Goal: Task Accomplishment & Management: Manage account settings

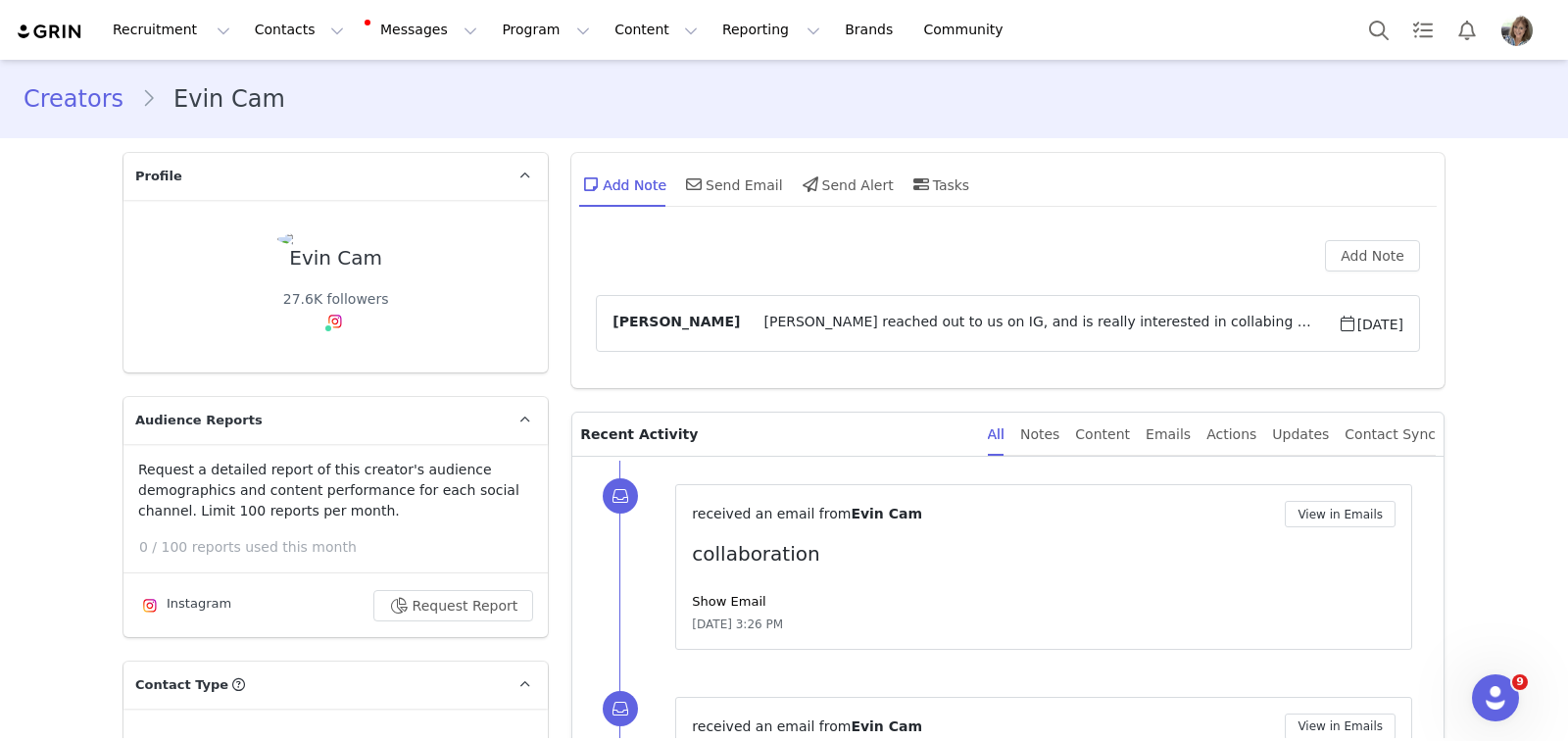
click at [1081, 331] on span "Evin reached out to us on IG, and is really interested in collabing with us. Sh…" at bounding box center [1038, 324] width 597 height 24
click at [740, 324] on span "[PERSON_NAME] reached out to us via email. Very interested in trying out our pr…" at bounding box center [1038, 324] width 597 height 24
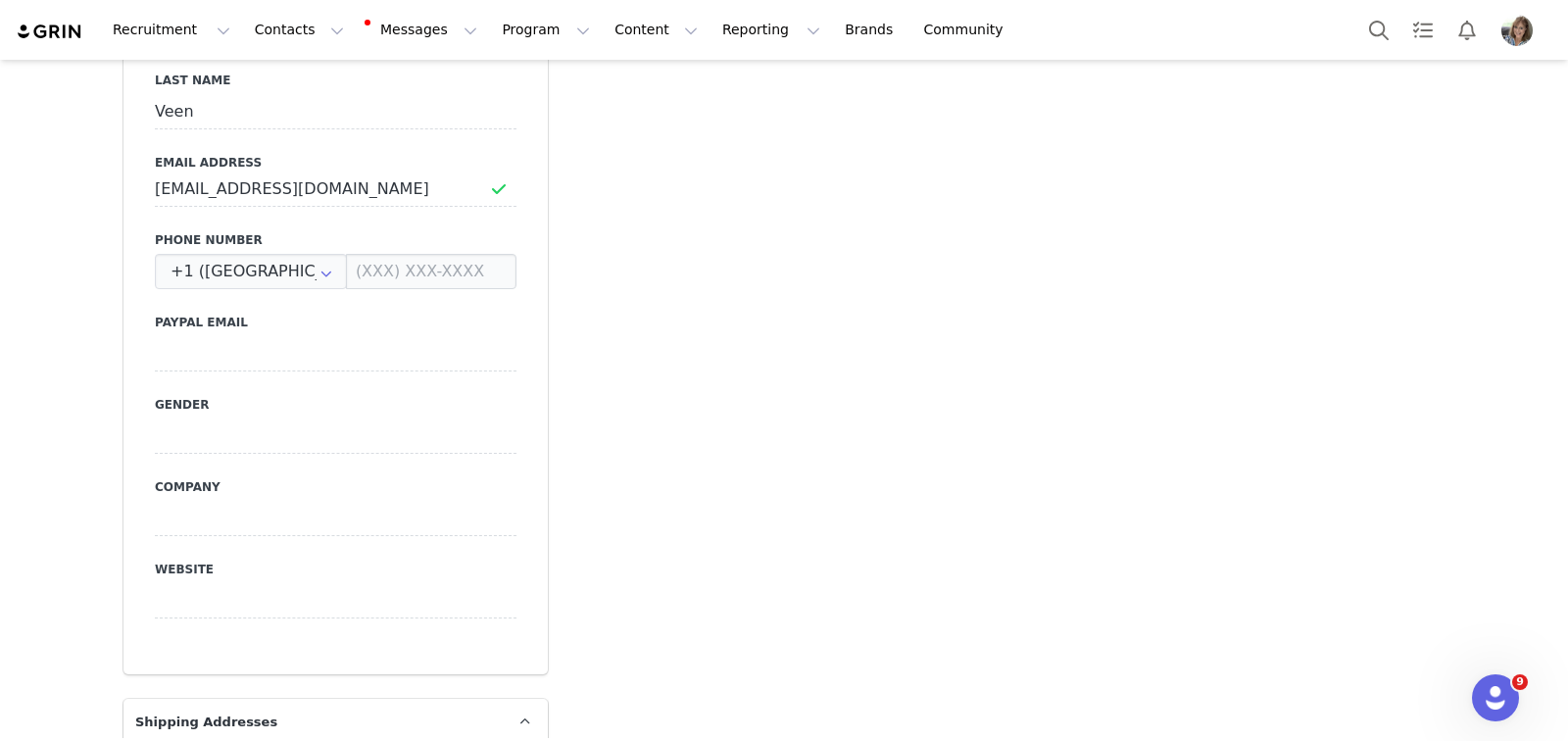
scroll to position [1012, 0]
click at [393, 253] on input at bounding box center [431, 270] width 170 height 36
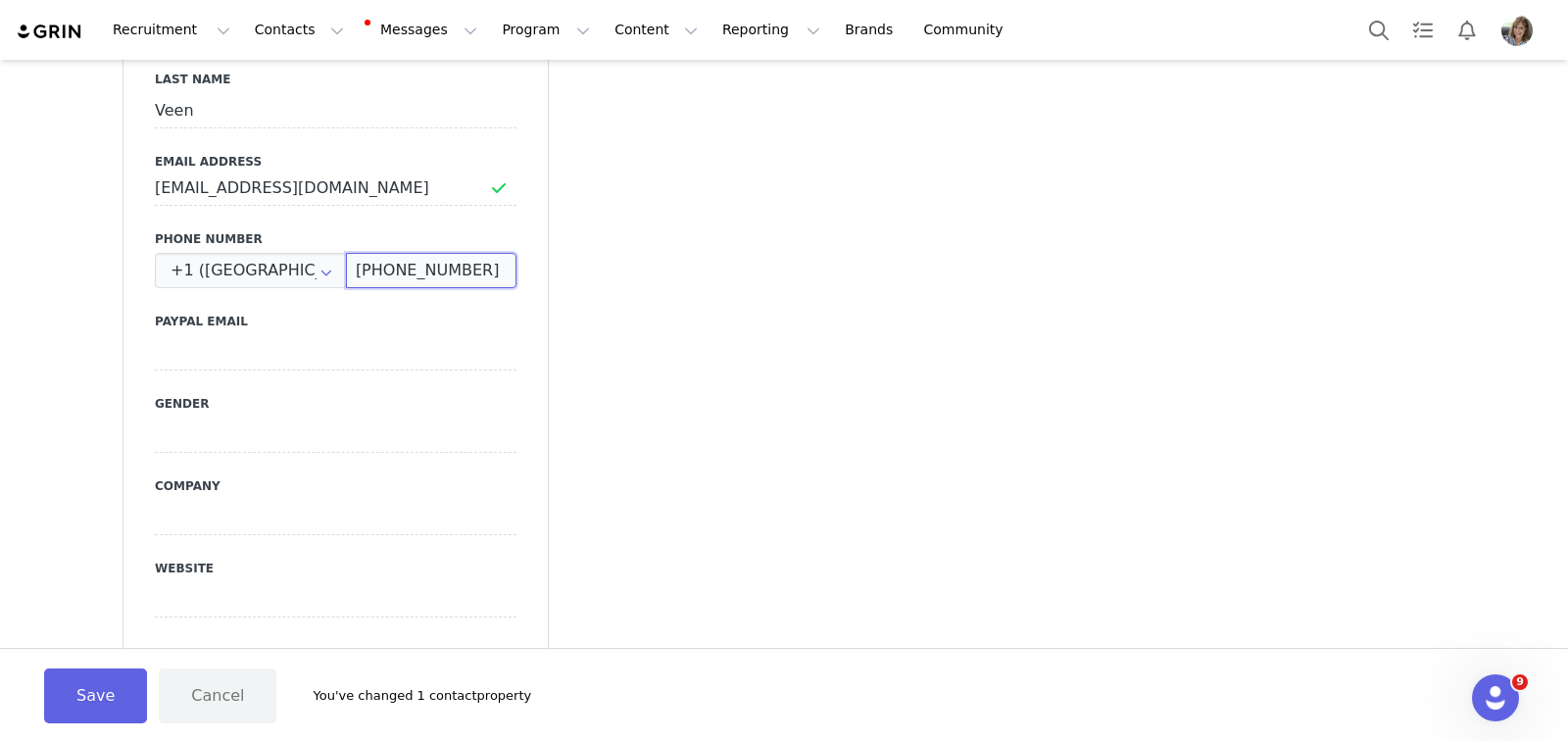
type input "(945) 232-1969"
click at [83, 688] on button "Save" at bounding box center [96, 695] width 103 height 54
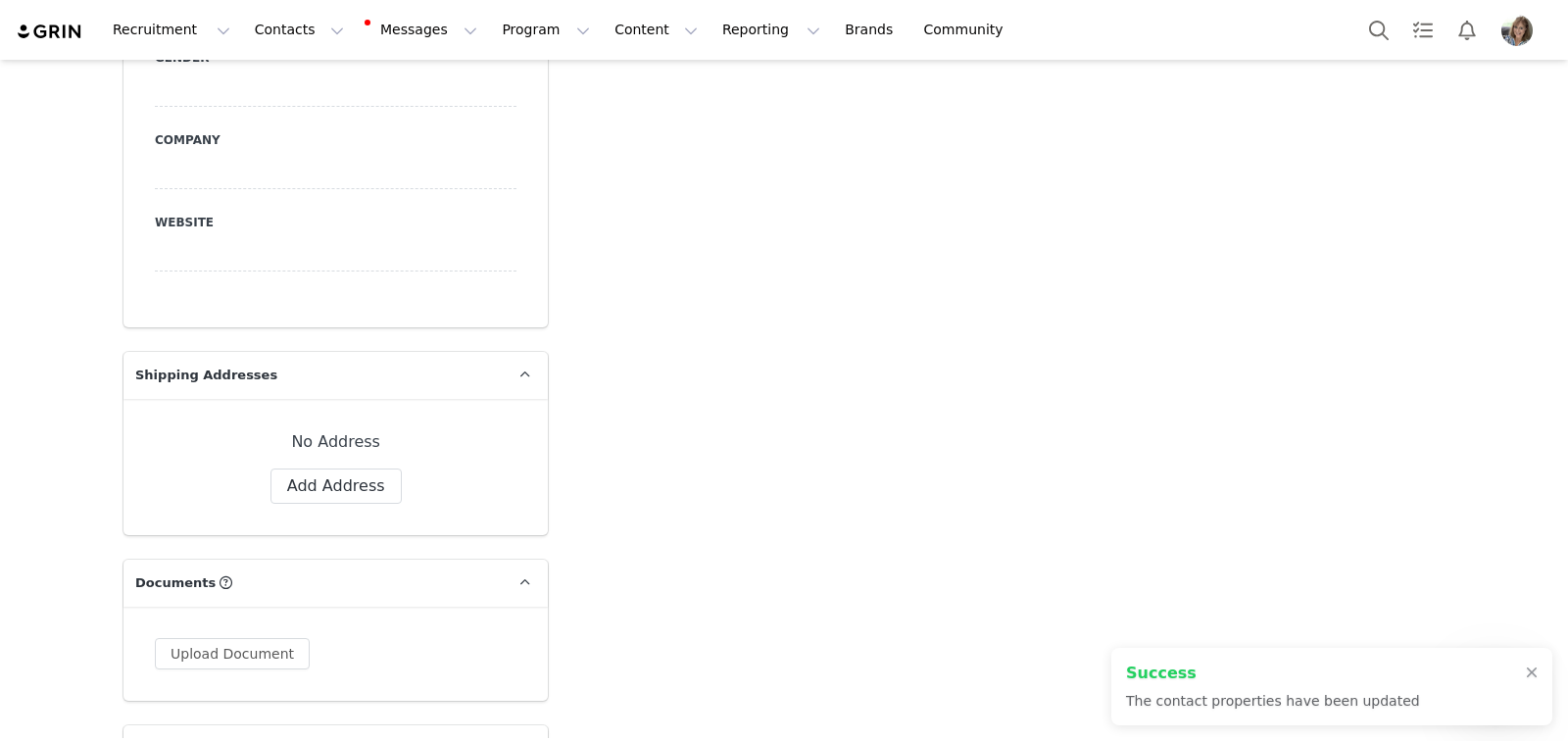
scroll to position [1359, 0]
click at [326, 468] on button "Add Address" at bounding box center [336, 485] width 132 height 36
select select
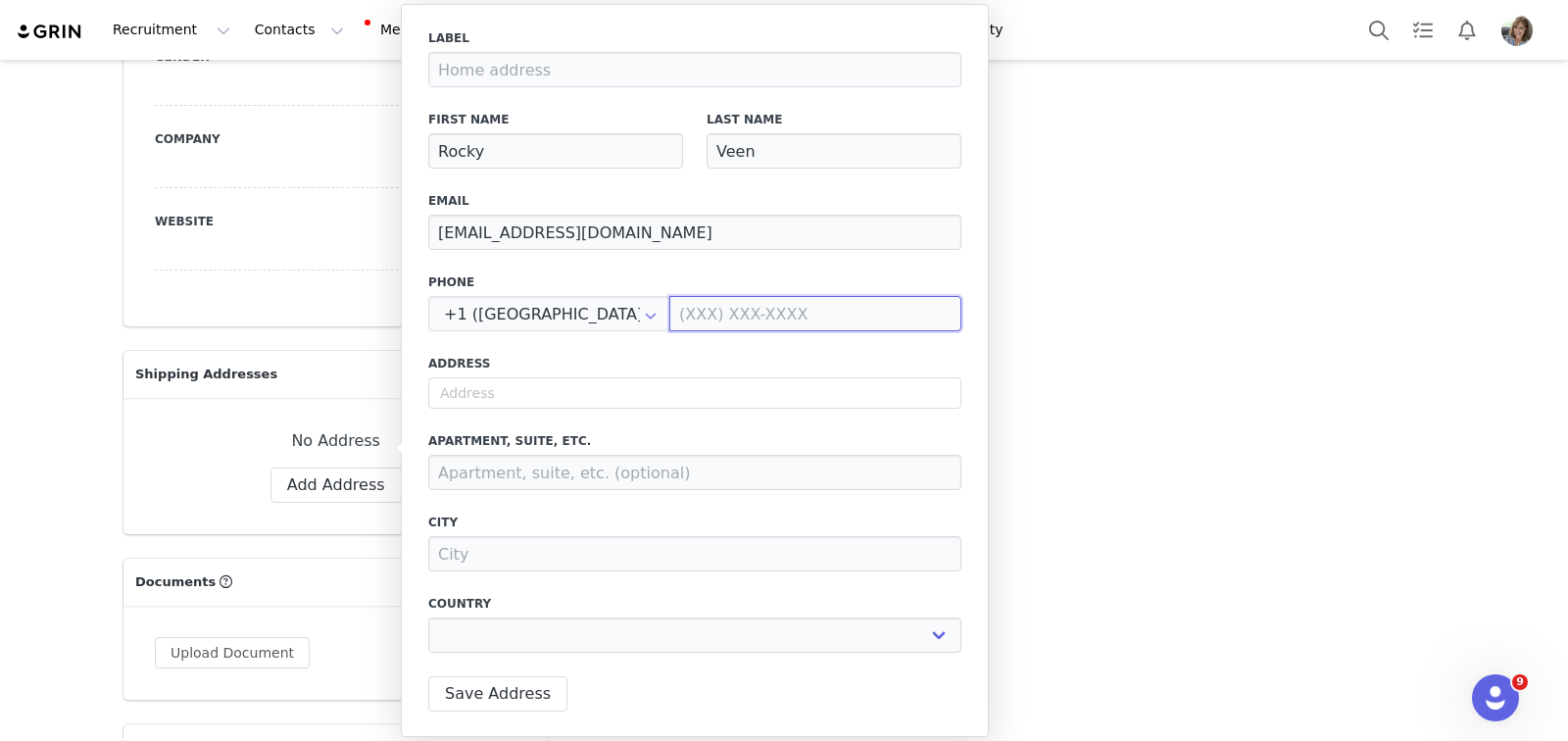
click at [697, 321] on input at bounding box center [815, 314] width 292 height 36
type input "9"
select select
type input "94"
select select
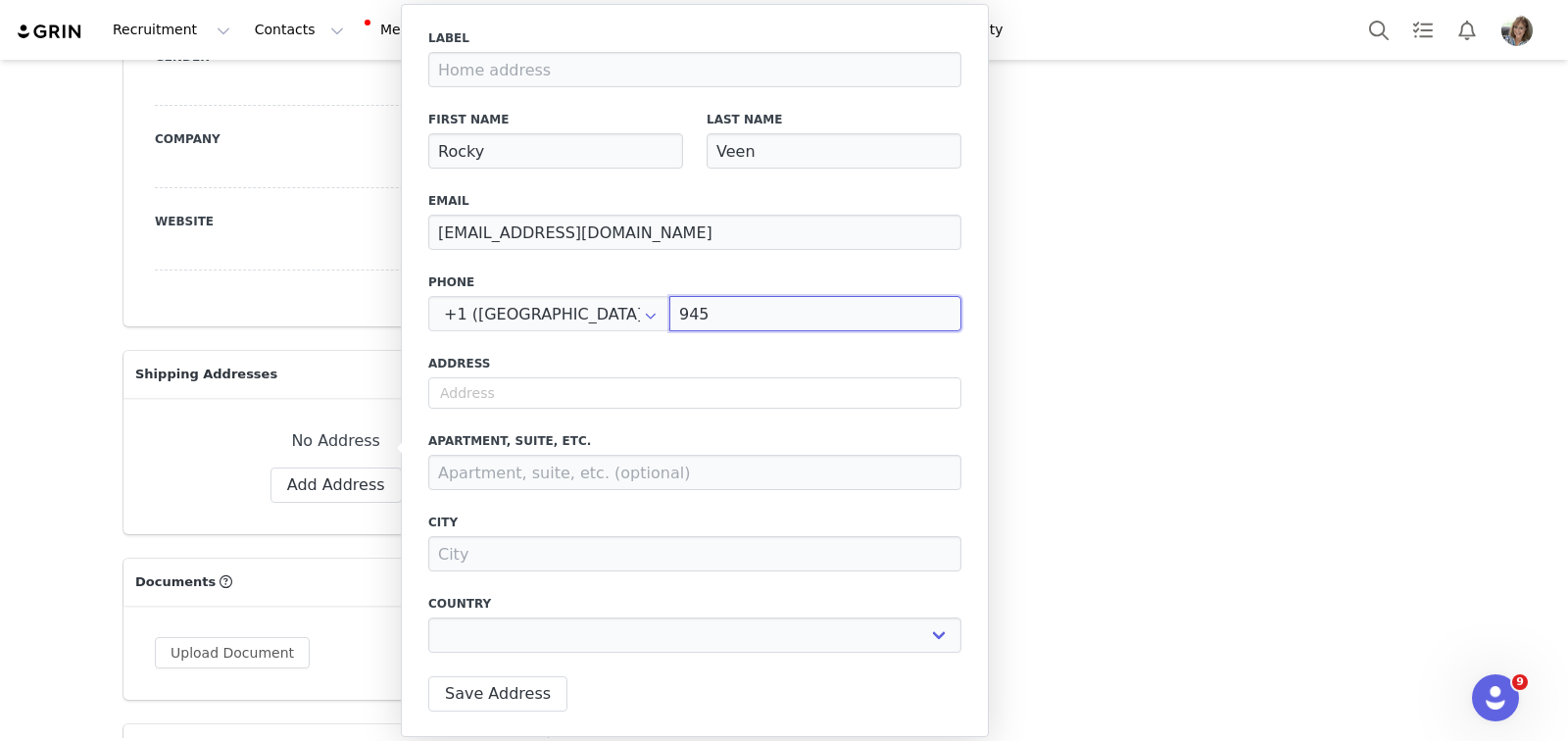
type input "(945)"
select select
type input "(945) 2"
select select
type input "(945) 23"
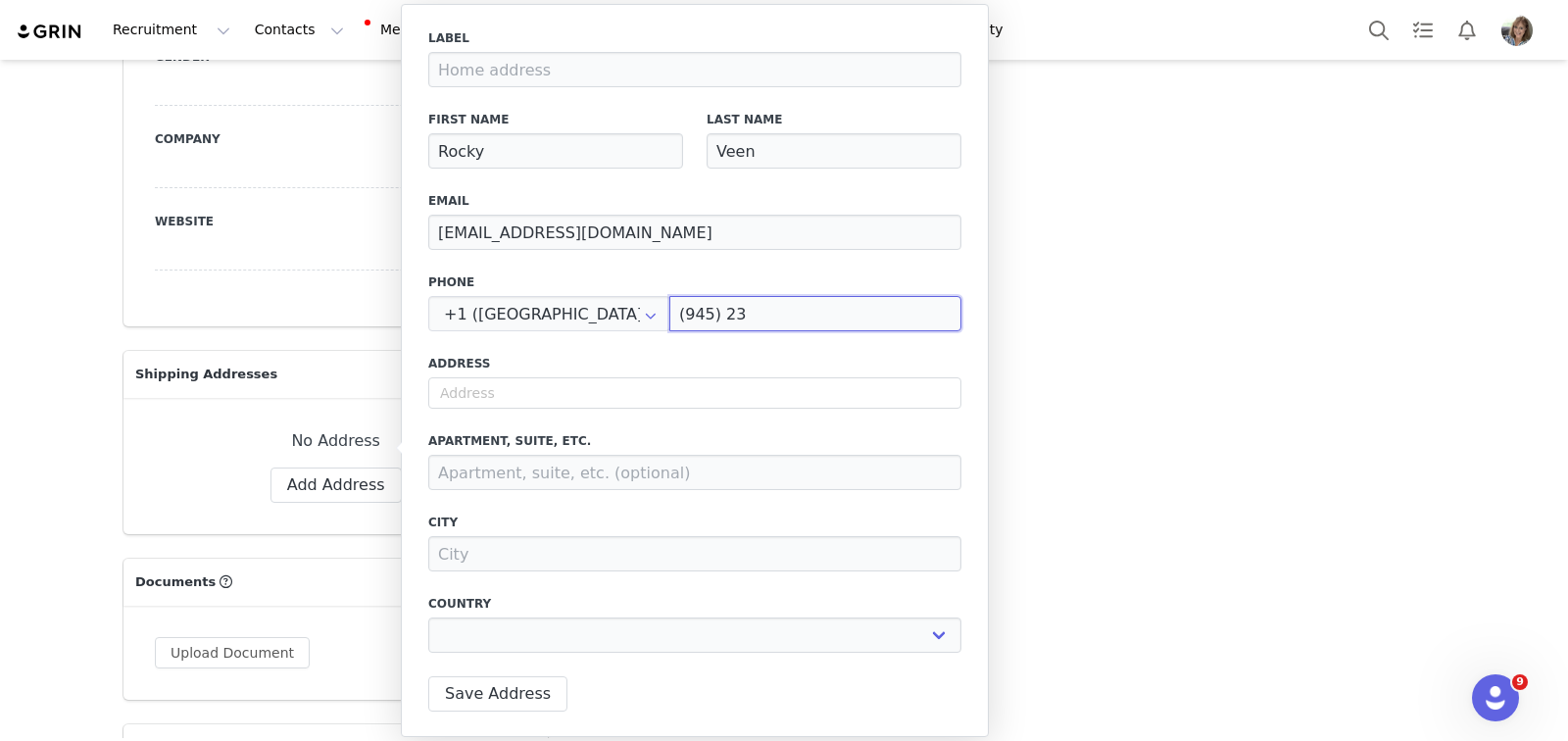
select select
type input "(945) 232"
select select
type input "(945) 232-1"
select select
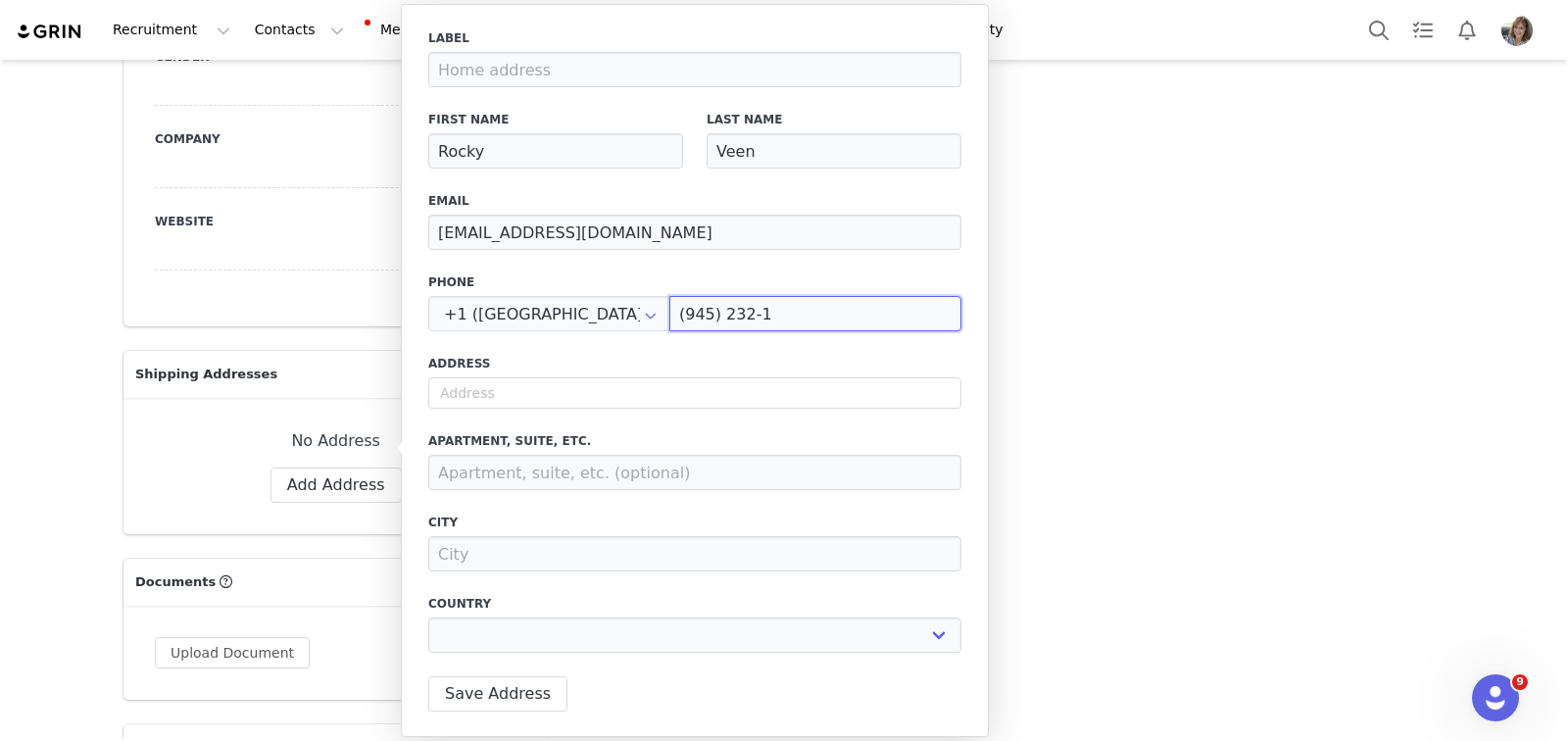
type input "(945) 232-19"
select select
type input "(945) 232-196"
select select
type input "(945) 232-1969"
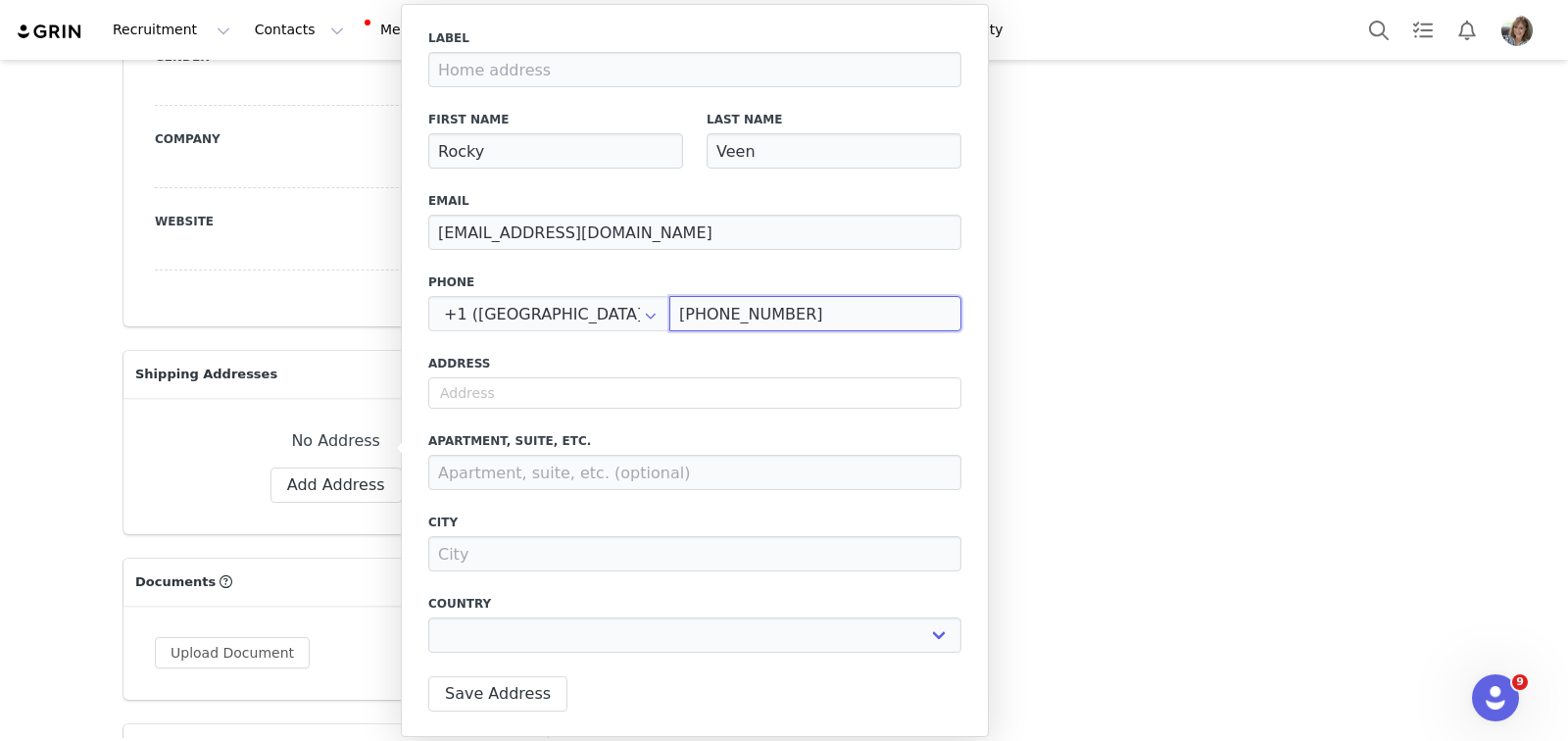
select select
type input "(945) 232-1969"
click at [616, 389] on input "text" at bounding box center [694, 393] width 533 height 32
type input "3"
select select
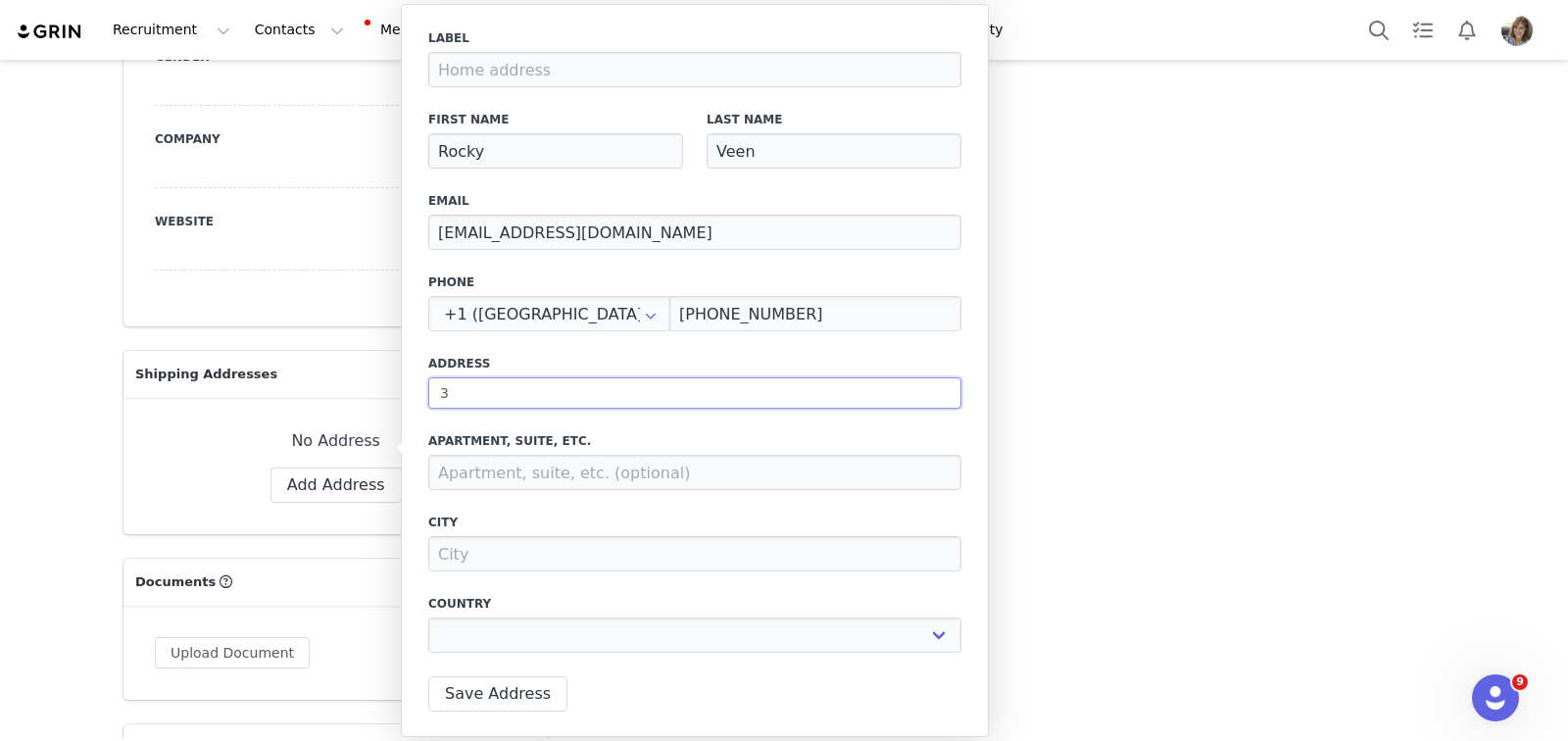
type input "35"
select select
type input "355"
select select
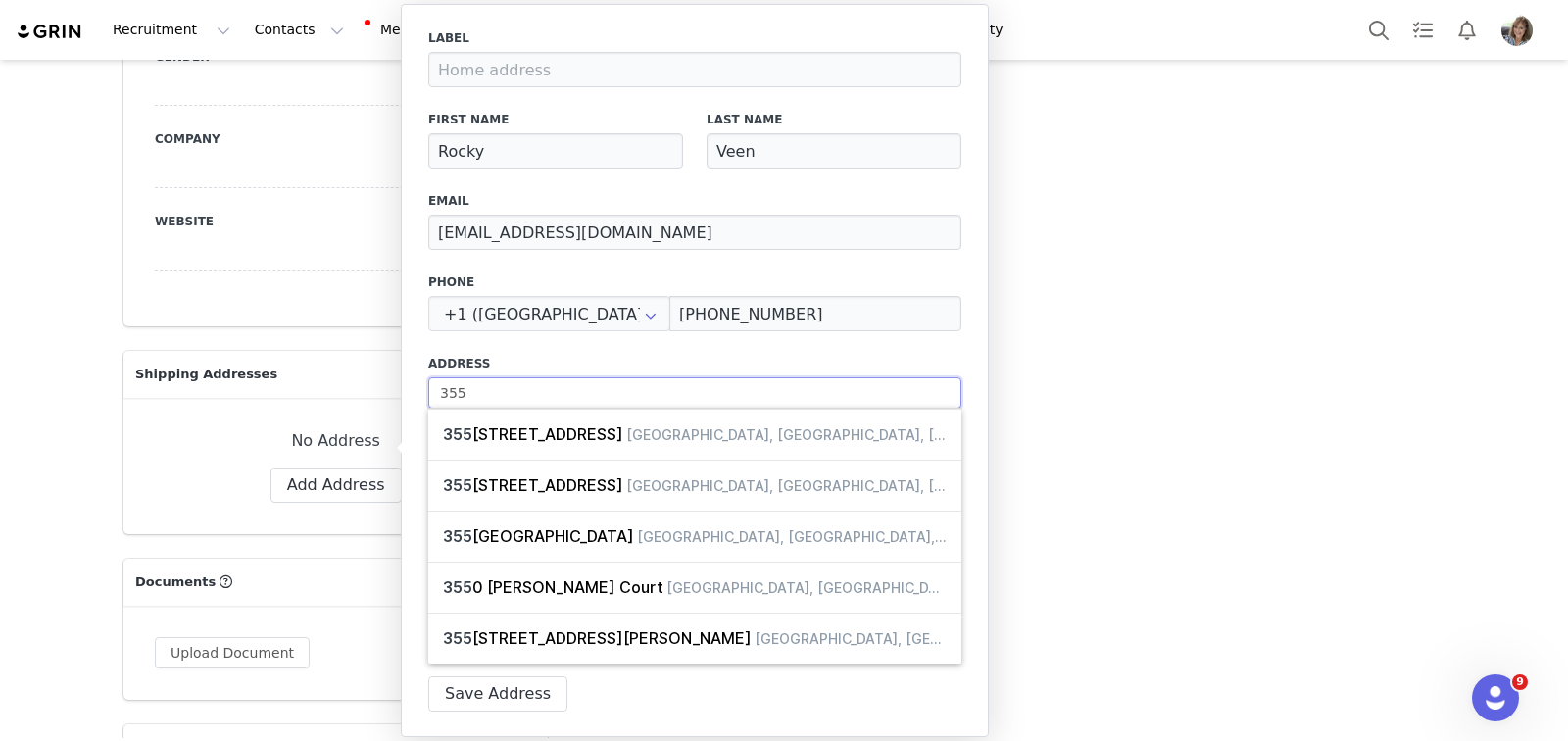
type input "355"
select select
type input "355 A"
select select
type input "355 Au"
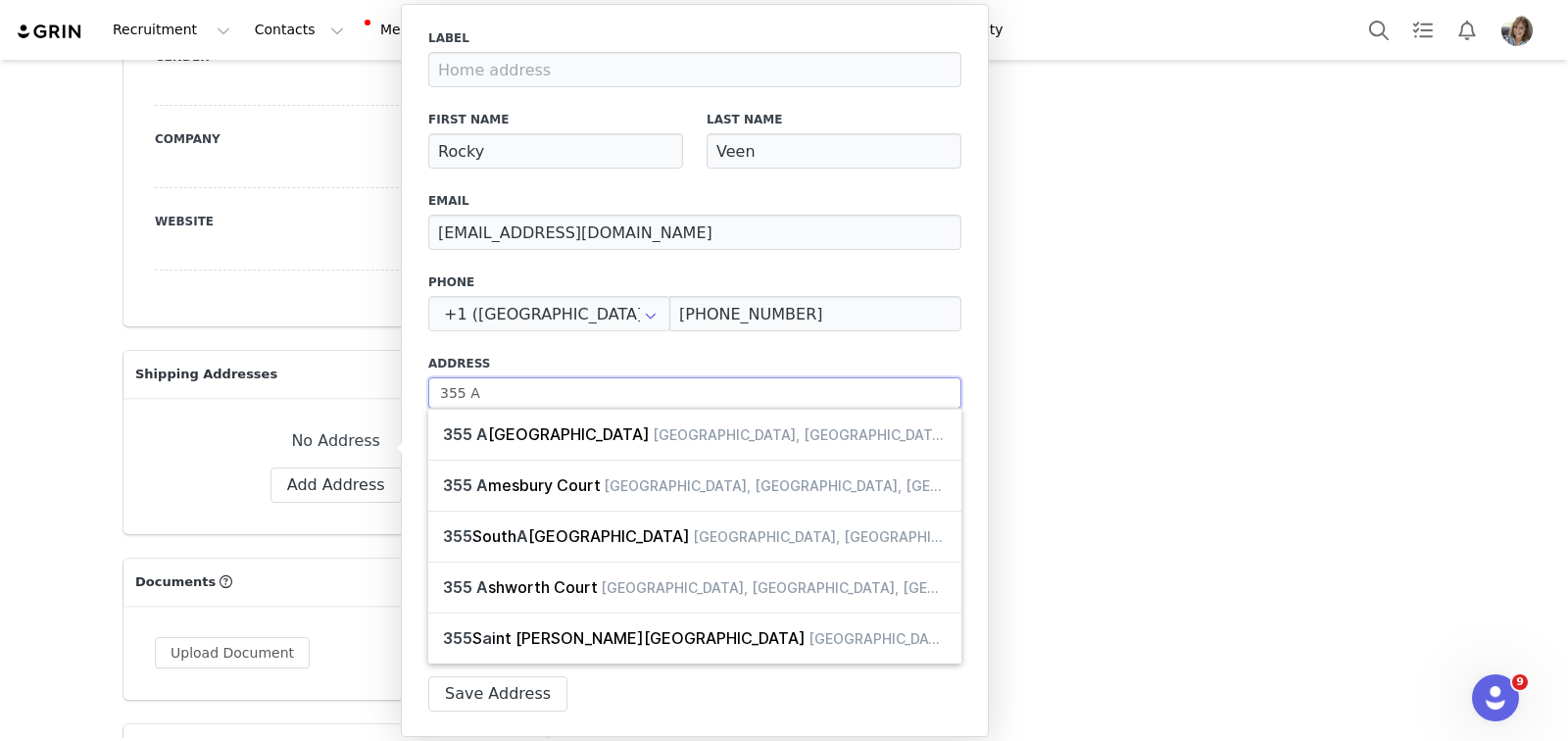
select select
type input "355 Aut"
select select
type input "355 Autu"
select select
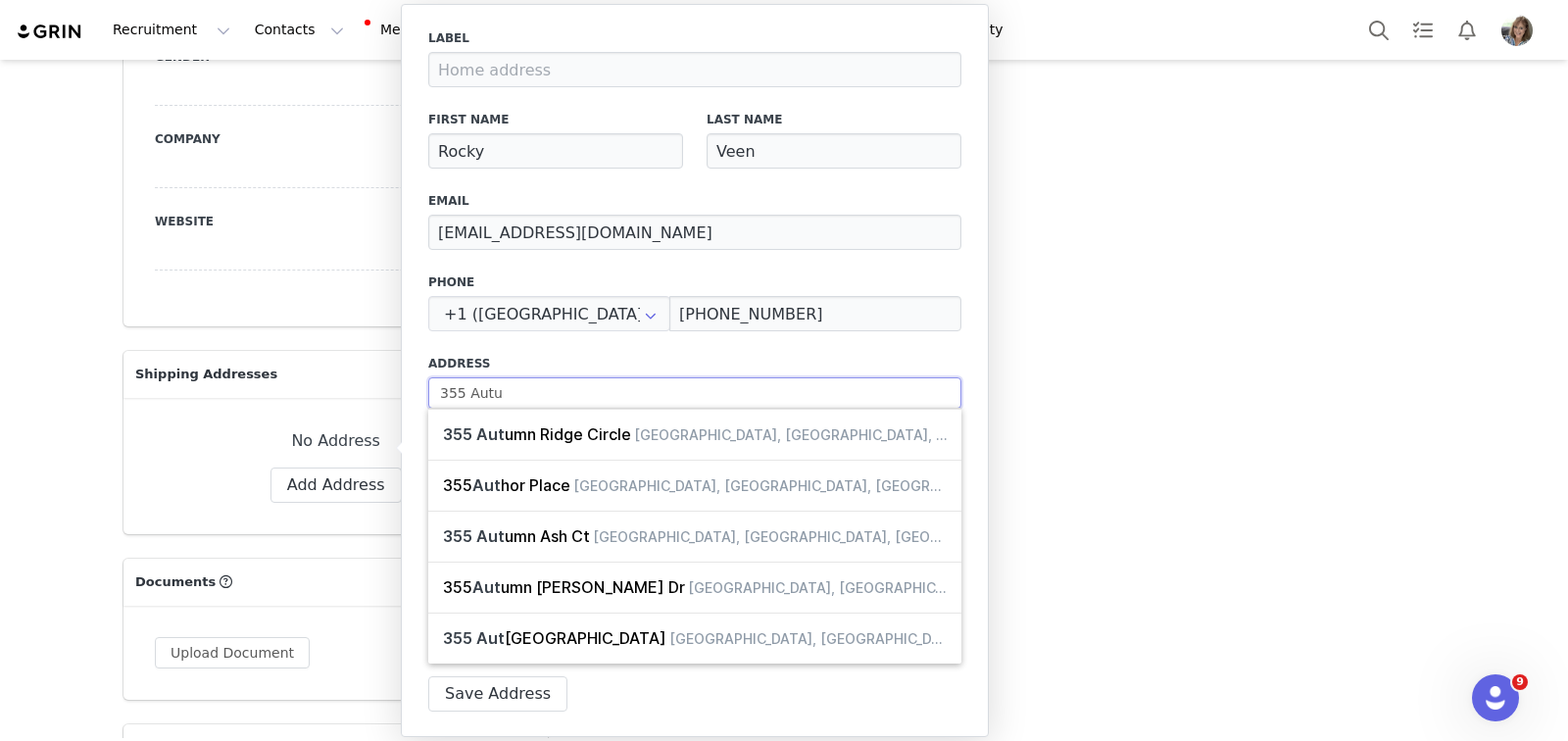
type input "355 Autum"
select select
type input "355 Autumn"
select select
type input "355 Autumn"
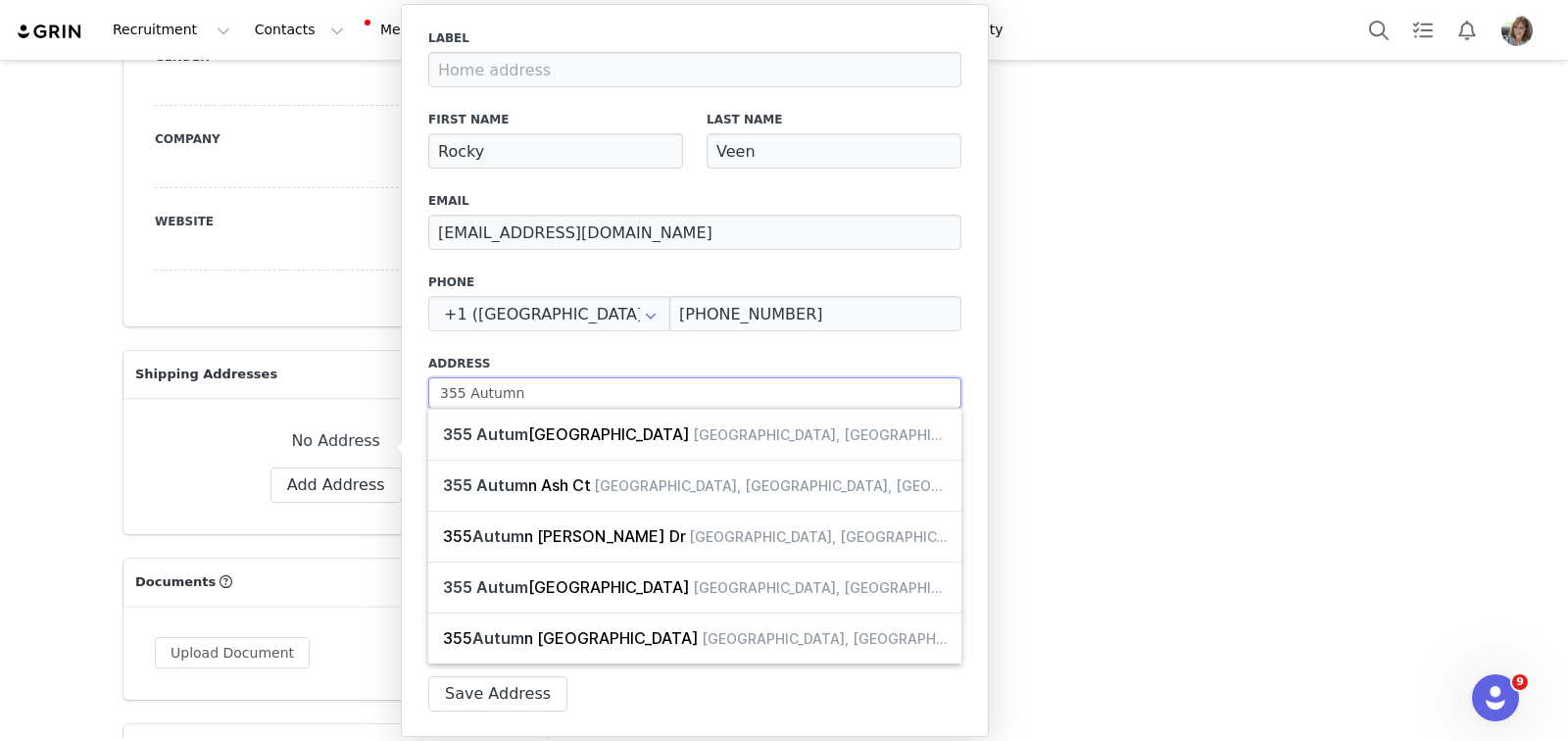
select select
type input "355 Autumn B"
select select
type input "355 Autumn Bl"
select select
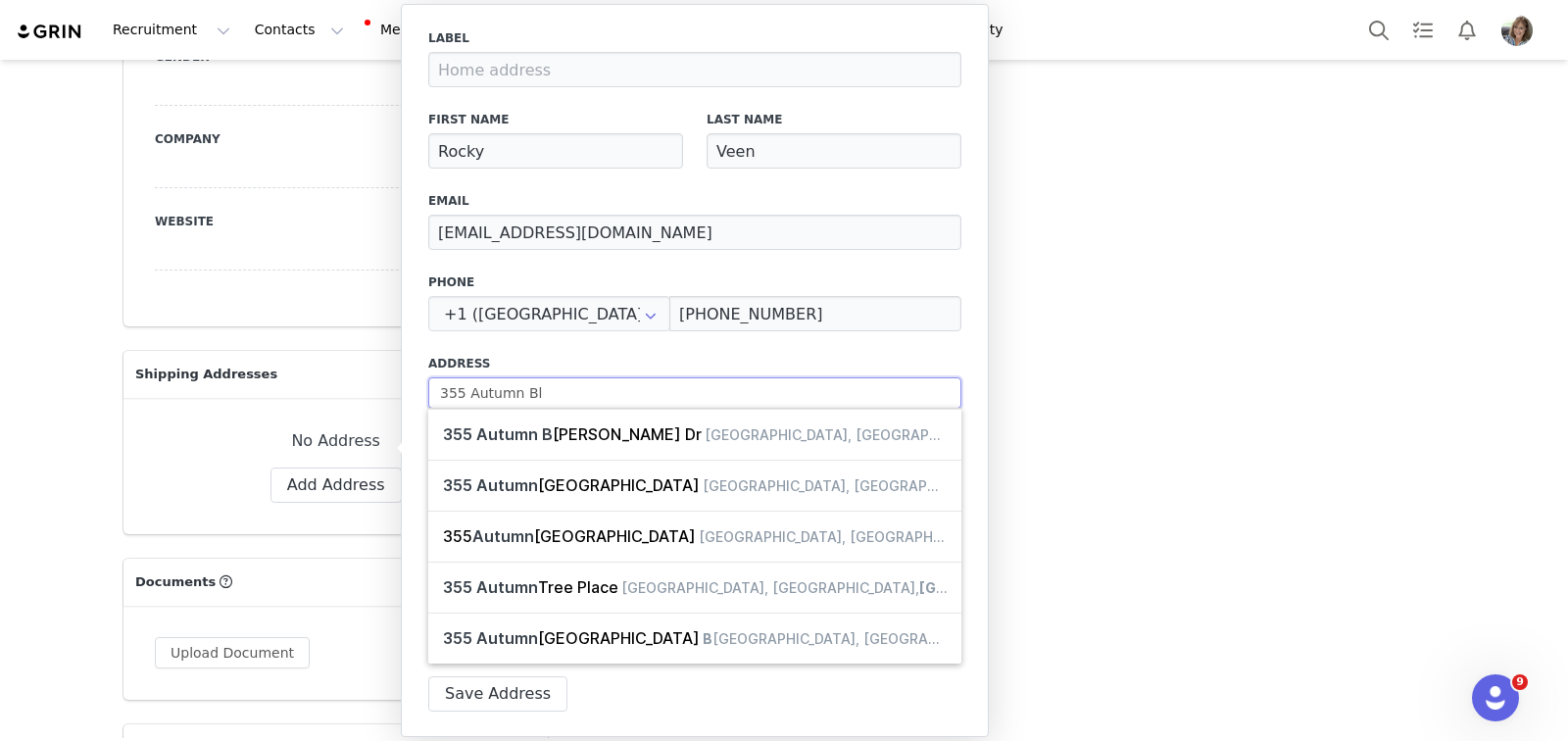
type input "355 Autumn Blu"
select select
type input "355 Autumn Bluf"
select select
type input "355 Autumn Bluff"
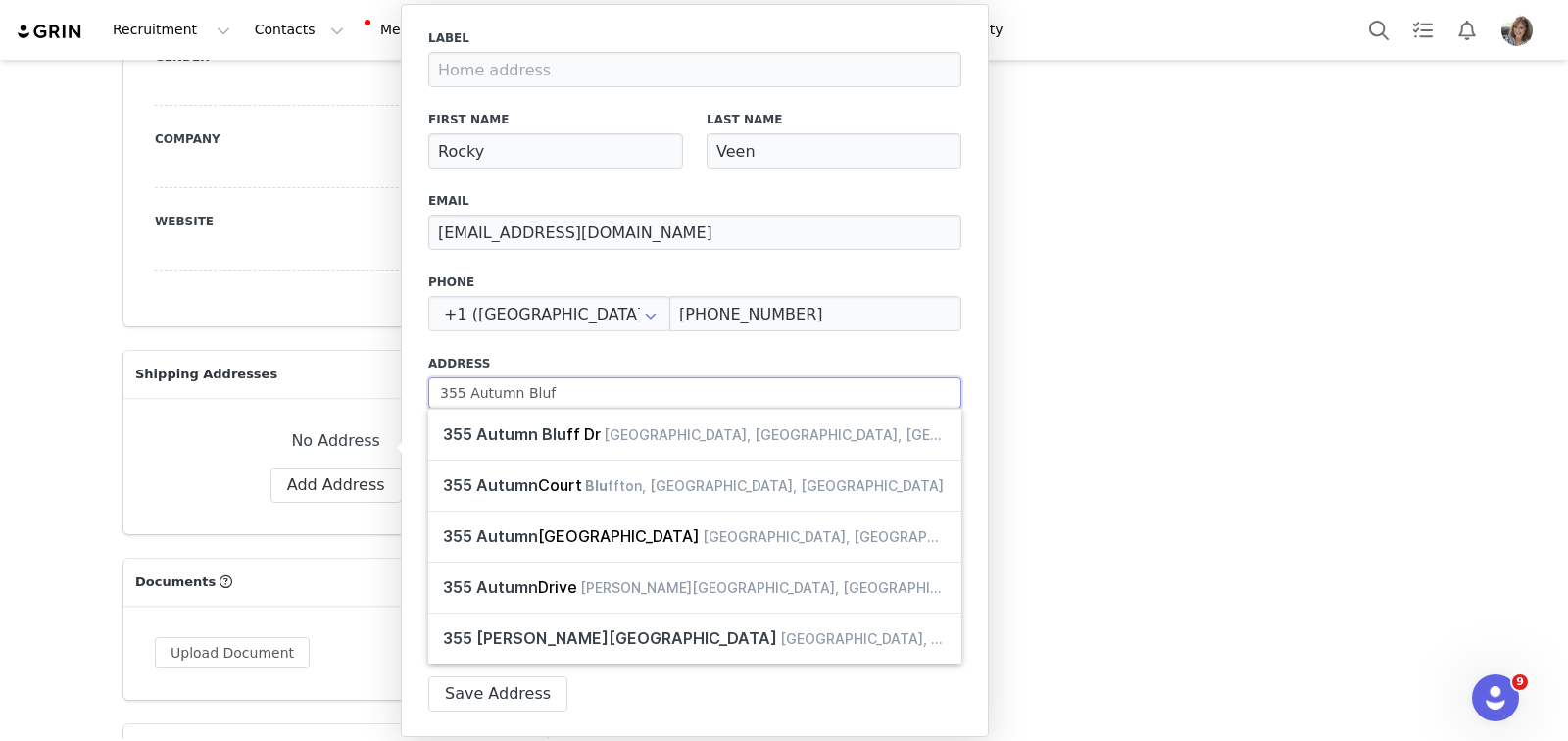
select select
type input "355 Autumn Bluff"
select select
type input "355 Autumn Bluff D"
select select
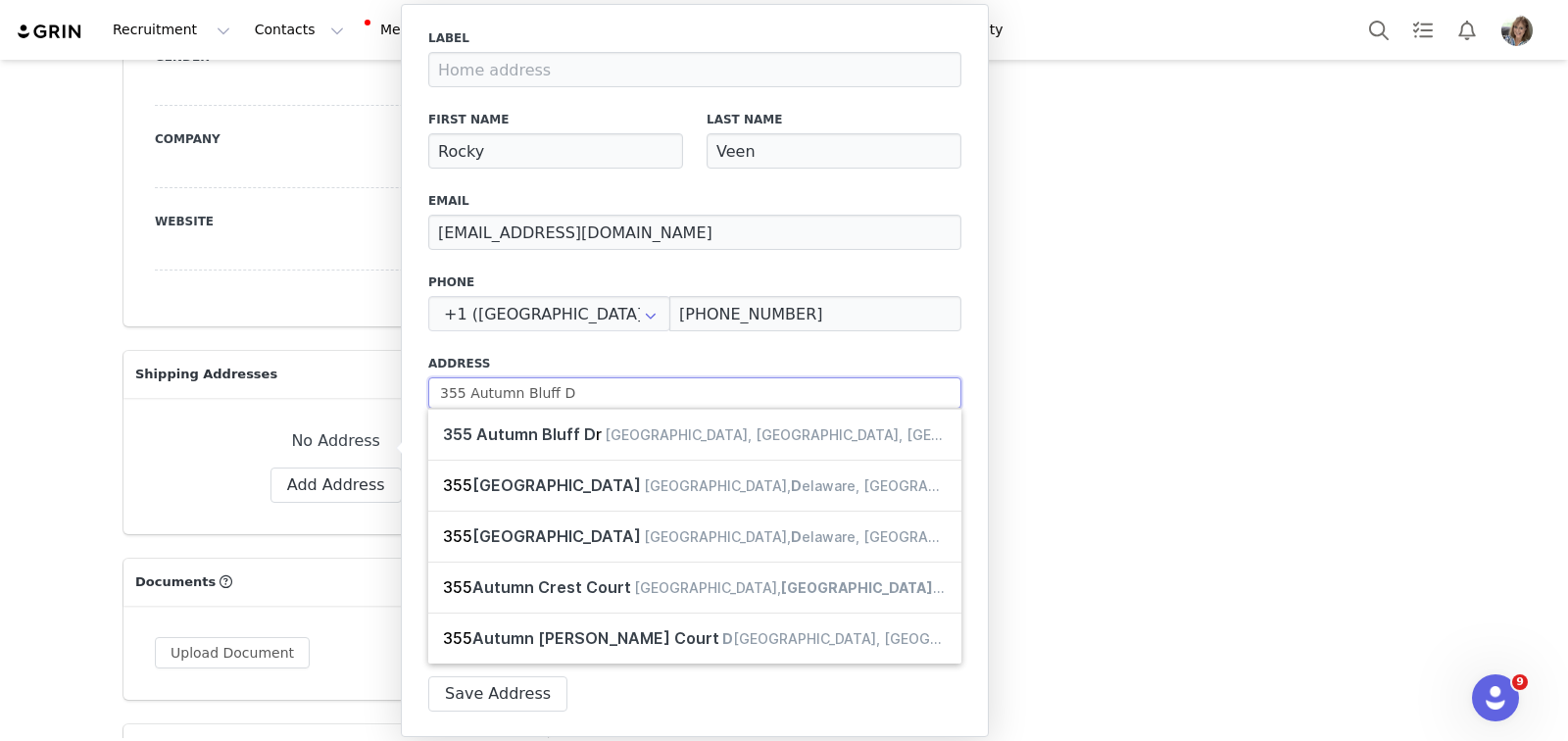
type input "355 Autumn Bluff Dr"
select select
type input "355 Autumn Bluff Dr."
select select
type input "355 Autumn Bluff Dr."
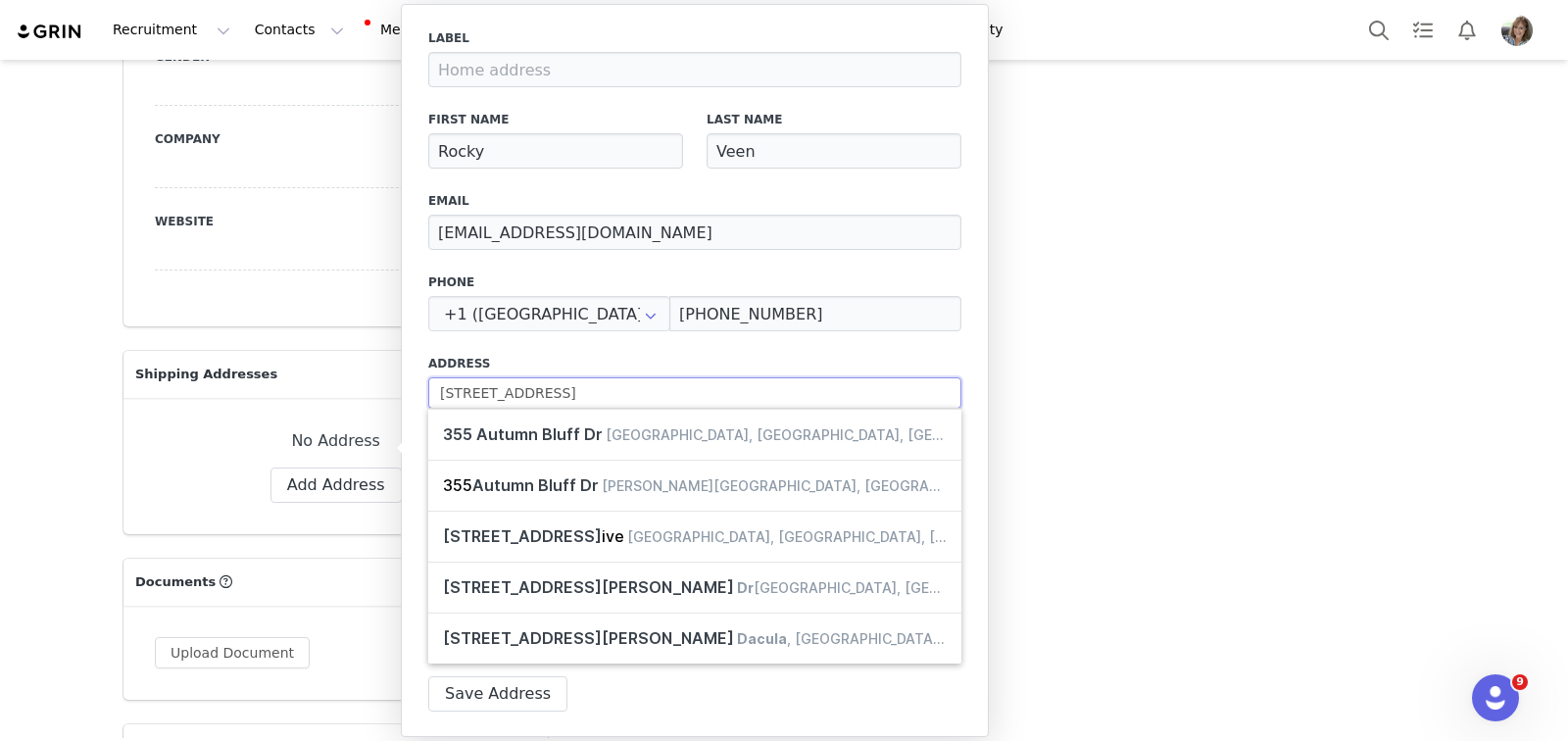
select select
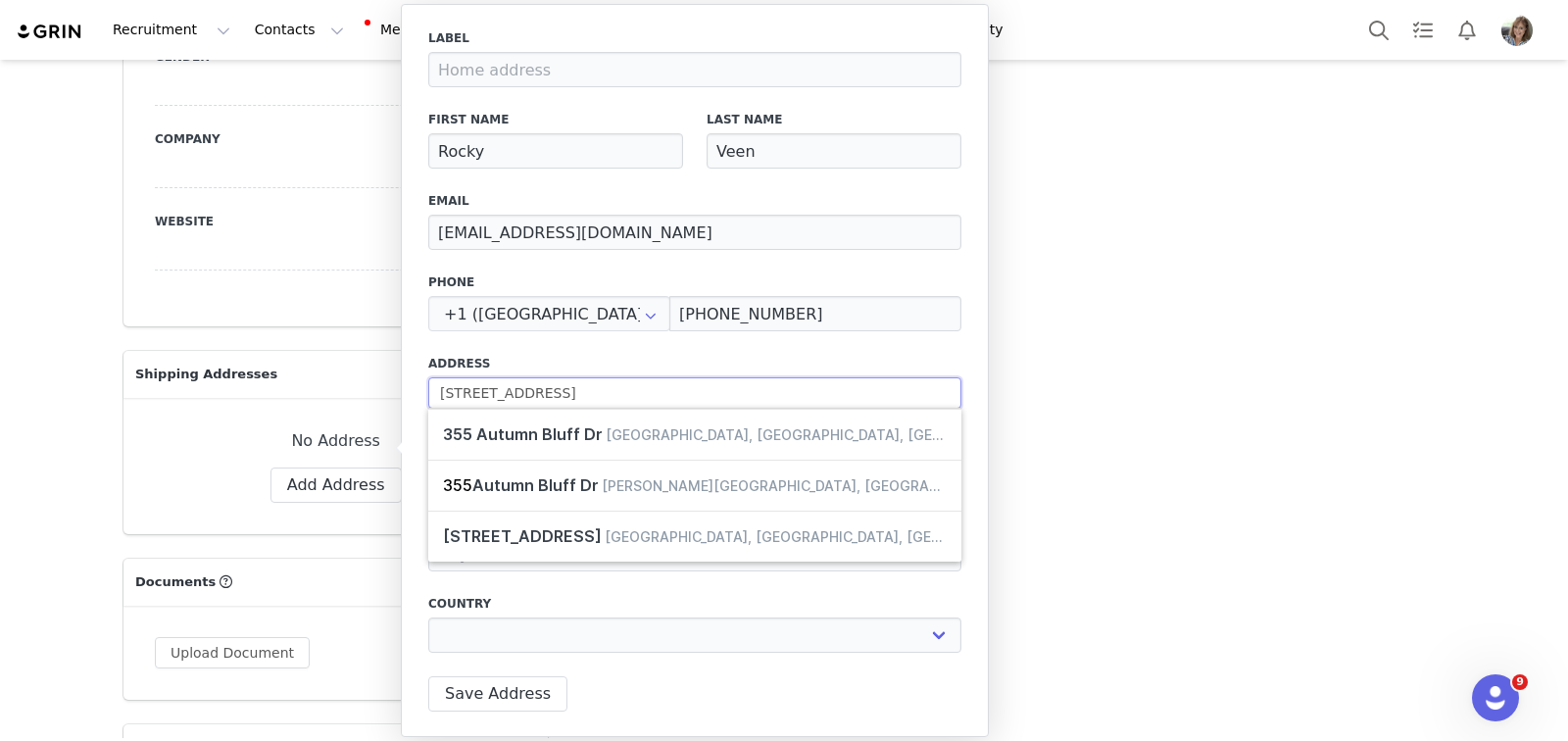
type input "355 Autumn Bluff Dr. L"
select select
type input "355 Autumn Bluff Dr. La"
select select
type input "355 Autumn Bluff Dr. Law"
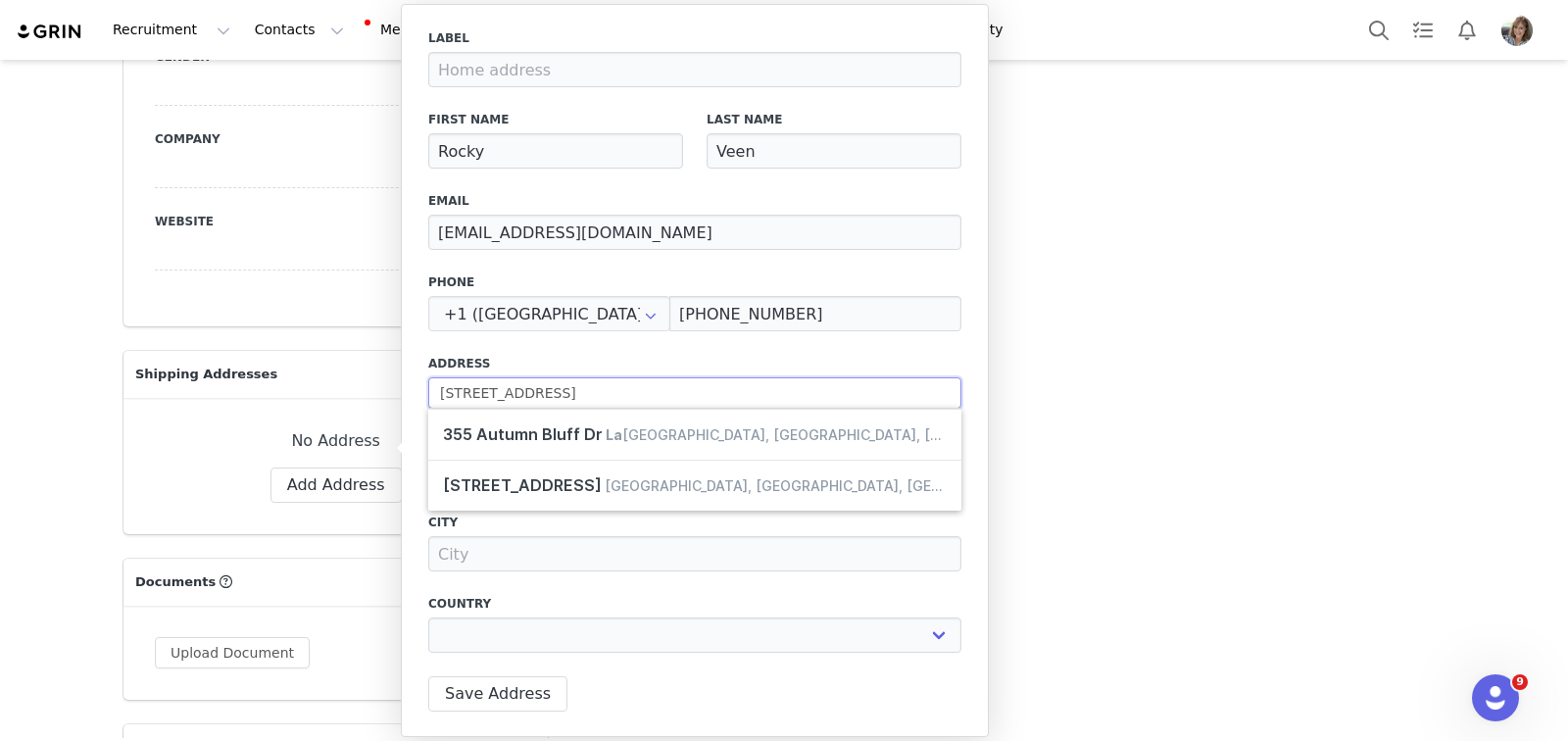
select select
type input "355 Autumn Bluff Dr. Lawr"
select select
type input "355 Autumn Bluff Dr. Lawre"
select select
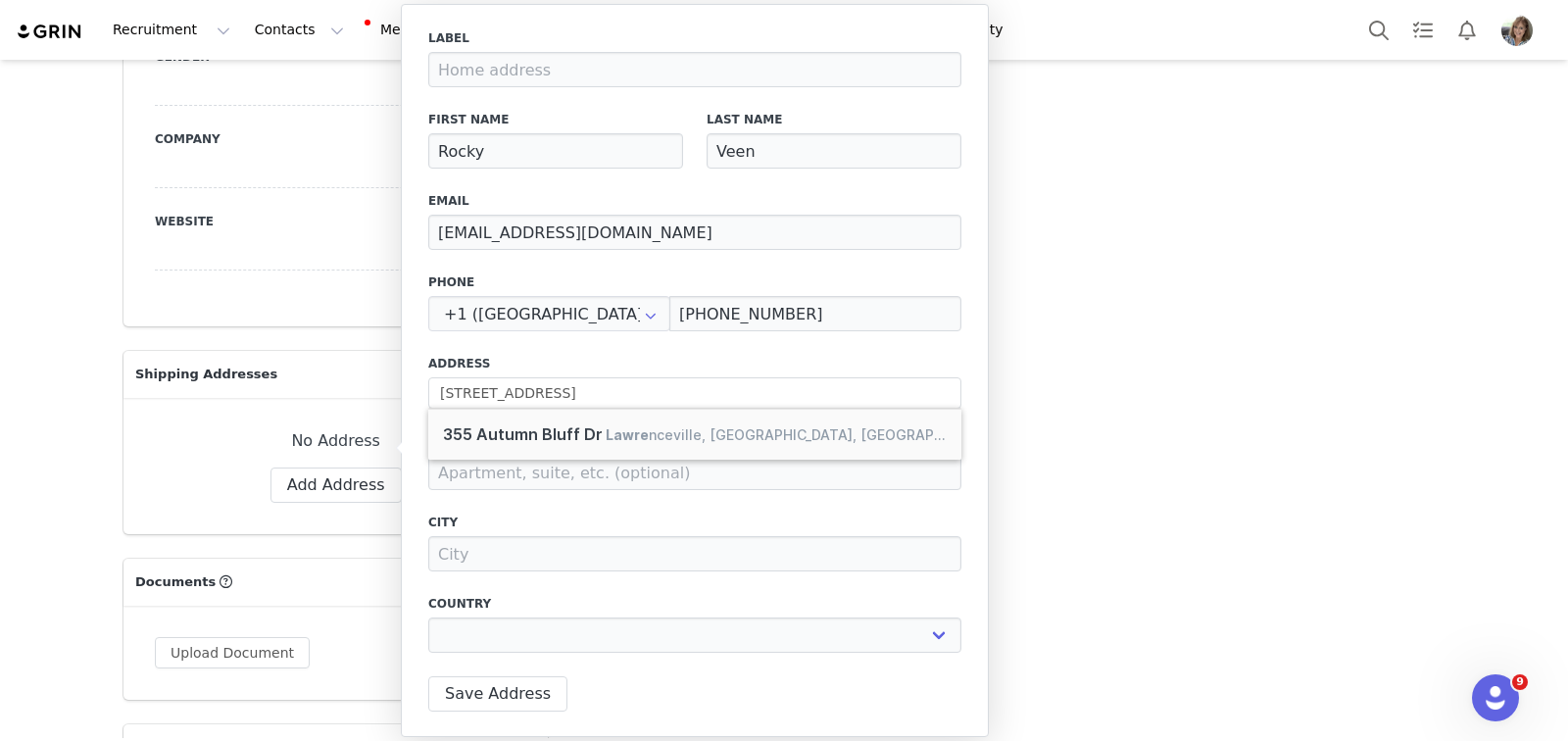
type input "355 Autumn Bluff Dr"
type input "Lawrenceville"
select select "[object Object]"
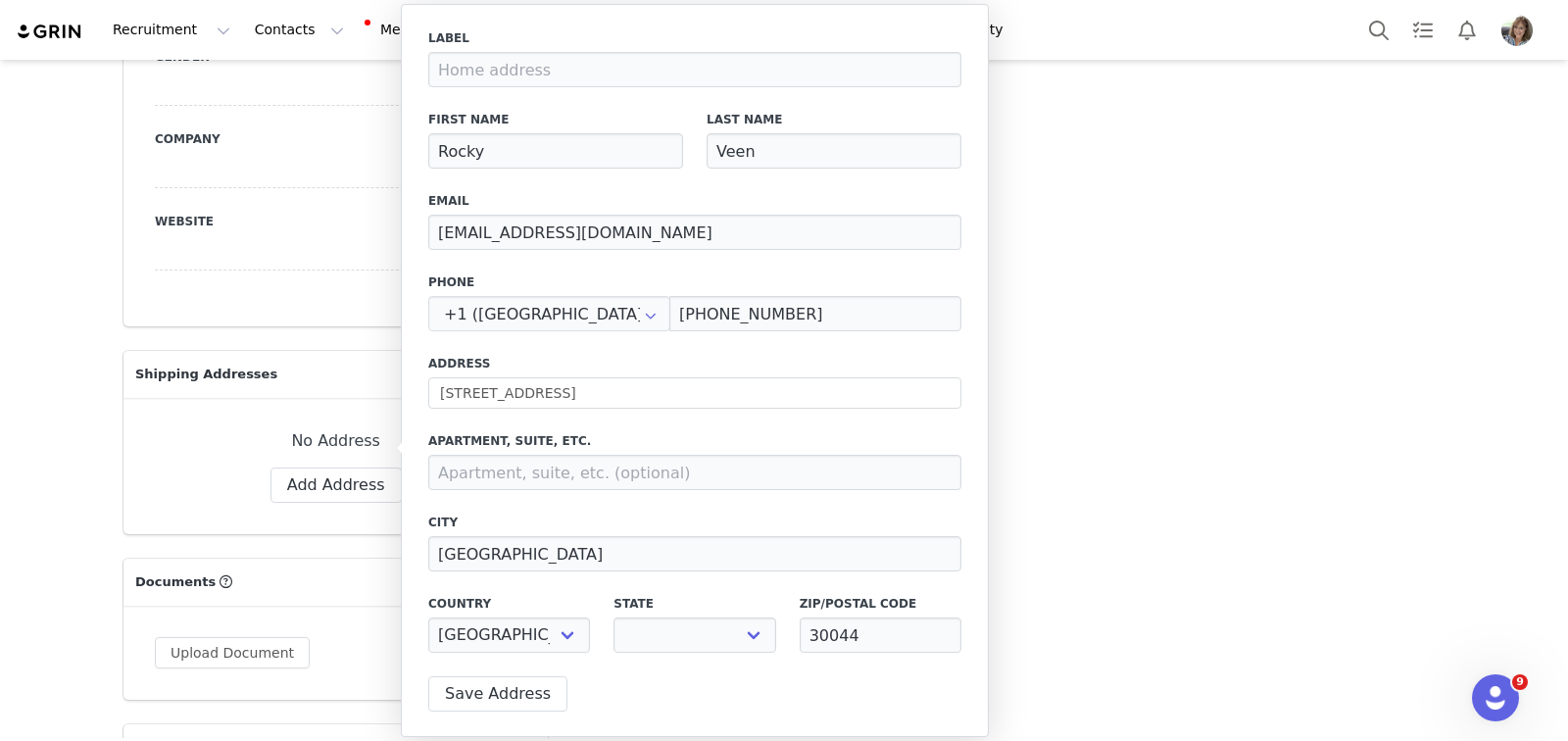
select select "[object Object]"
click at [518, 694] on button "Save Address" at bounding box center [497, 694] width 139 height 36
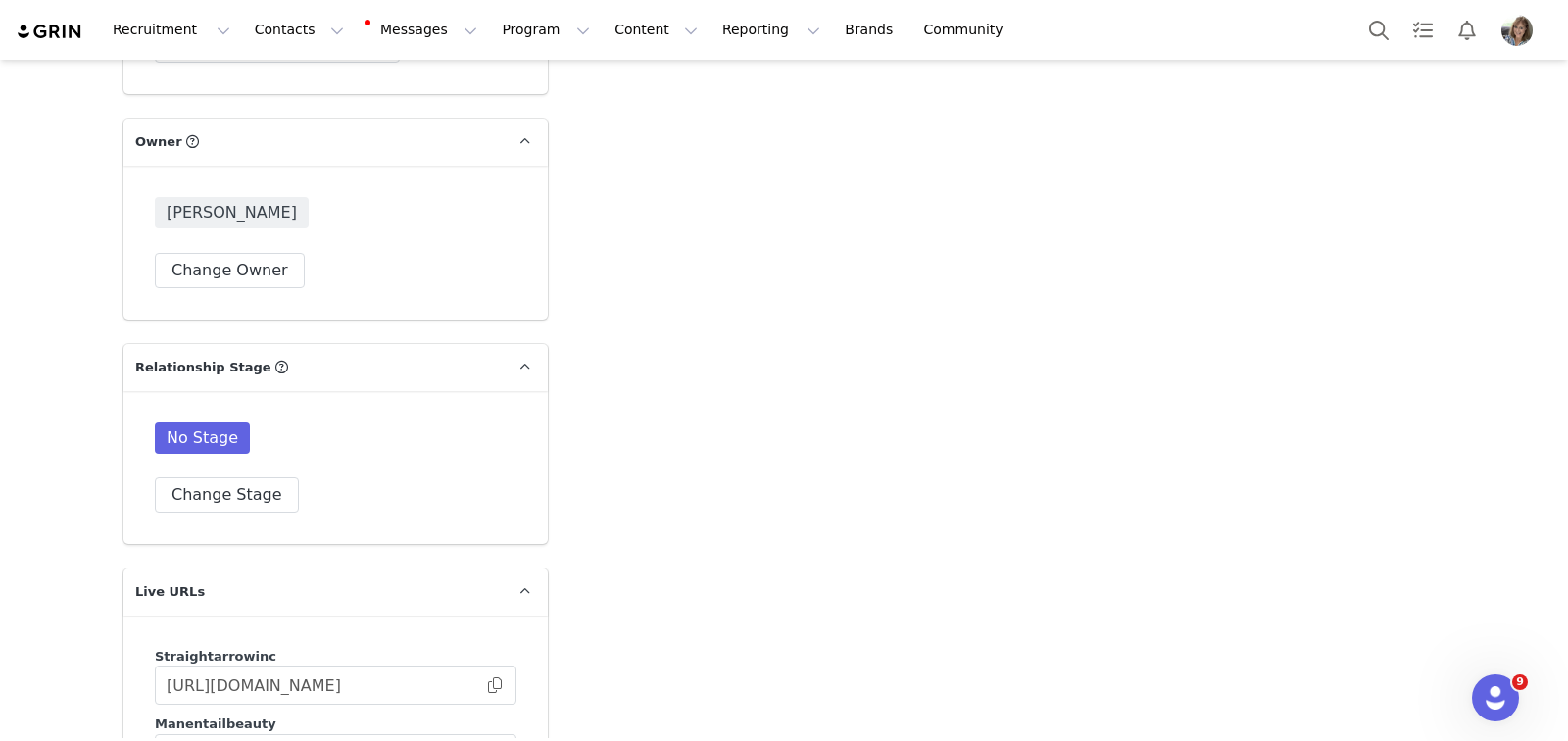
scroll to position [3016, 0]
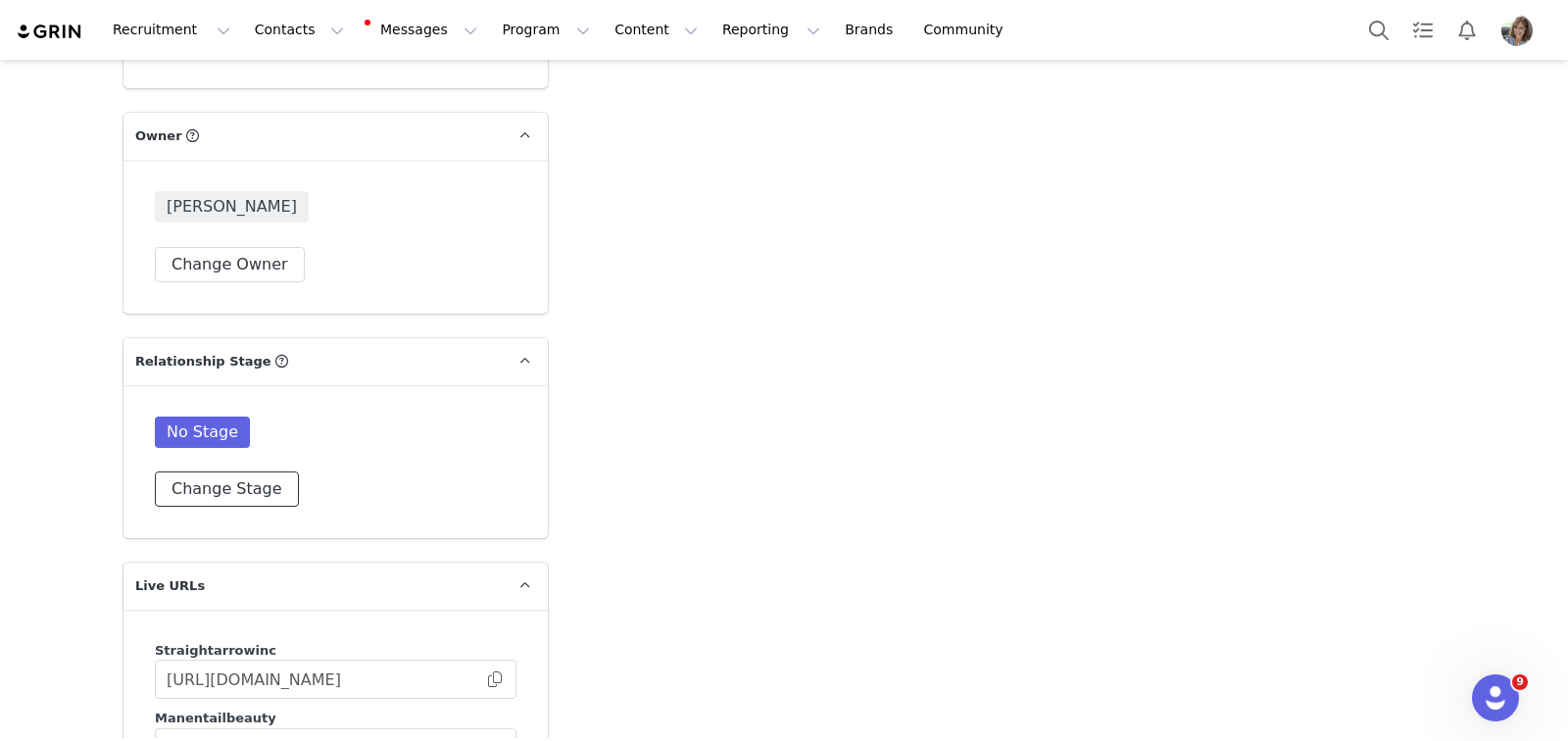
click at [247, 472] on button "Change Stage" at bounding box center [226, 489] width 144 height 36
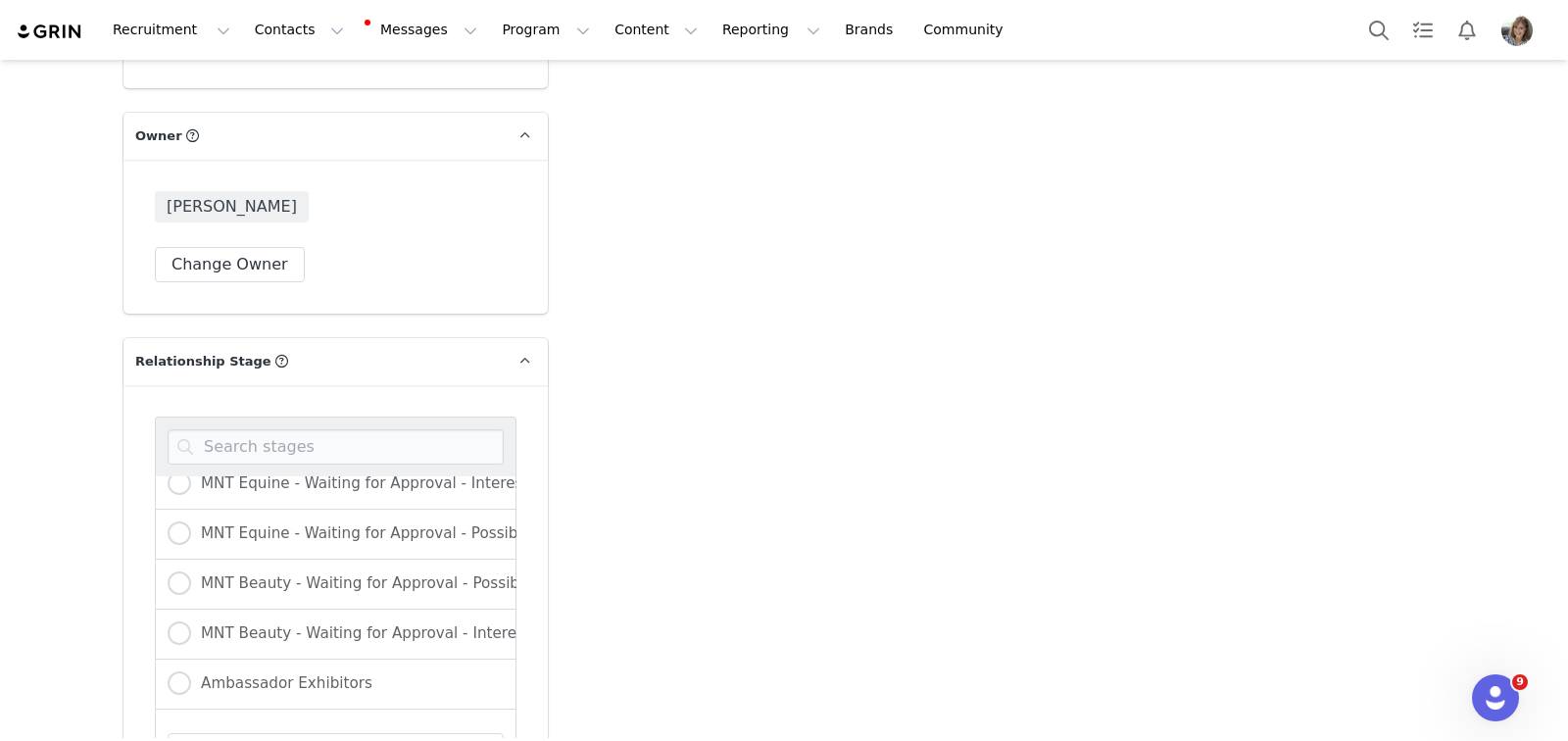
scroll to position [236, 0]
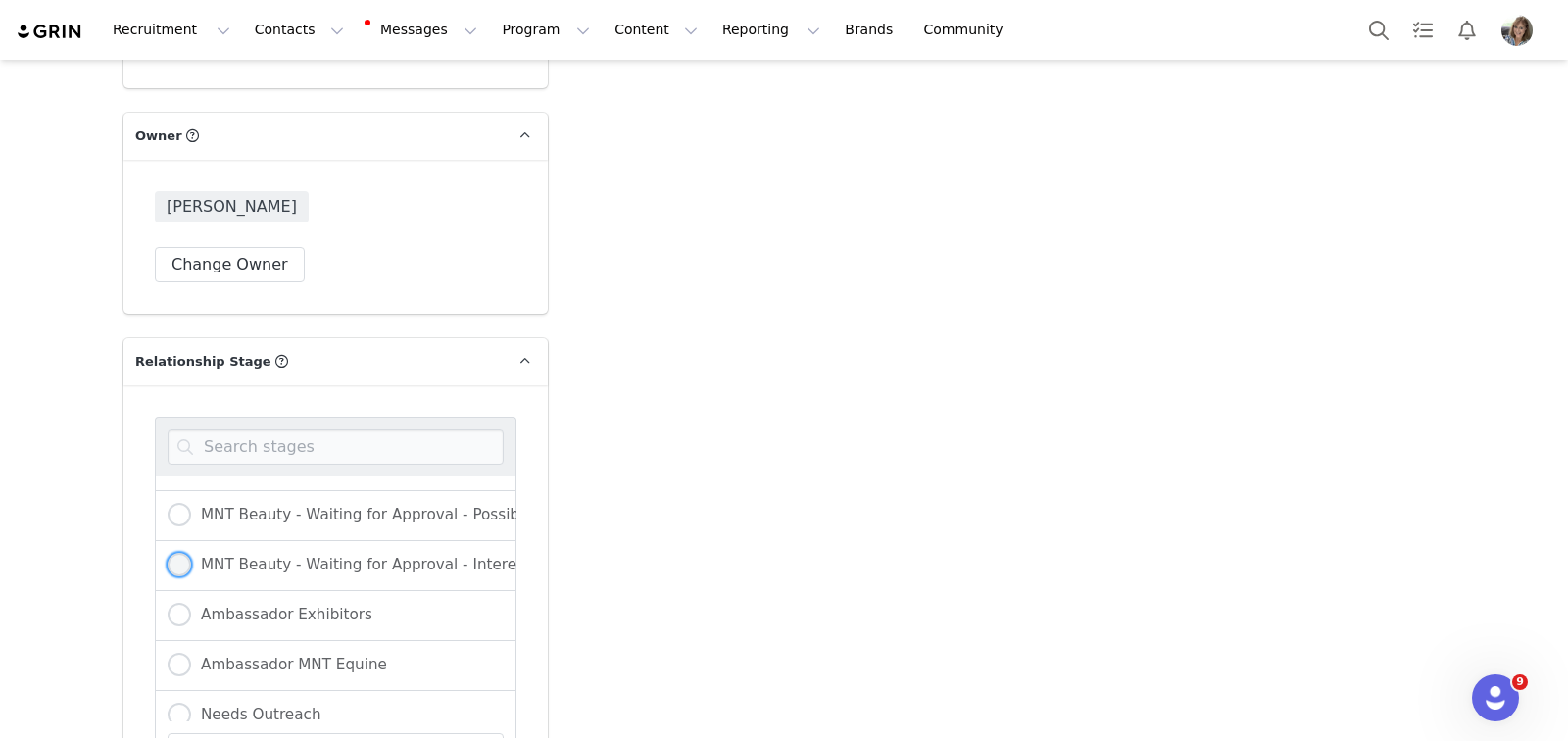
click at [168, 553] on span at bounding box center [179, 565] width 24 height 24
click at [168, 553] on input "MNT Beauty - Waiting for Approval - Interest already Shown" at bounding box center [179, 566] width 24 height 26
radio input "true"
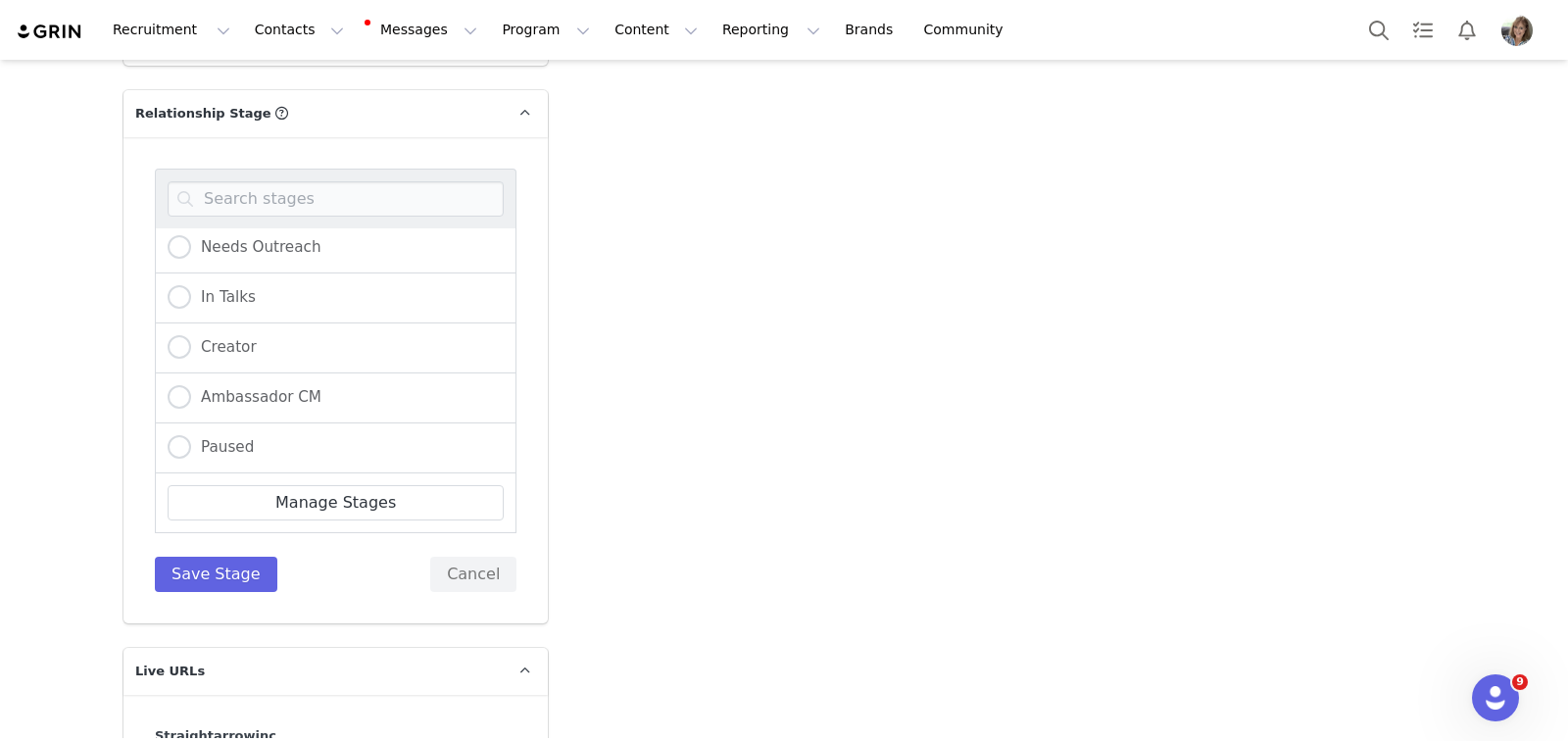
scroll to position [3274, 0]
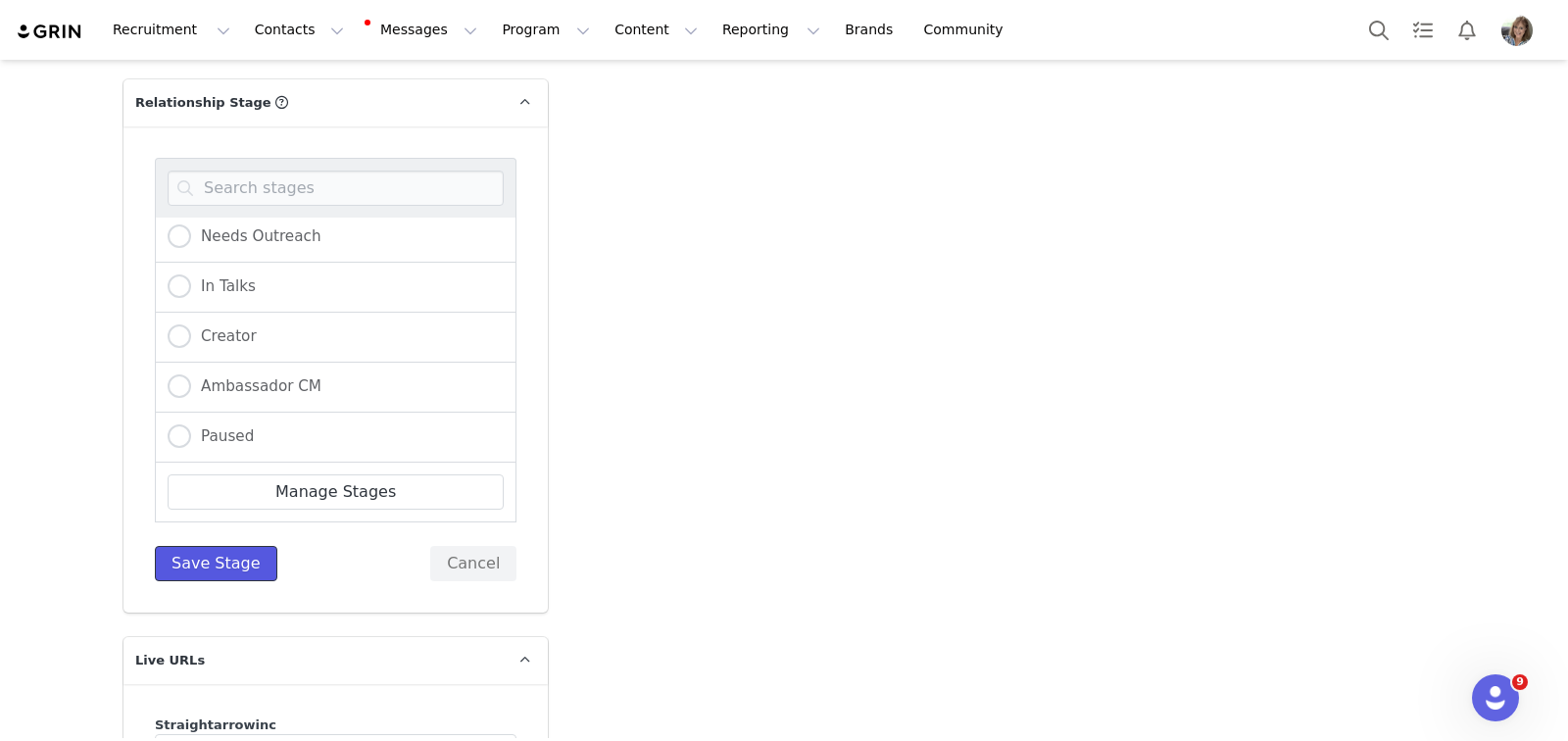
click at [233, 546] on button "Save Stage" at bounding box center [216, 564] width 123 height 36
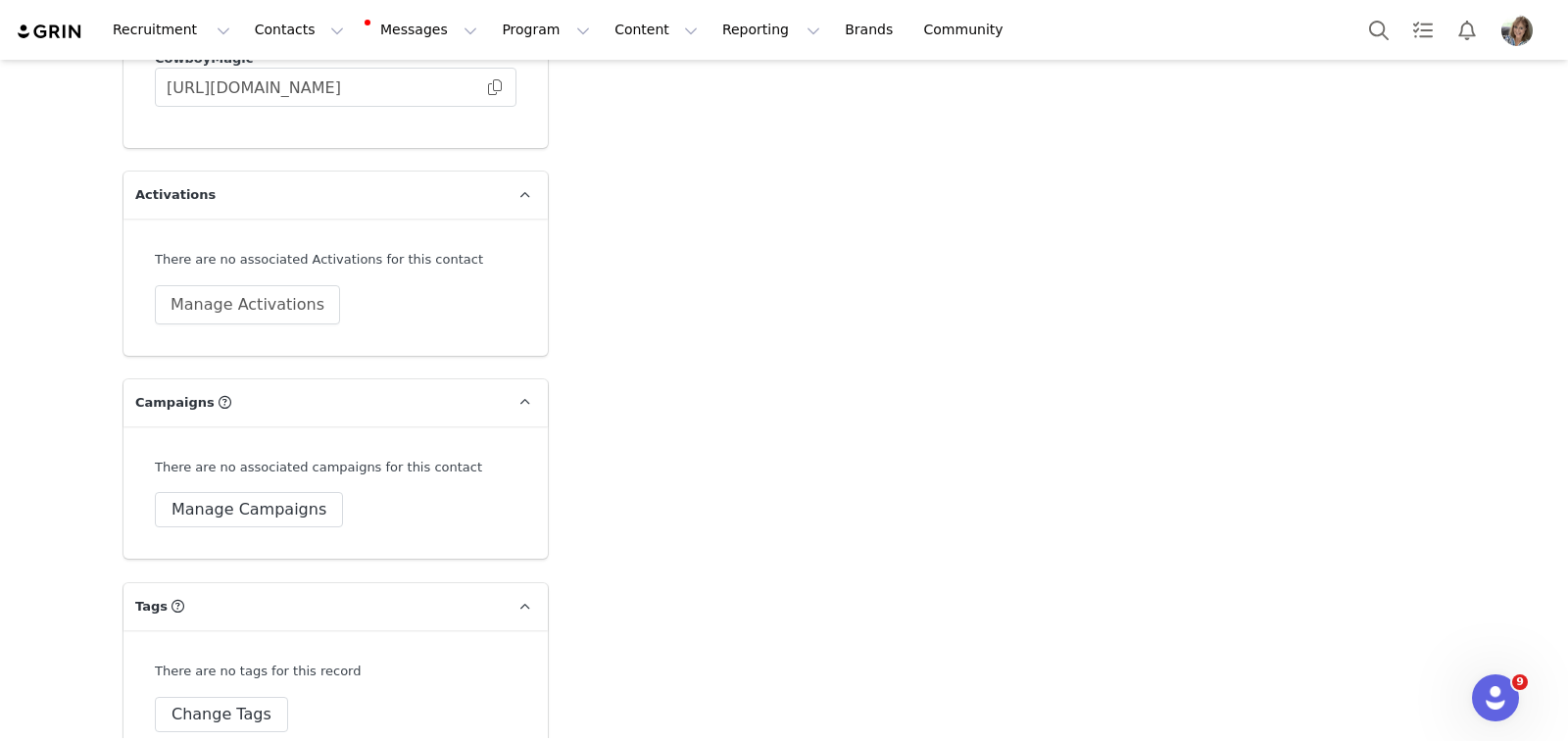
scroll to position [3746, 0]
click at [239, 694] on button "Change Tags" at bounding box center [221, 712] width 134 height 36
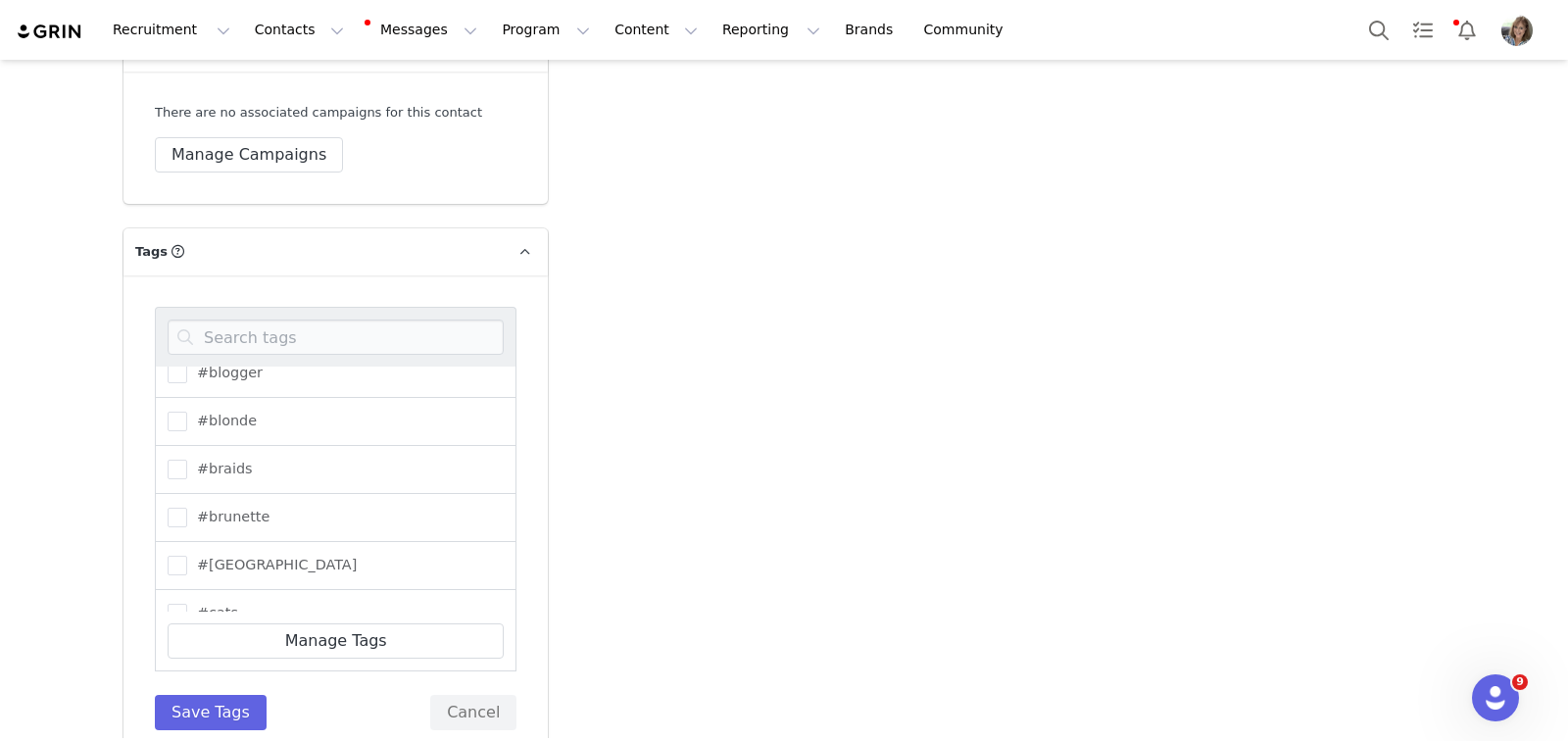
scroll to position [422, 0]
click at [167, 487] on span at bounding box center [177, 497] width 20 height 20
click at [187, 487] on input "#brunette" at bounding box center [187, 487] width 0 height 0
click at [172, 424] on span at bounding box center [177, 434] width 20 height 20
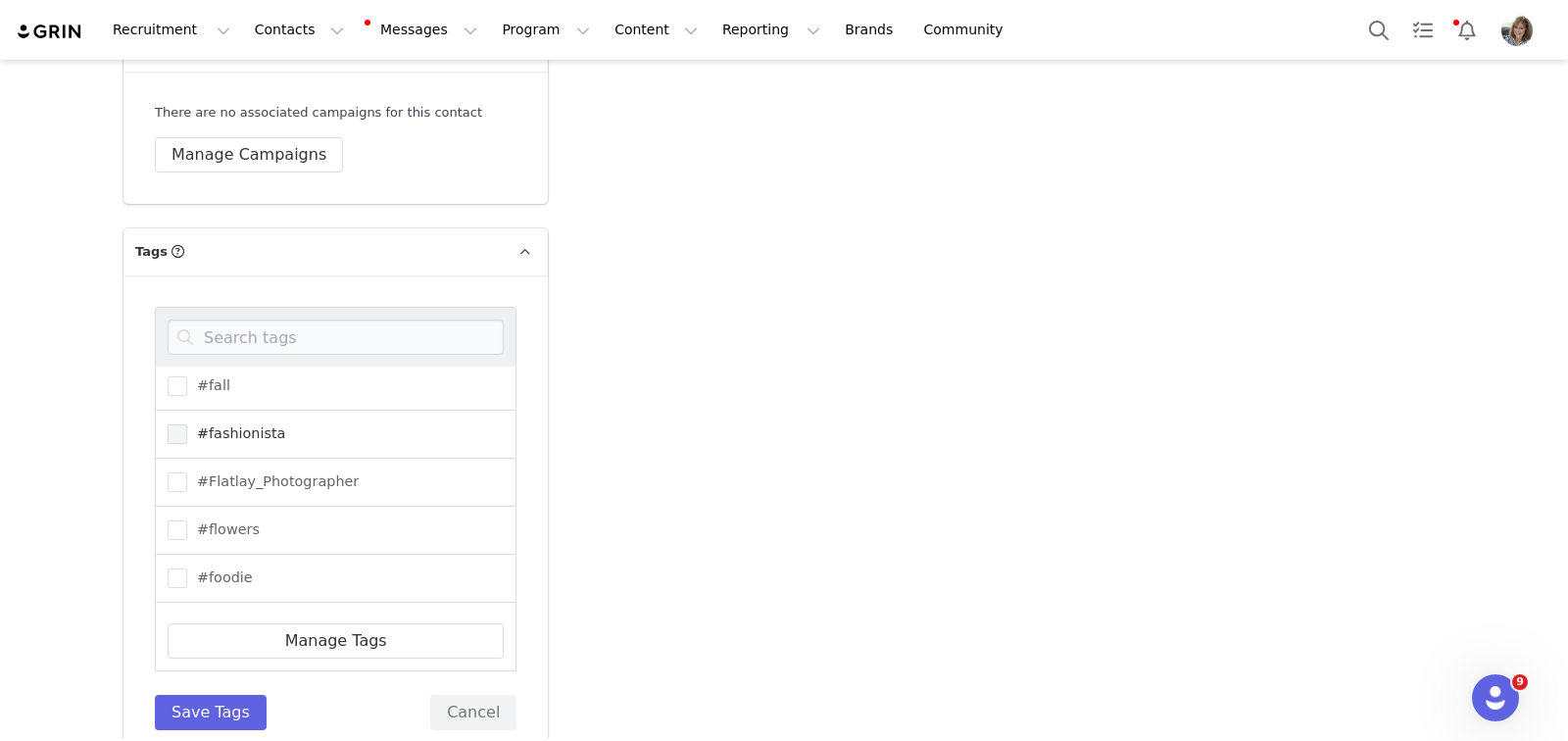
click at [187, 424] on input "#fashionista" at bounding box center [187, 424] width 0 height 0
drag, startPoint x: 173, startPoint y: 515, endPoint x: 194, endPoint y: 508, distance: 22.1
click at [173, 569] on span at bounding box center [177, 579] width 20 height 20
click at [187, 569] on input "#foodie" at bounding box center [187, 569] width 0 height 0
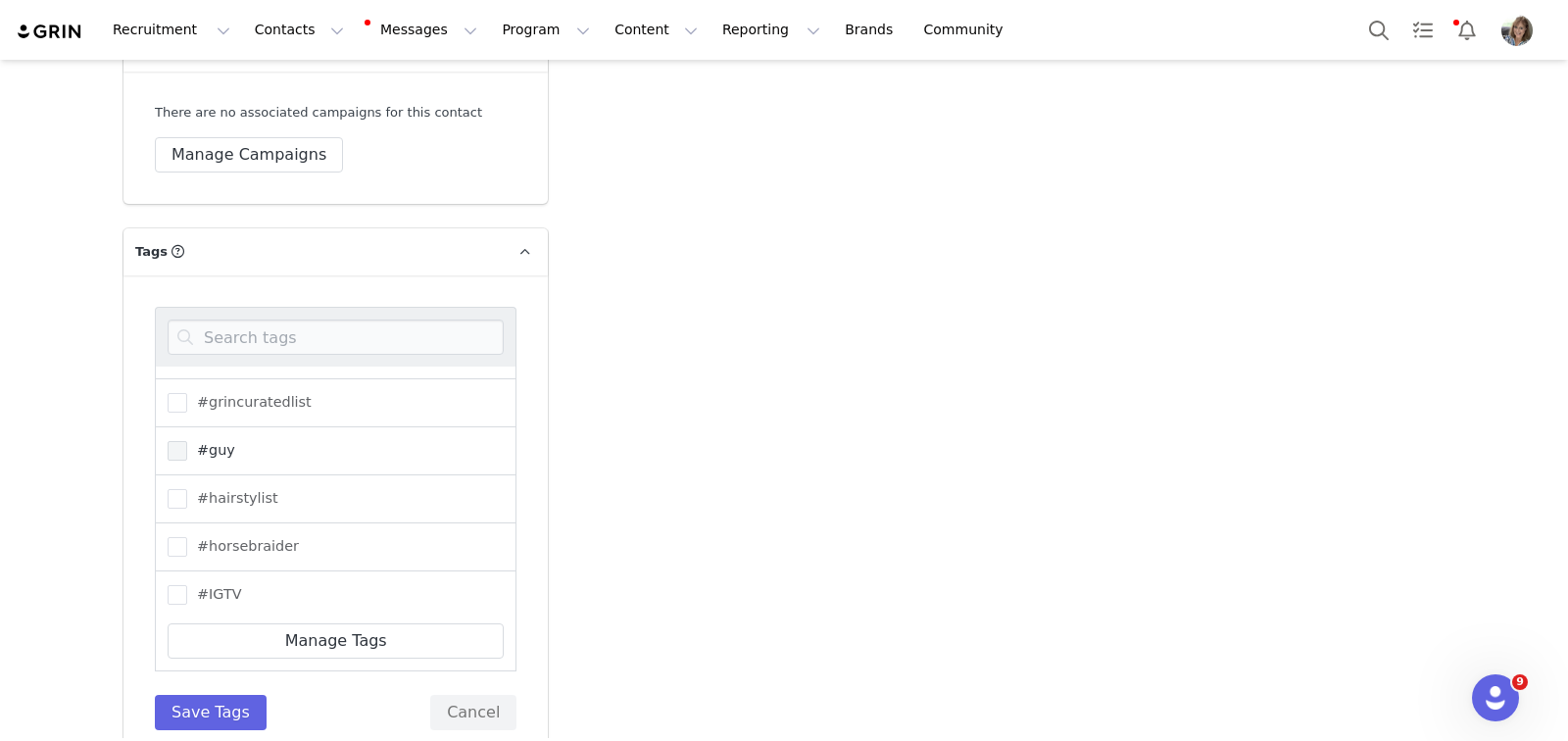
click at [167, 441] on span at bounding box center [177, 451] width 20 height 20
click at [187, 441] on input "#guy" at bounding box center [187, 441] width 0 height 0
click at [187, 475] on span "#[PERSON_NAME]" at bounding box center [257, 483] width 139 height 19
click at [187, 475] on input "#[PERSON_NAME]" at bounding box center [187, 475] width 0 height 0
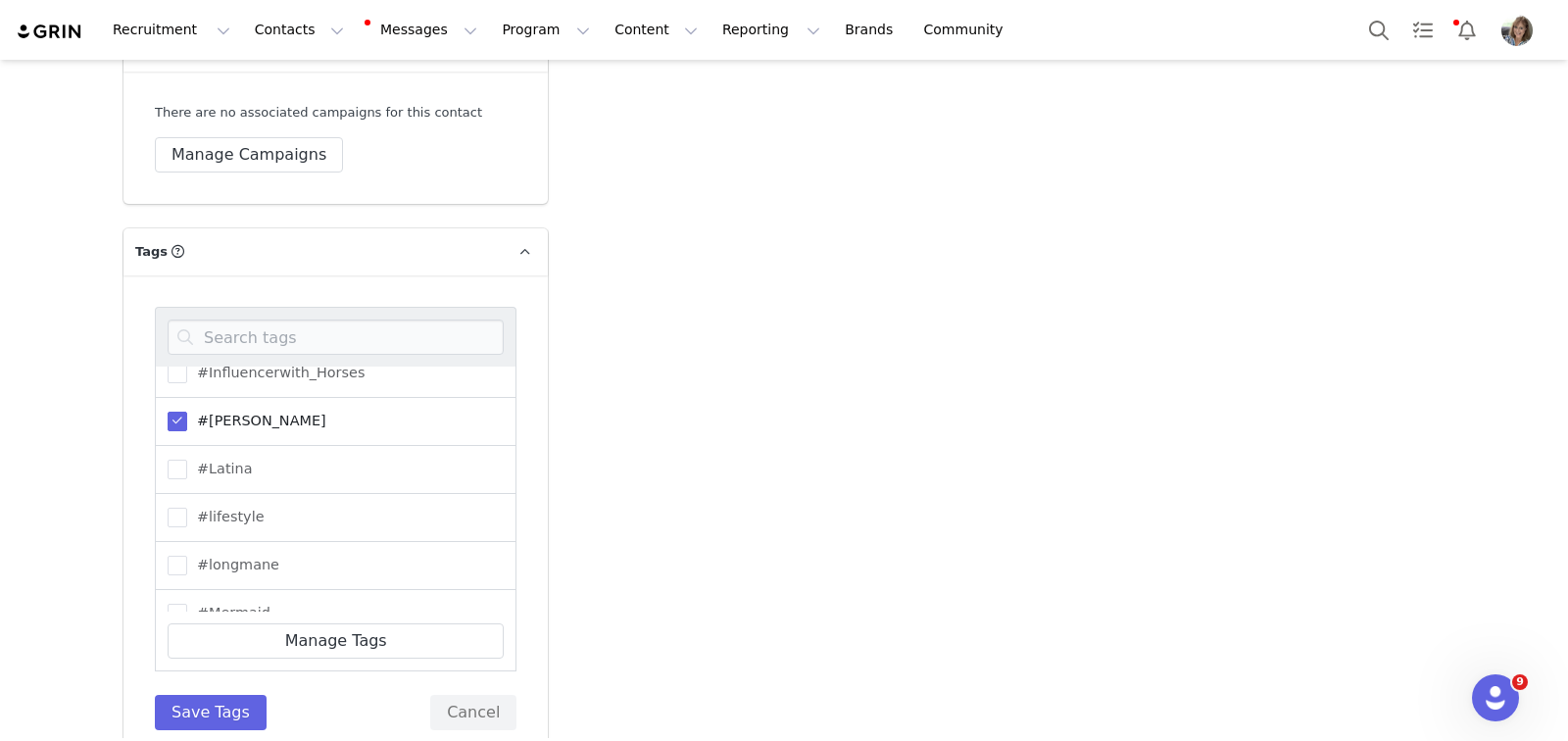
scroll to position [2109, 0]
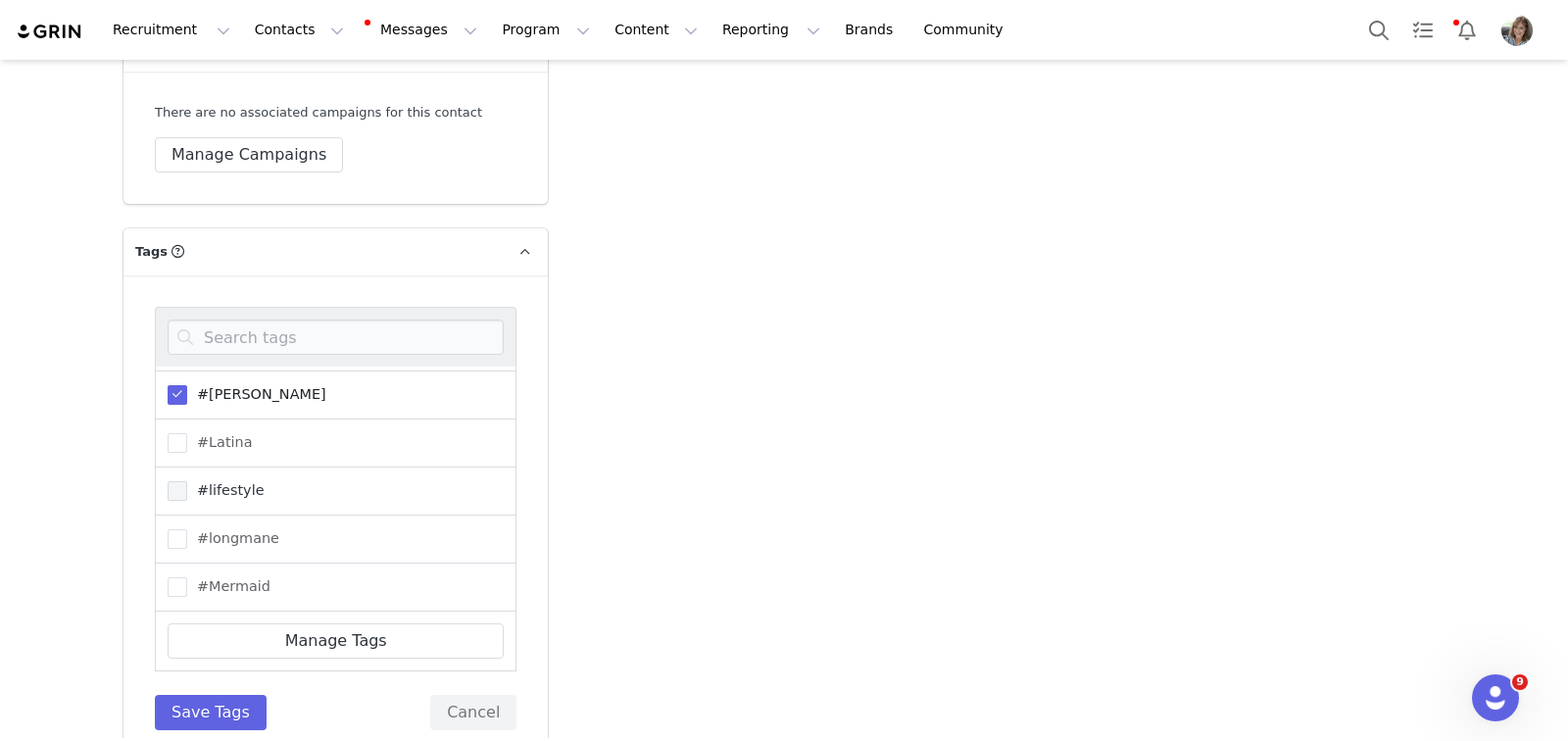
click at [171, 481] on span at bounding box center [177, 491] width 20 height 20
click at [187, 481] on input "#lifestyle" at bounding box center [187, 481] width 0 height 0
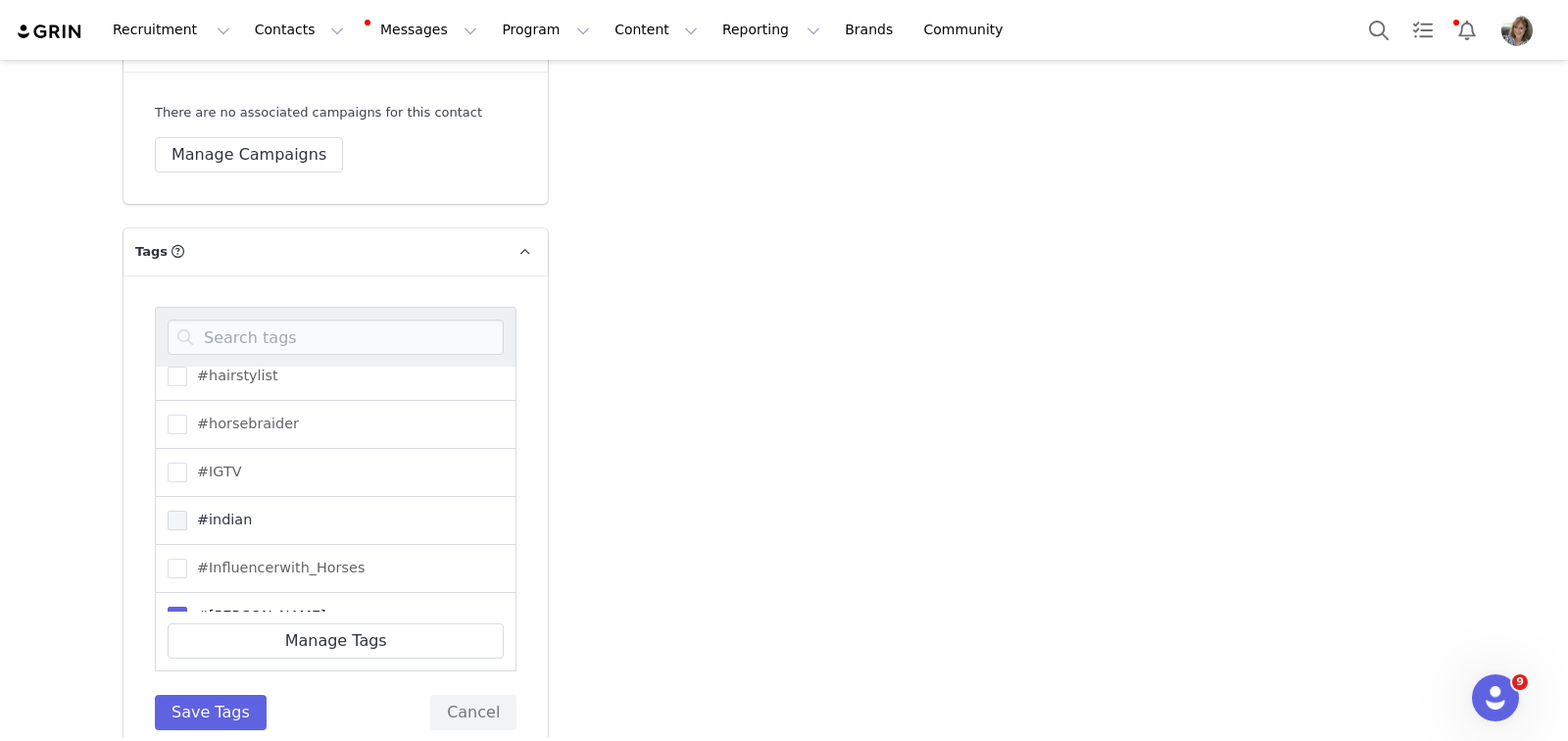
click at [177, 510] on span at bounding box center [177, 520] width 20 height 20
click at [187, 510] on input "#indian" at bounding box center [187, 510] width 0 height 0
click at [174, 495] on span at bounding box center [177, 505] width 20 height 20
click at [187, 495] on input "#mntbeauty" at bounding box center [187, 495] width 0 height 0
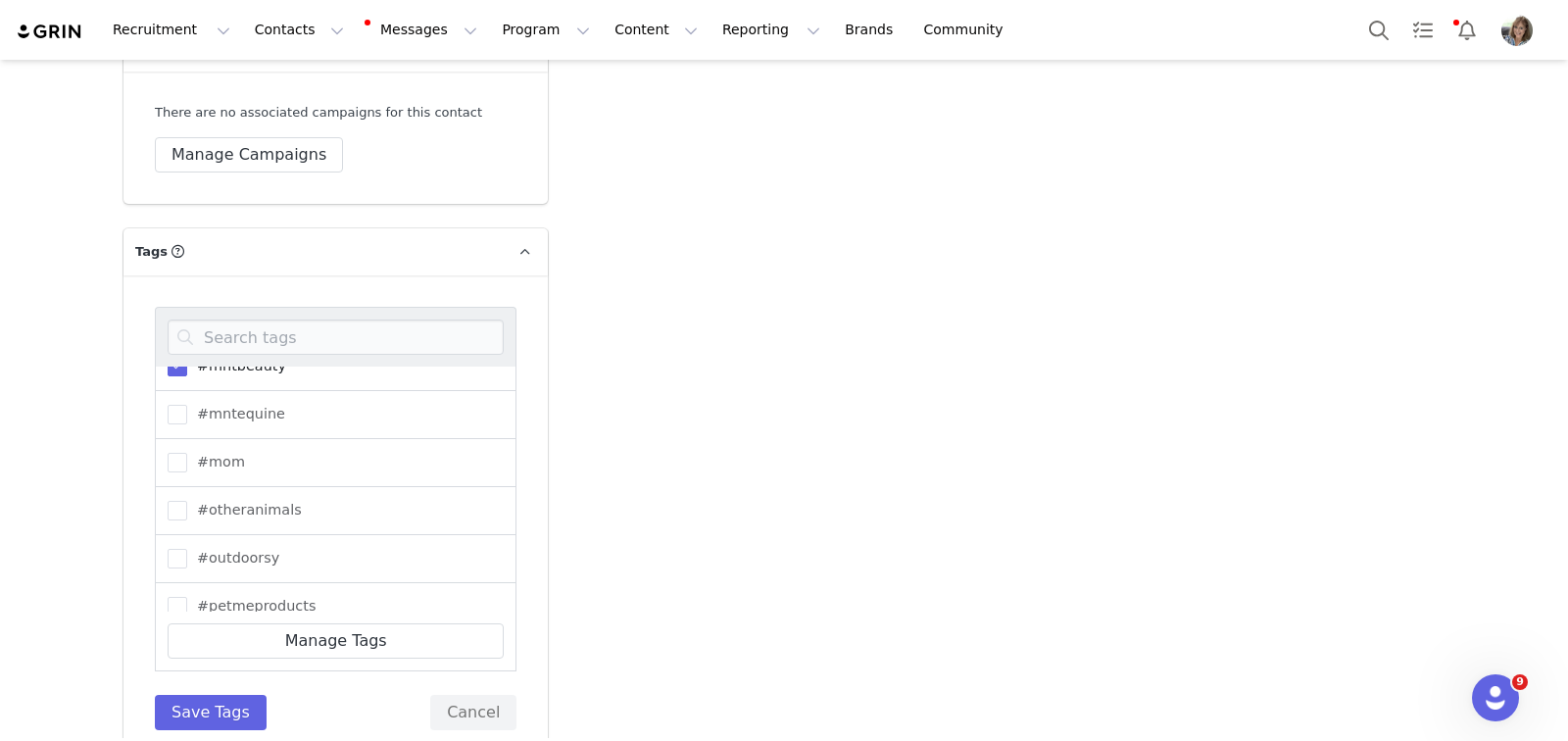
scroll to position [2492, 0]
click at [176, 530] on span at bounding box center [177, 540] width 20 height 20
click at [187, 530] on input "#outdoorsy" at bounding box center [187, 530] width 0 height 0
click at [172, 524] on span at bounding box center [177, 534] width 20 height 20
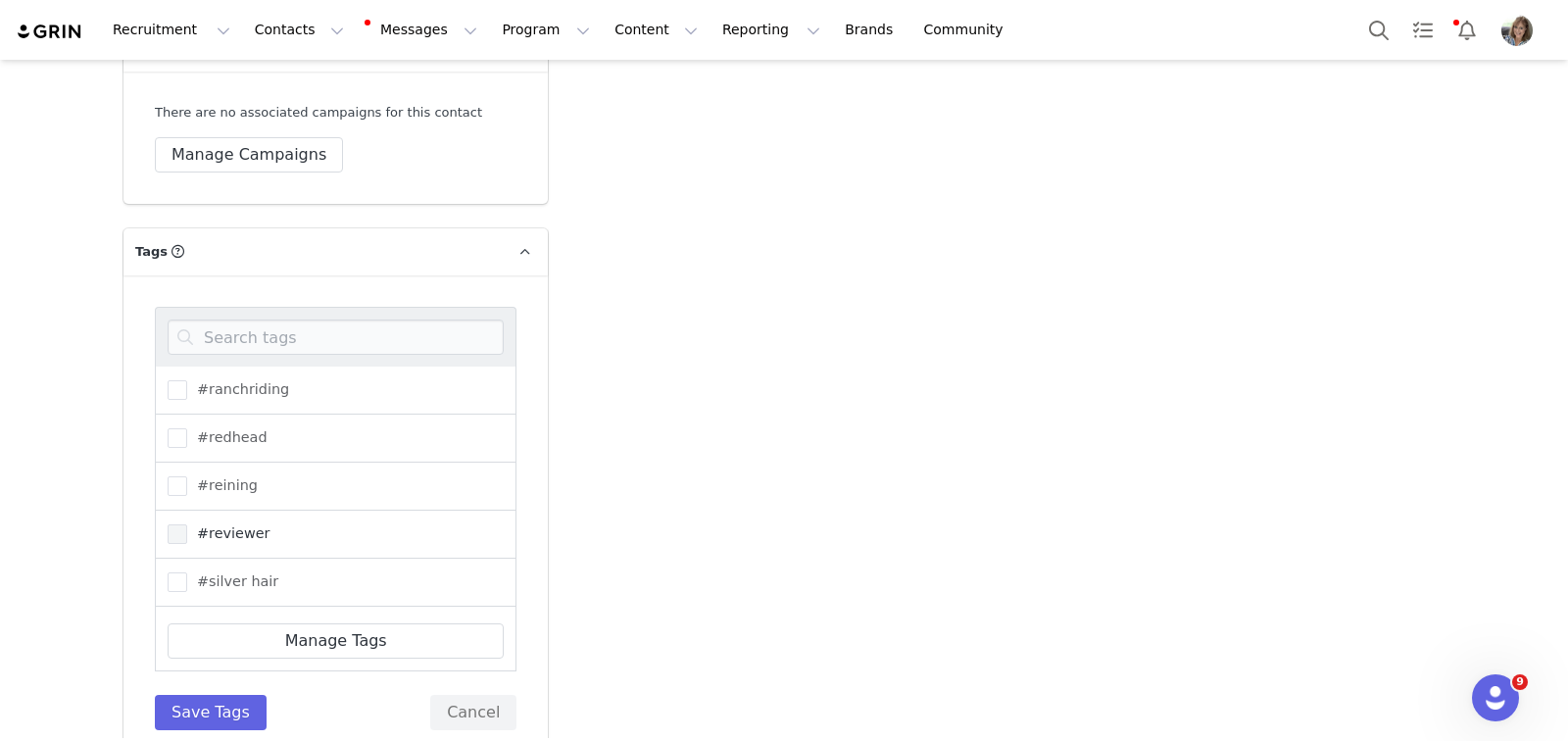
click at [187, 524] on input "#reviewer" at bounding box center [187, 524] width 0 height 0
click at [174, 527] on span at bounding box center [177, 537] width 20 height 20
click at [187, 527] on input "#travel" at bounding box center [187, 527] width 0 height 0
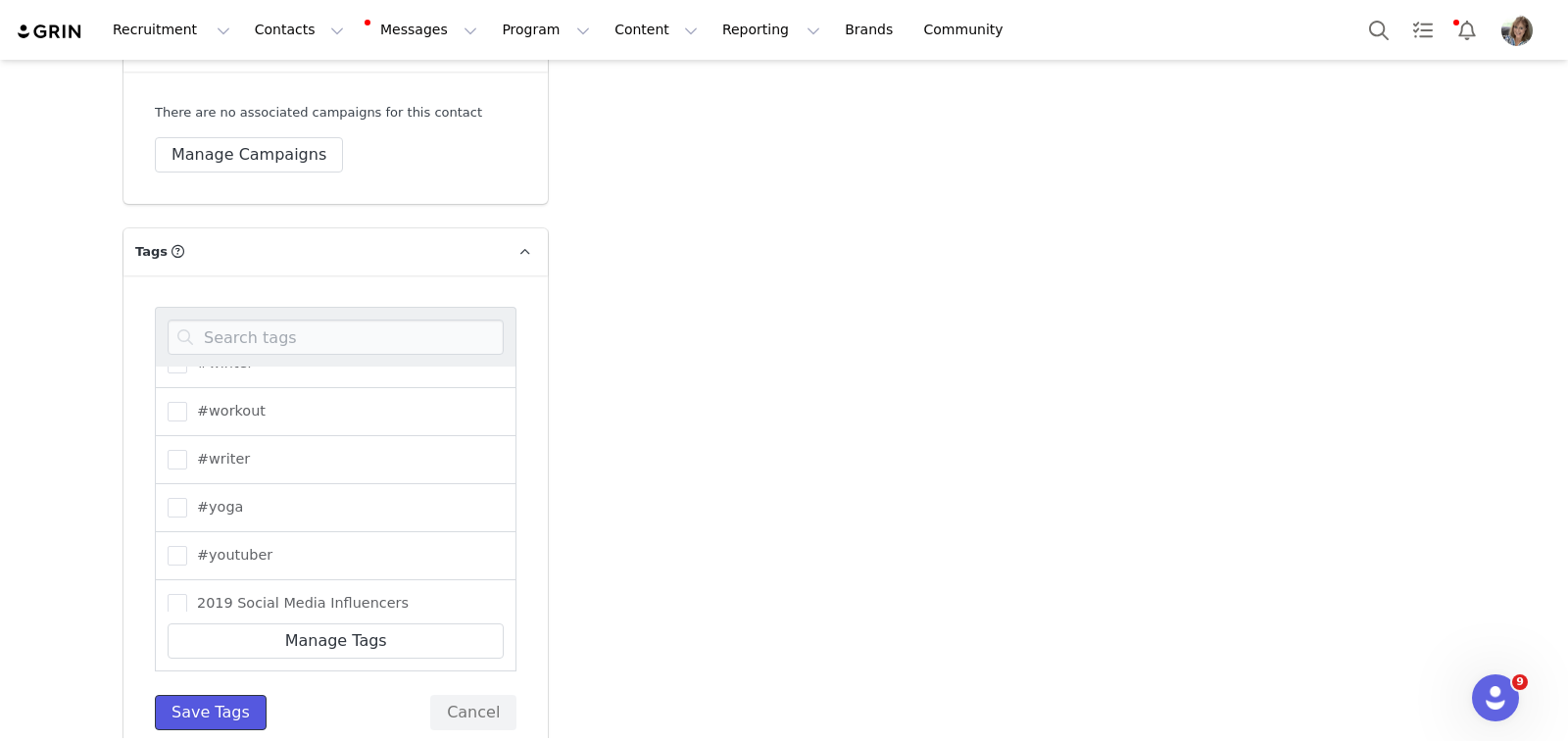
click at [213, 694] on button "Save Tags" at bounding box center [210, 712] width 112 height 36
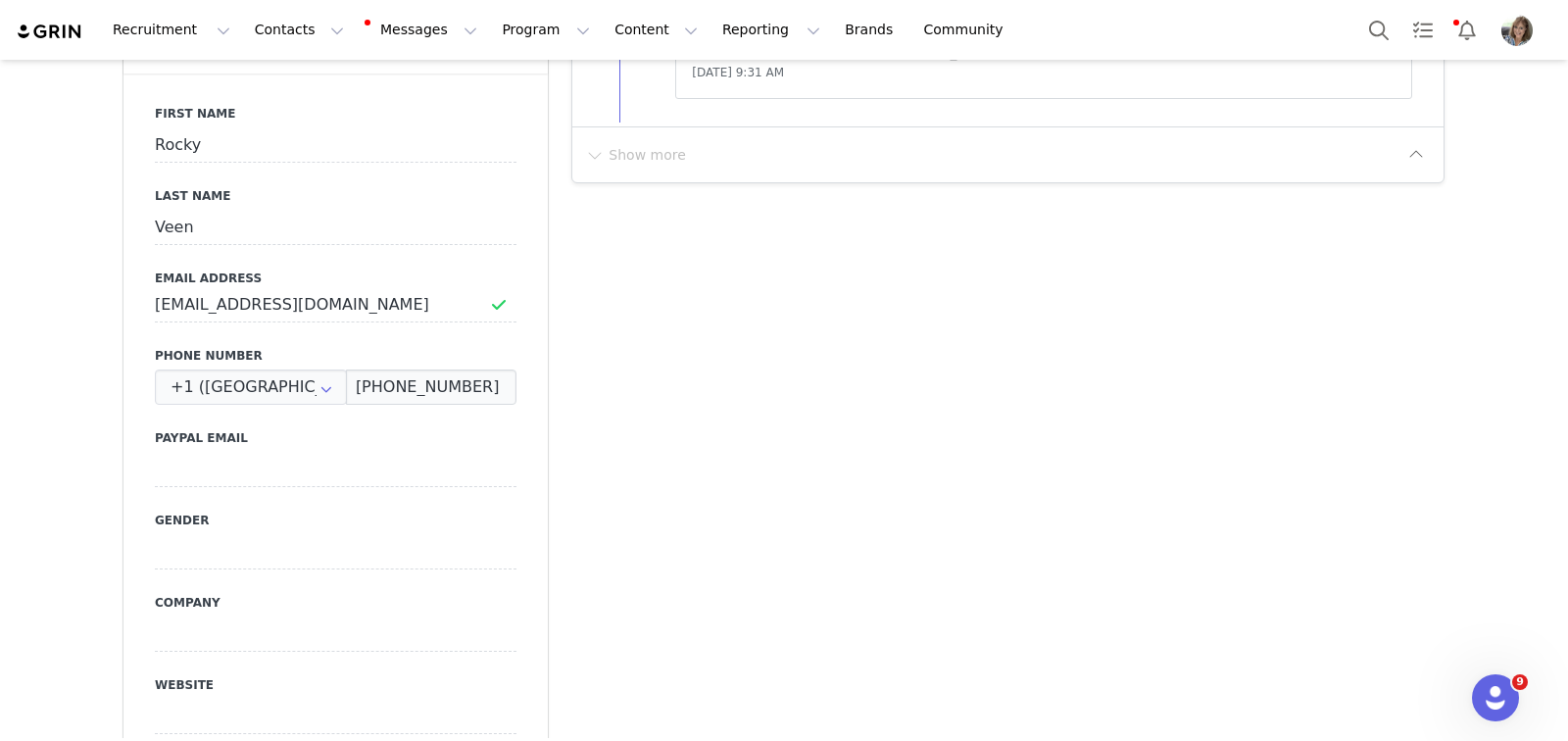
scroll to position [0, 0]
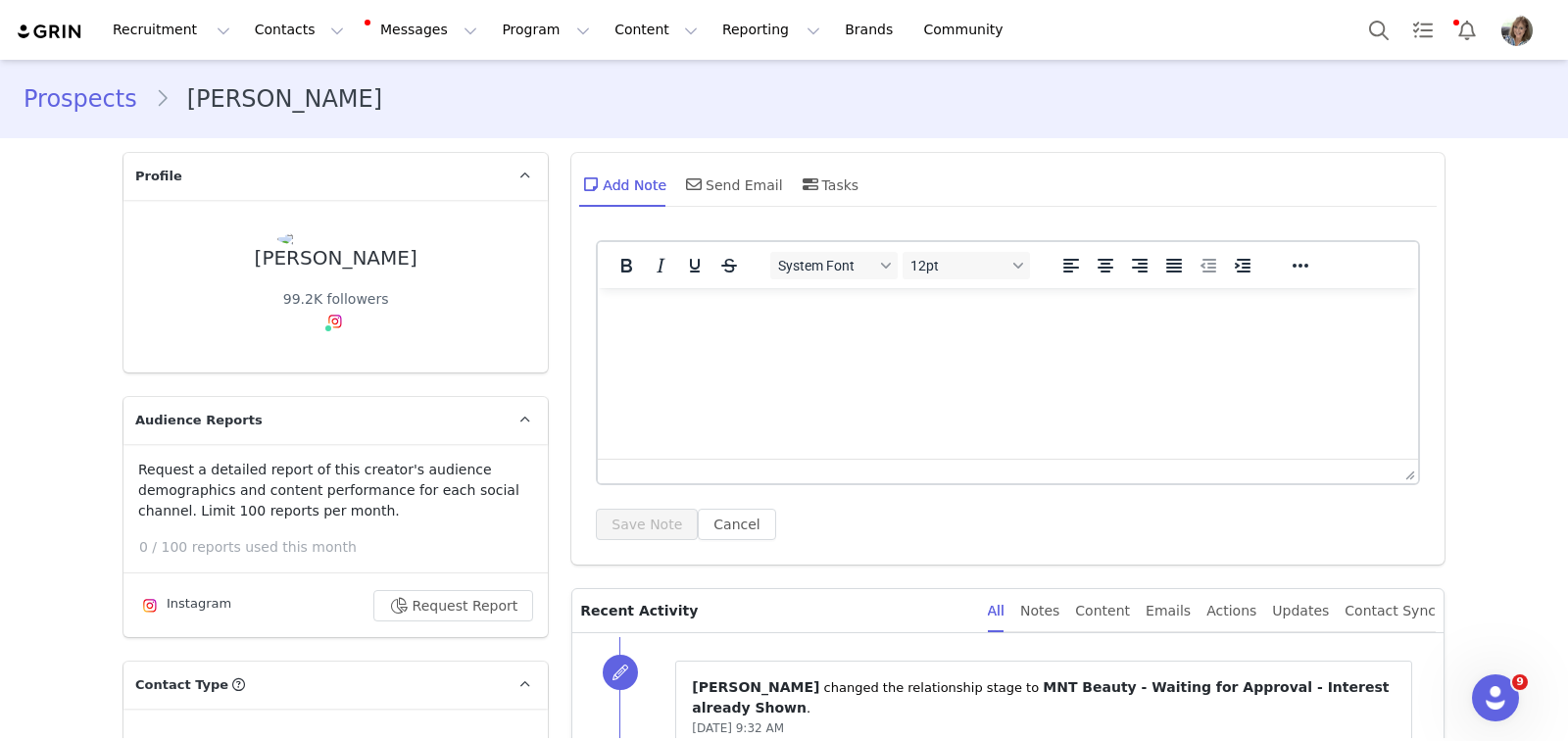
click at [861, 330] on html at bounding box center [1007, 314] width 820 height 53
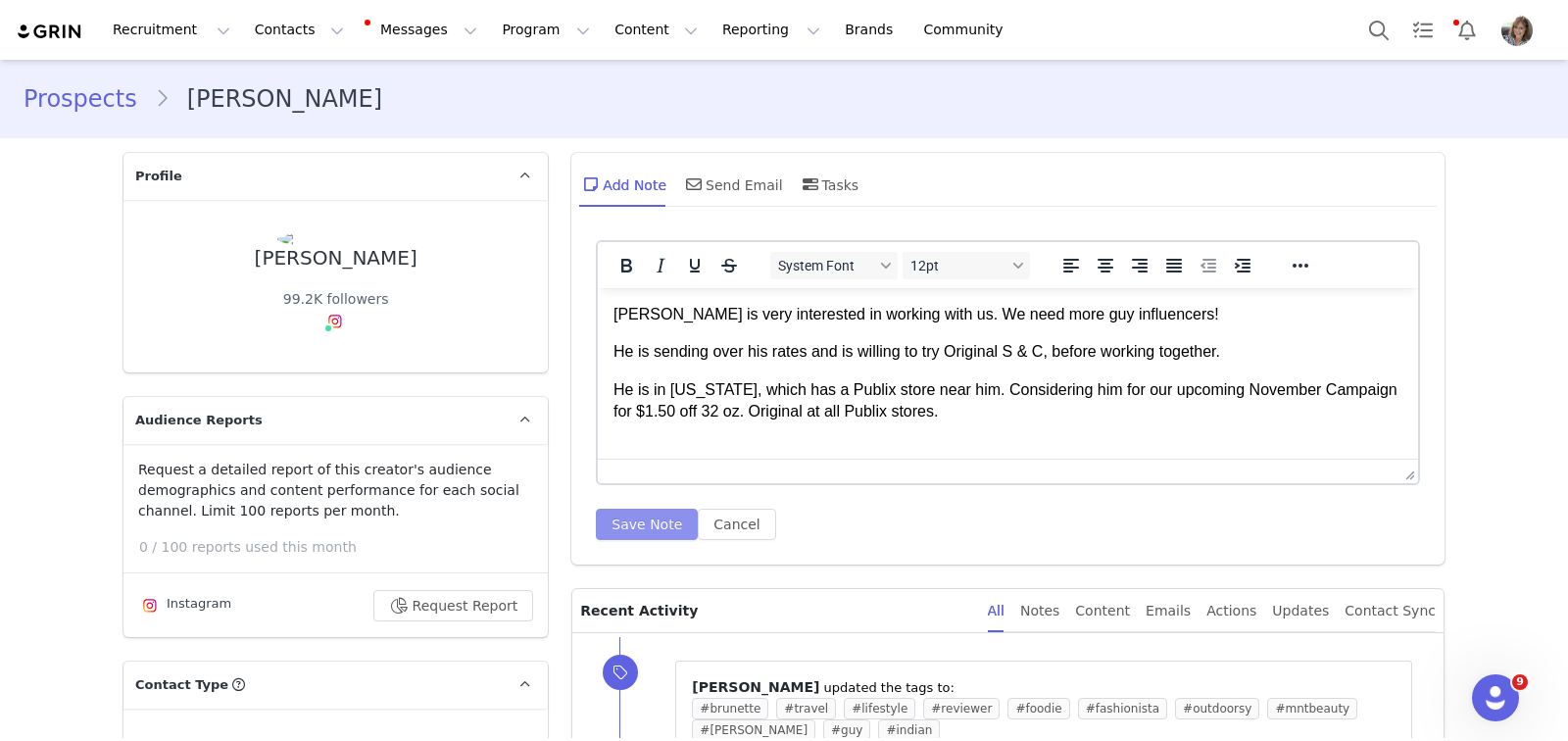
click at [633, 523] on button "Save Note" at bounding box center [647, 524] width 102 height 32
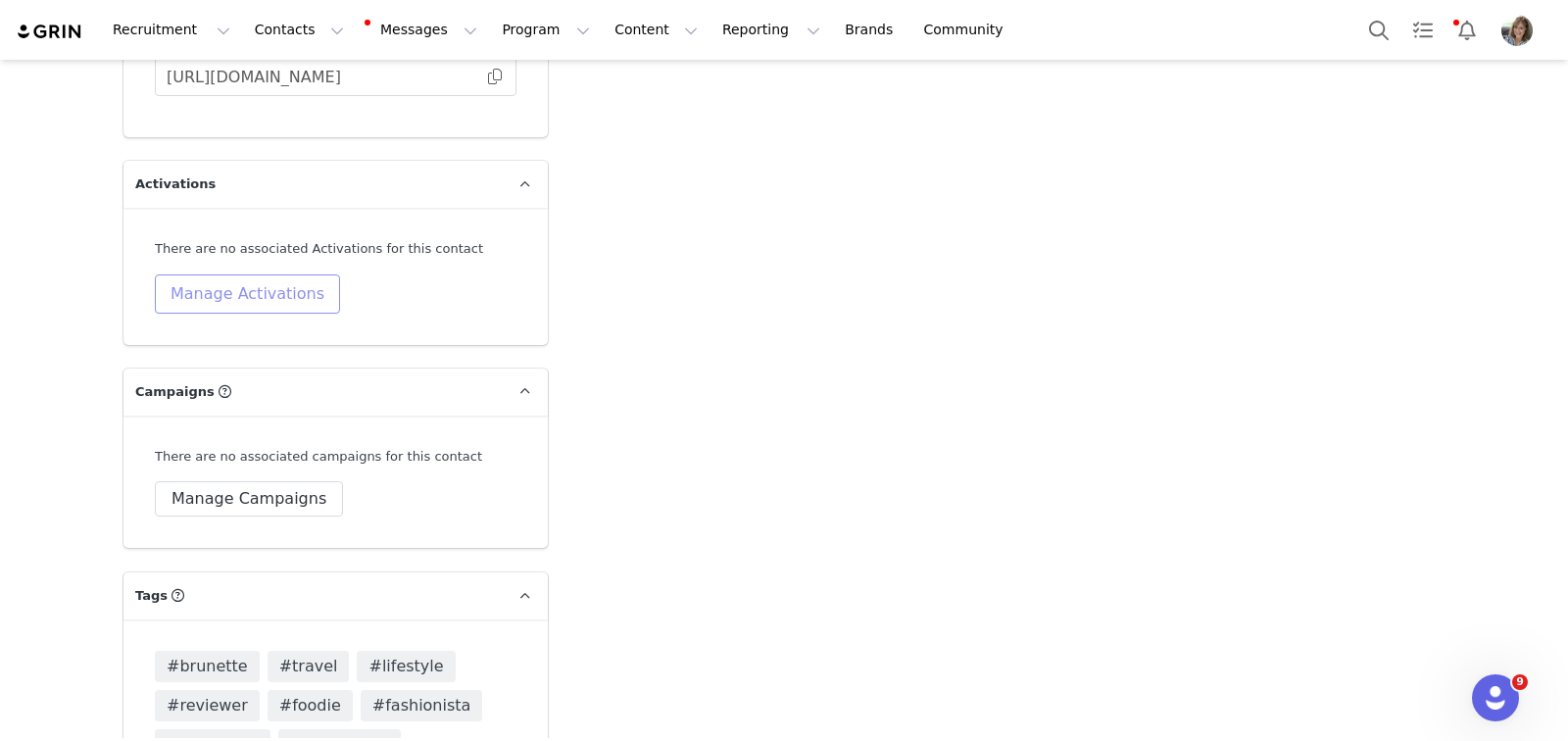
click at [266, 274] on button "Manage Activations" at bounding box center [247, 294] width 185 height 40
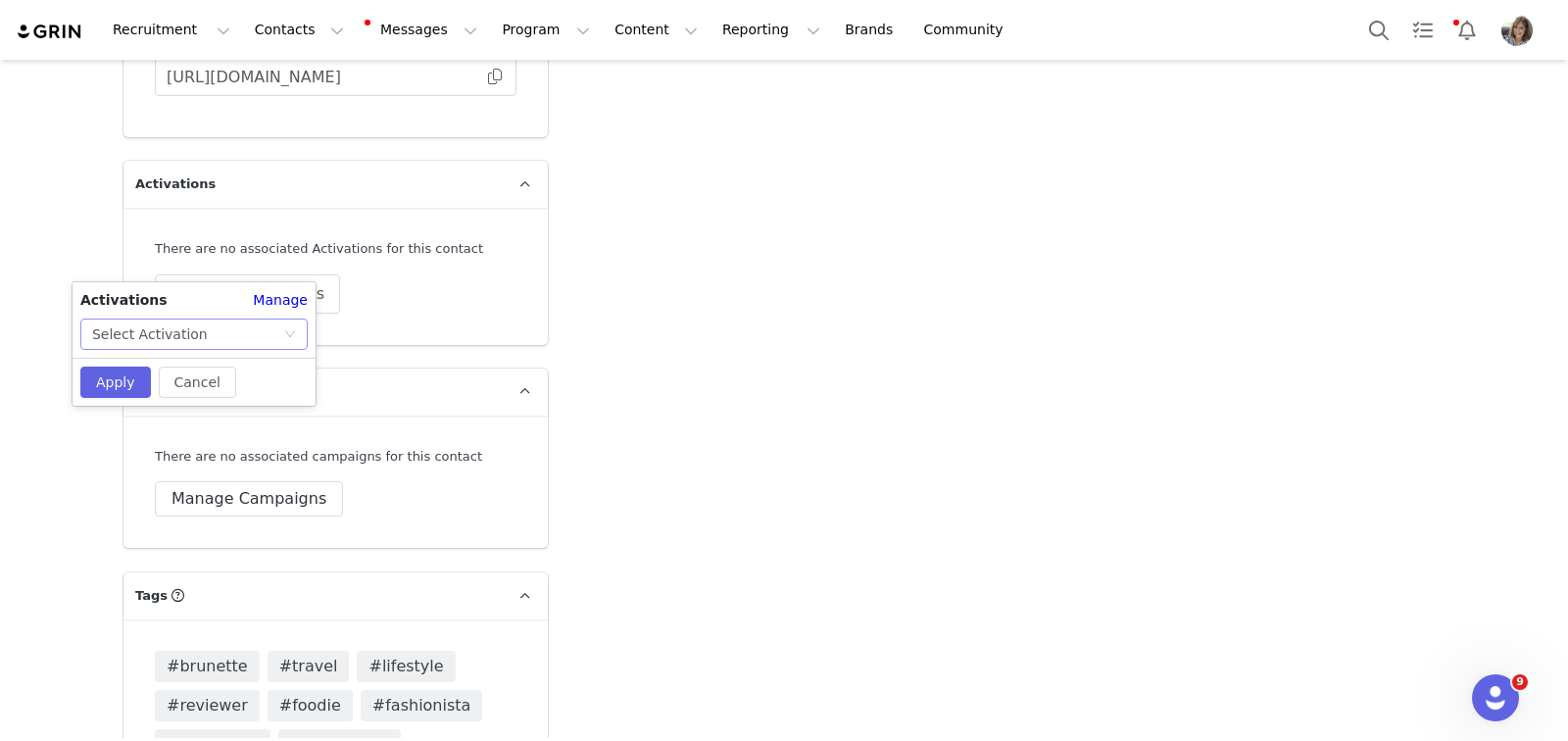
click at [296, 332] on icon "icon: down" at bounding box center [290, 334] width 12 height 12
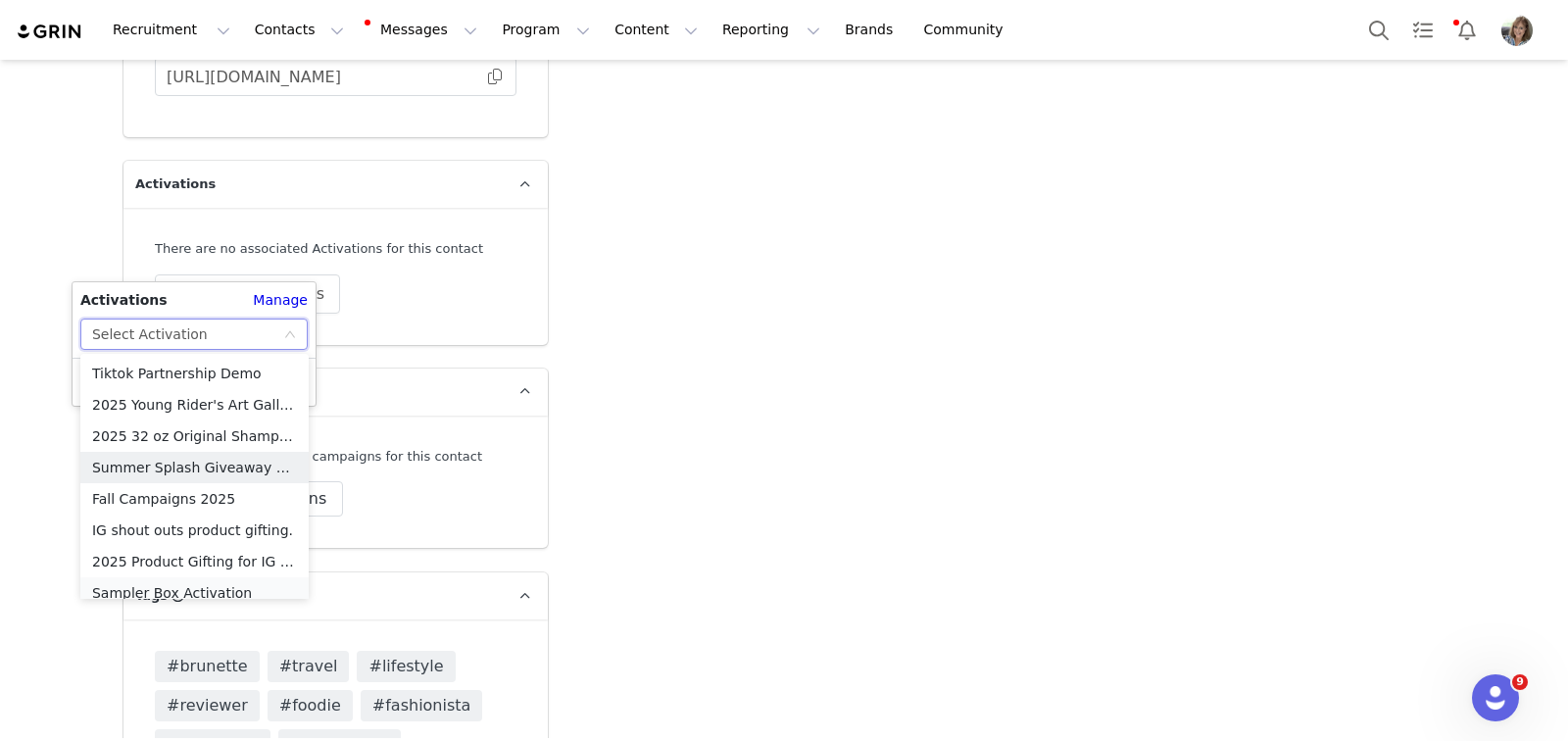
scroll to position [10, 0]
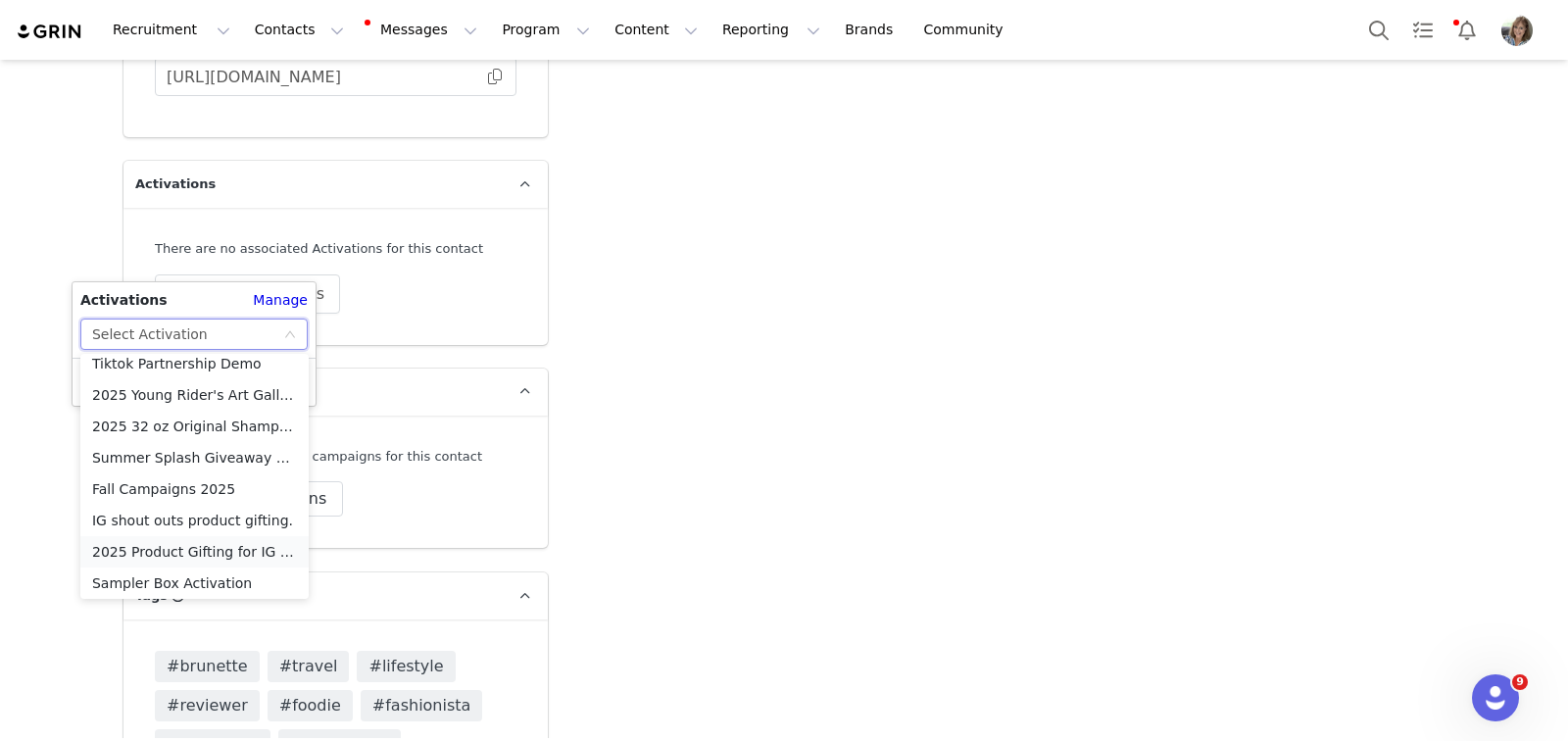
click at [215, 555] on li "2025 Product Gifting for IG Shoutouts" at bounding box center [194, 552] width 229 height 32
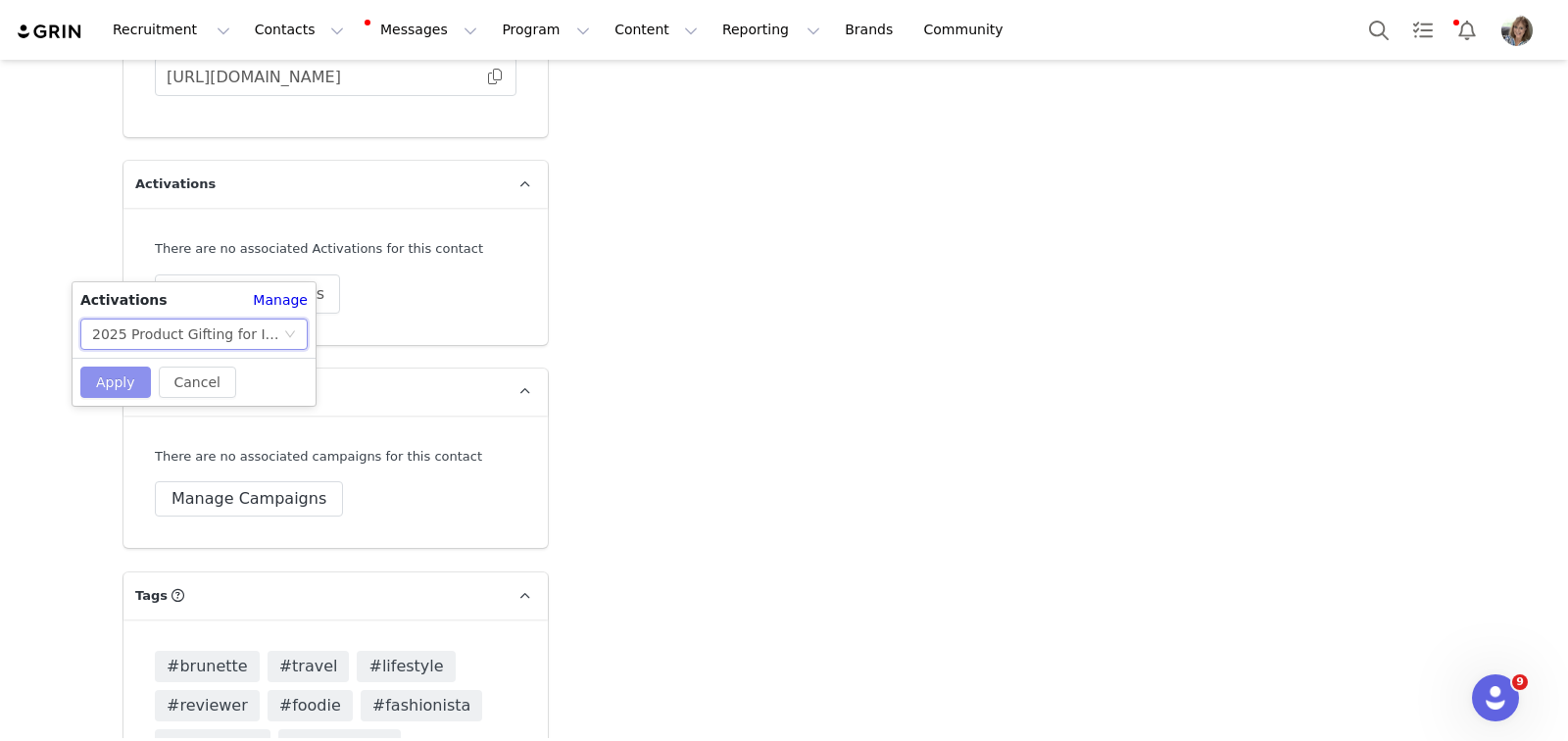
click at [110, 372] on button "Apply" at bounding box center [115, 382] width 70 height 32
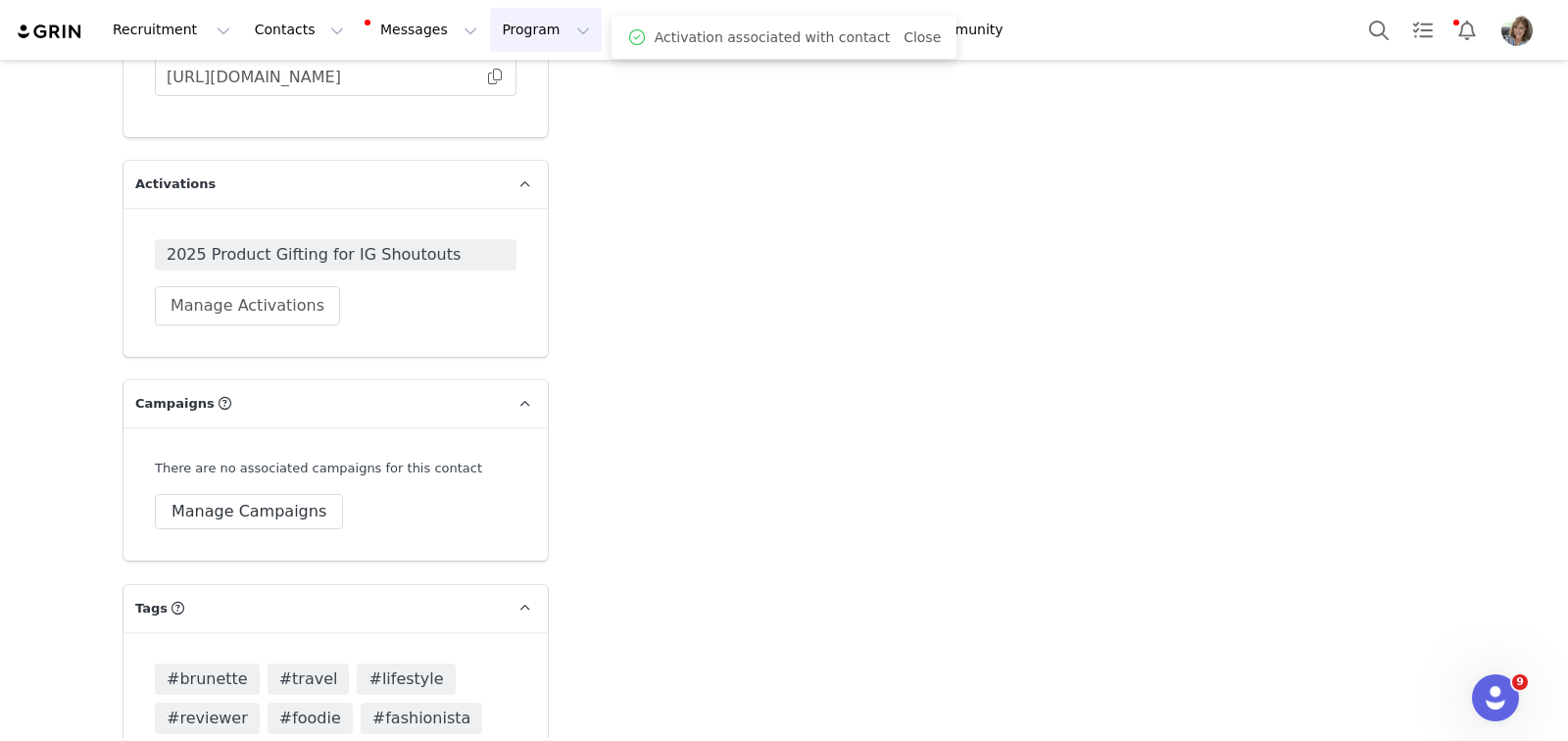
click at [500, 31] on button "Program Program" at bounding box center [546, 30] width 112 height 45
click at [498, 94] on p "Activations" at bounding box center [513, 86] width 75 height 21
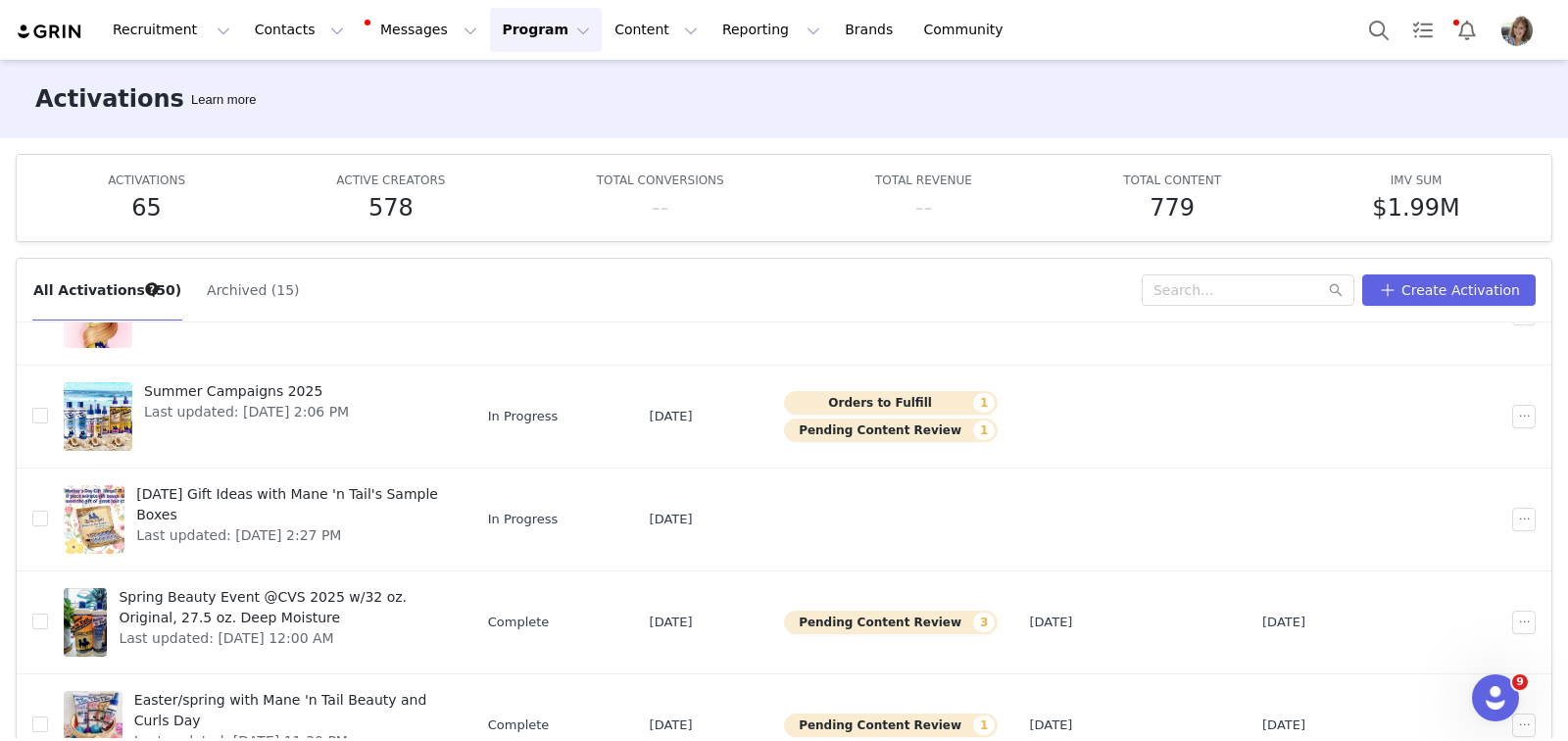
scroll to position [102, 0]
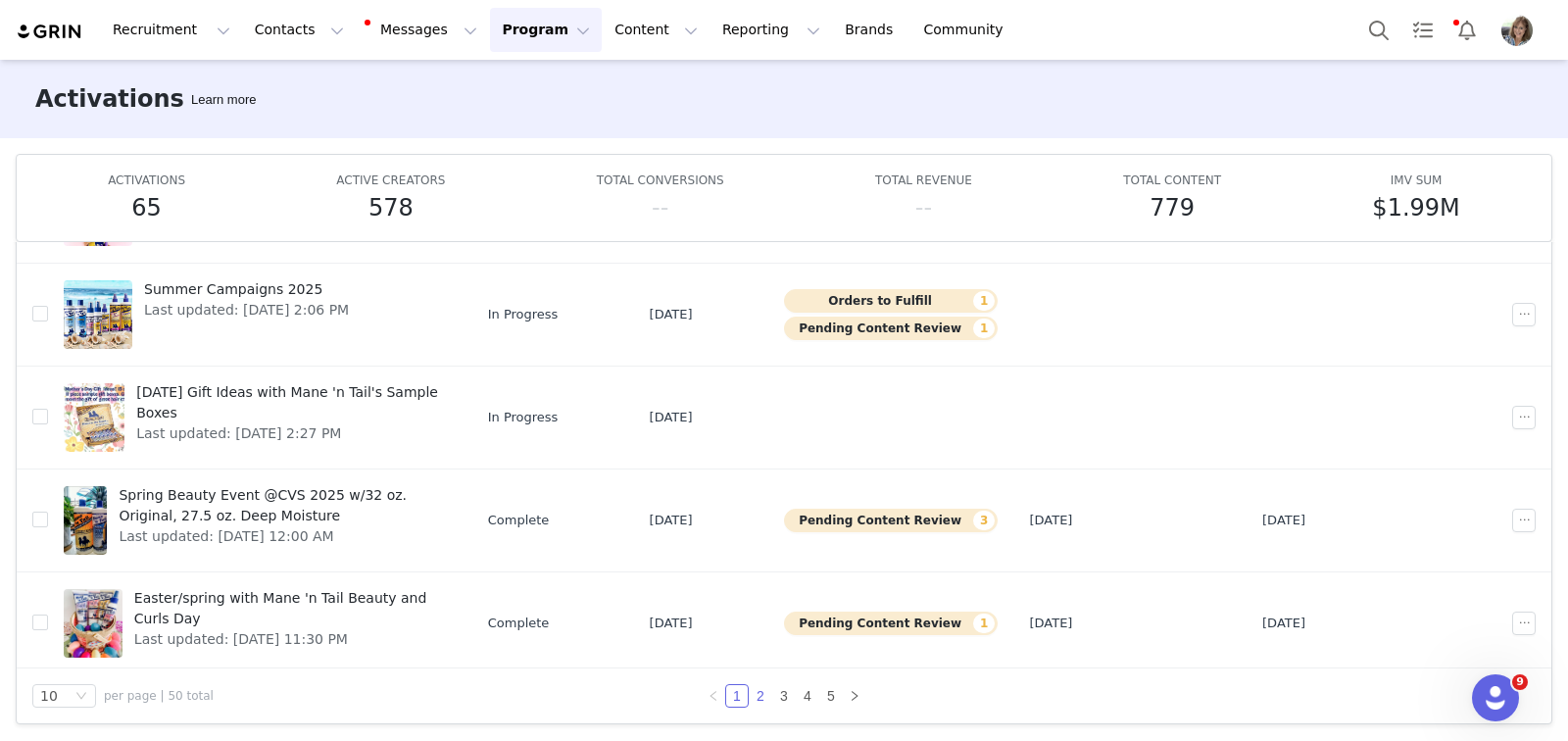
click at [752, 692] on link "2" at bounding box center [761, 696] width 22 height 22
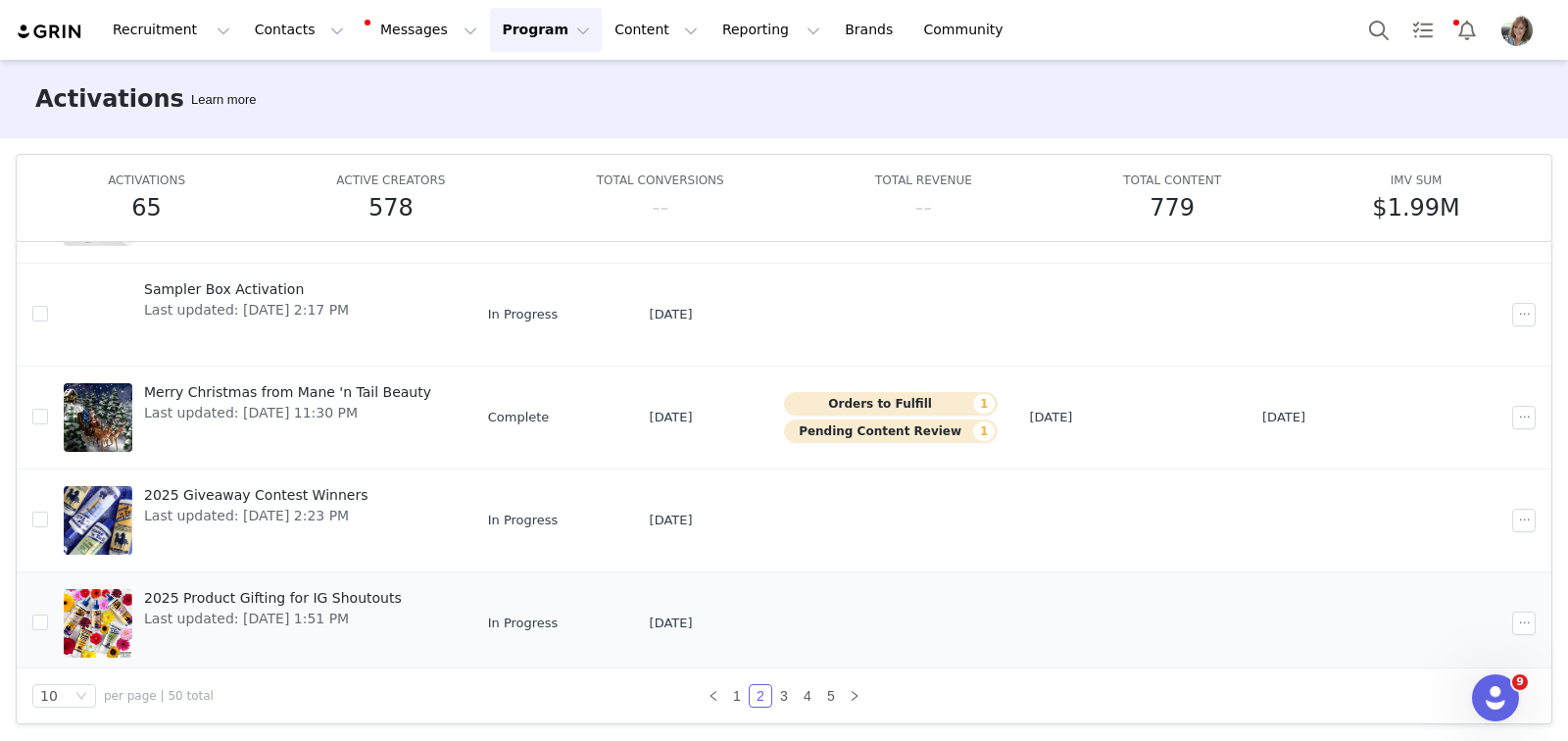
click at [222, 595] on span "2025 Product Gifting for IG Shoutouts" at bounding box center [272, 598] width 258 height 21
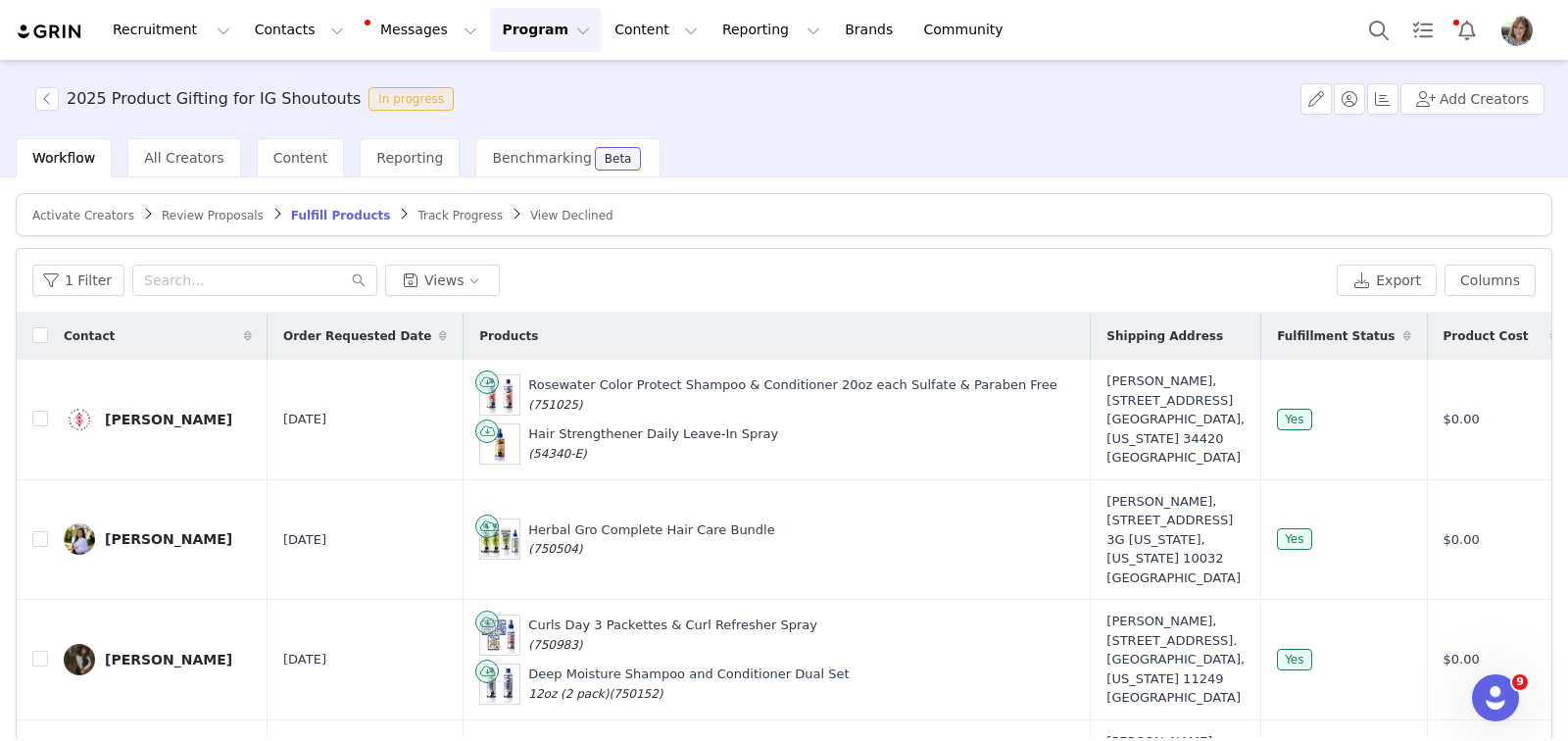
click at [79, 213] on span "Activate Creators" at bounding box center [83, 216] width 102 height 14
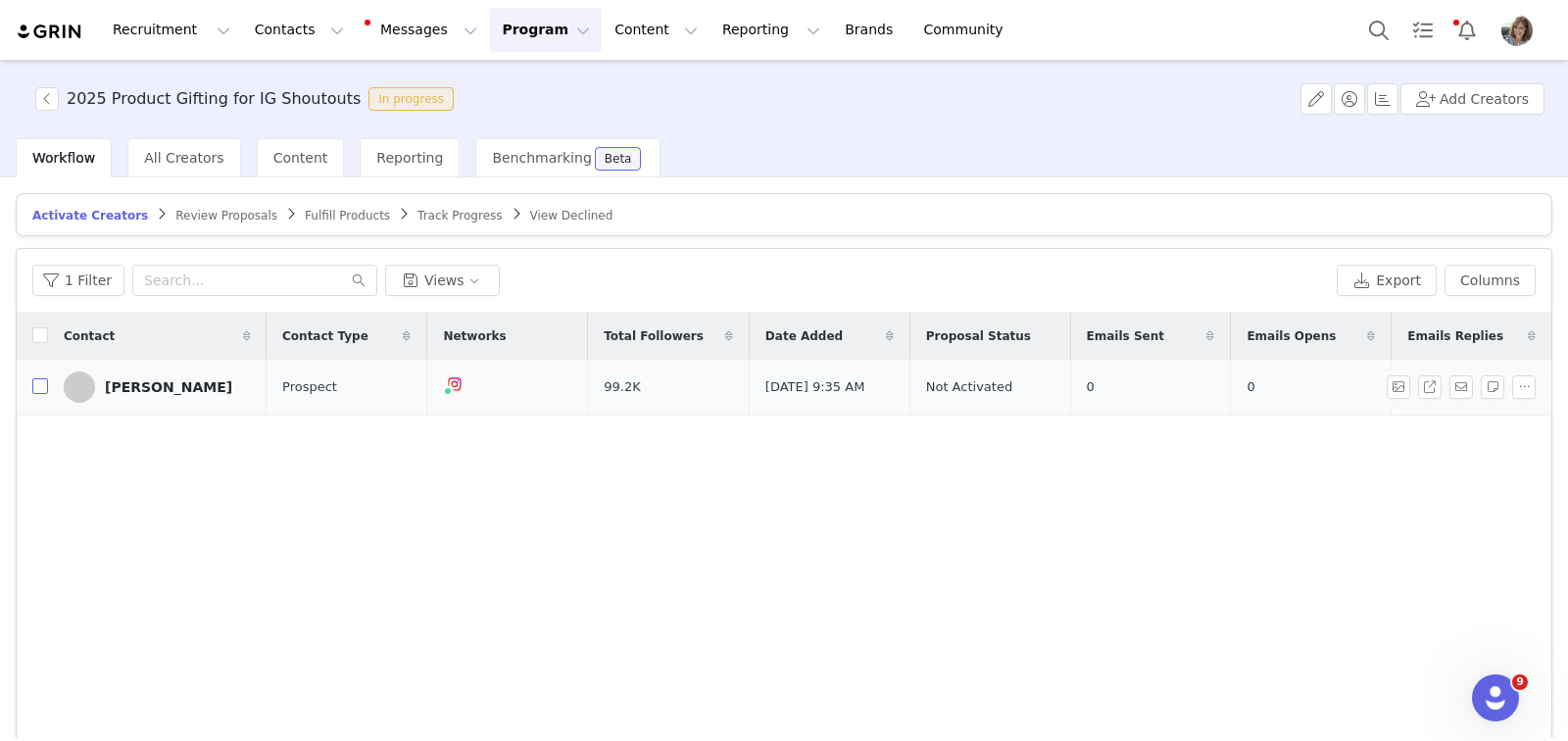
click at [41, 385] on input "checkbox" at bounding box center [41, 386] width 16 height 16
checkbox input "true"
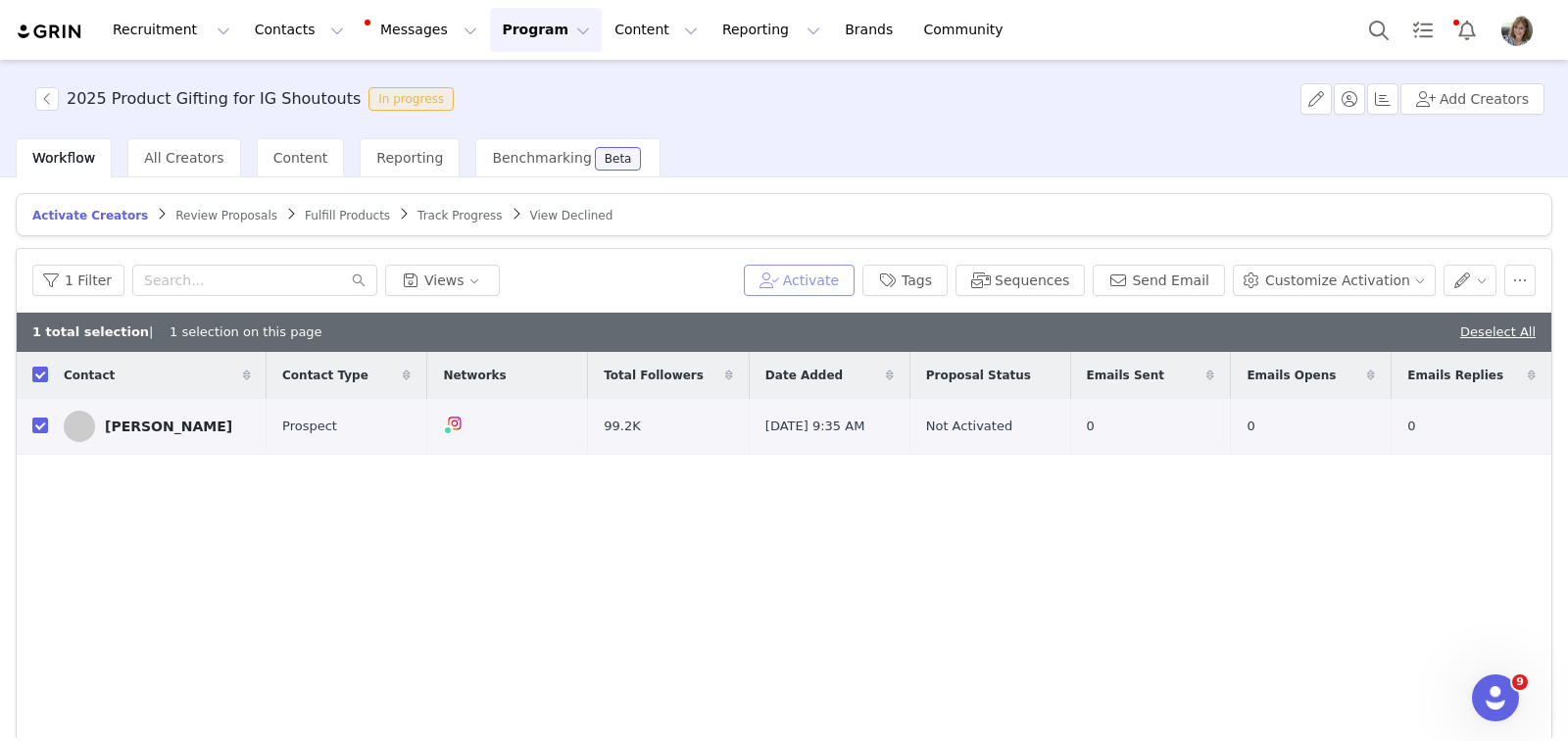
click at [821, 283] on button "Activate" at bounding box center [799, 280] width 111 height 32
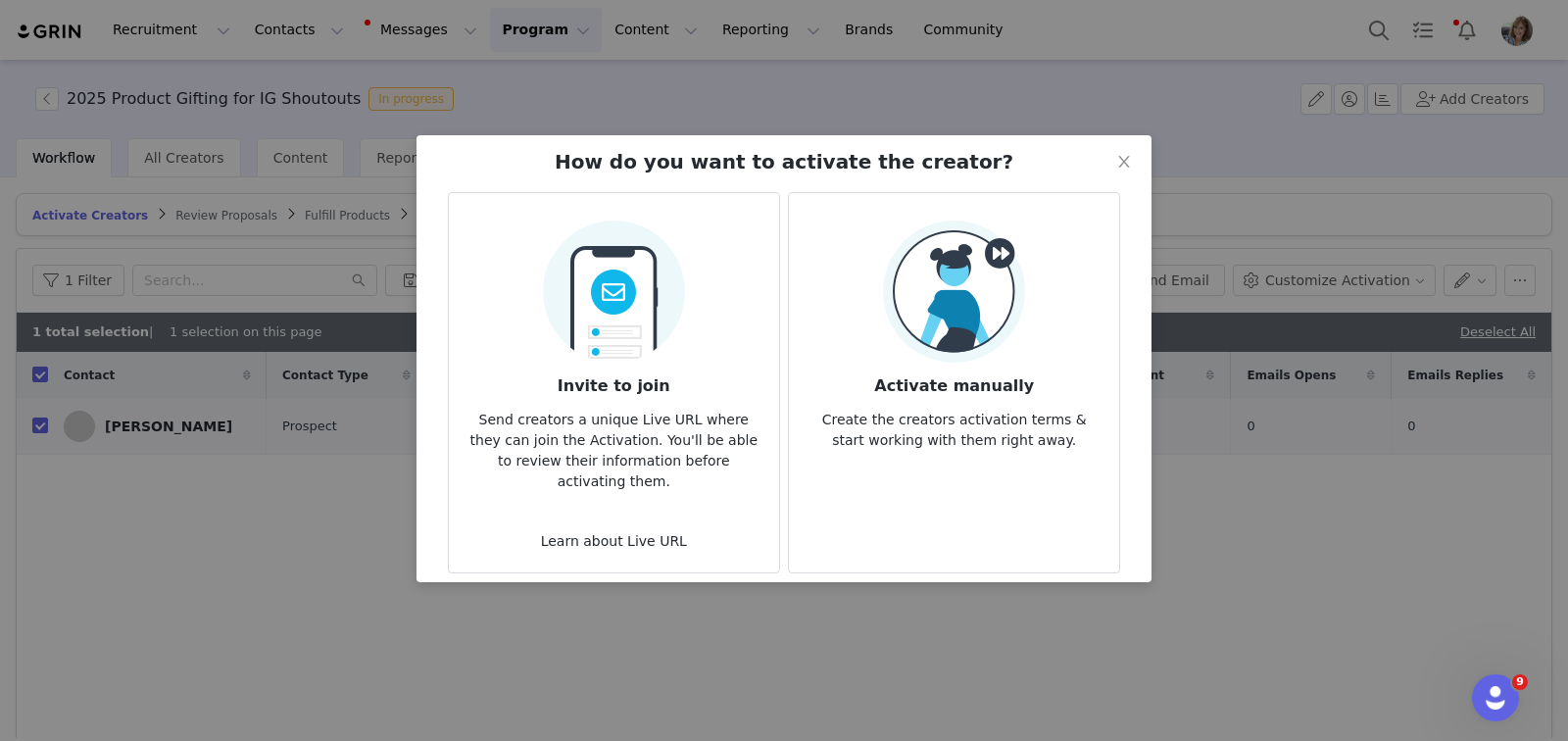
click at [927, 316] on img at bounding box center [953, 291] width 142 height 142
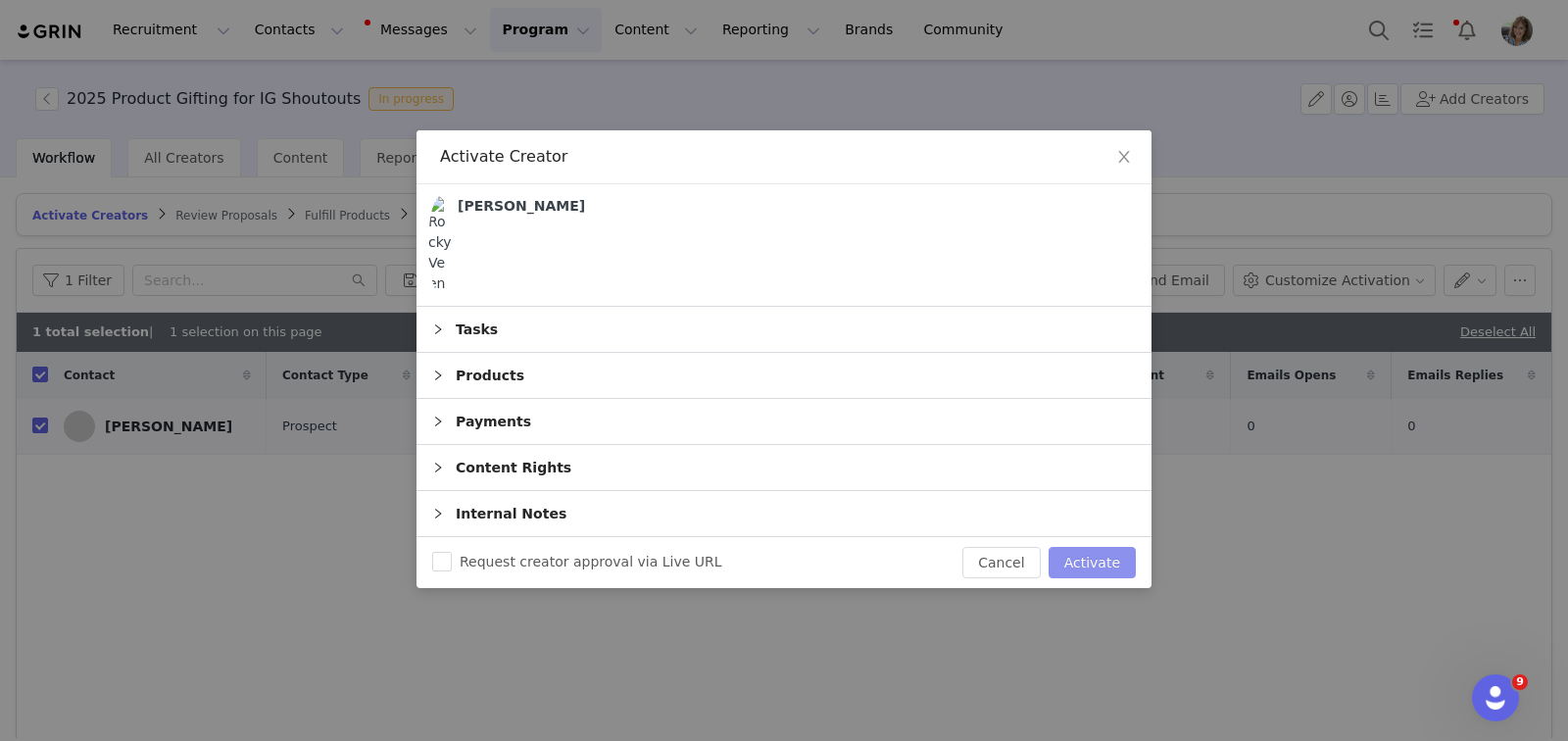
click at [1081, 556] on button "Activate" at bounding box center [1093, 563] width 87 height 32
checkbox input "false"
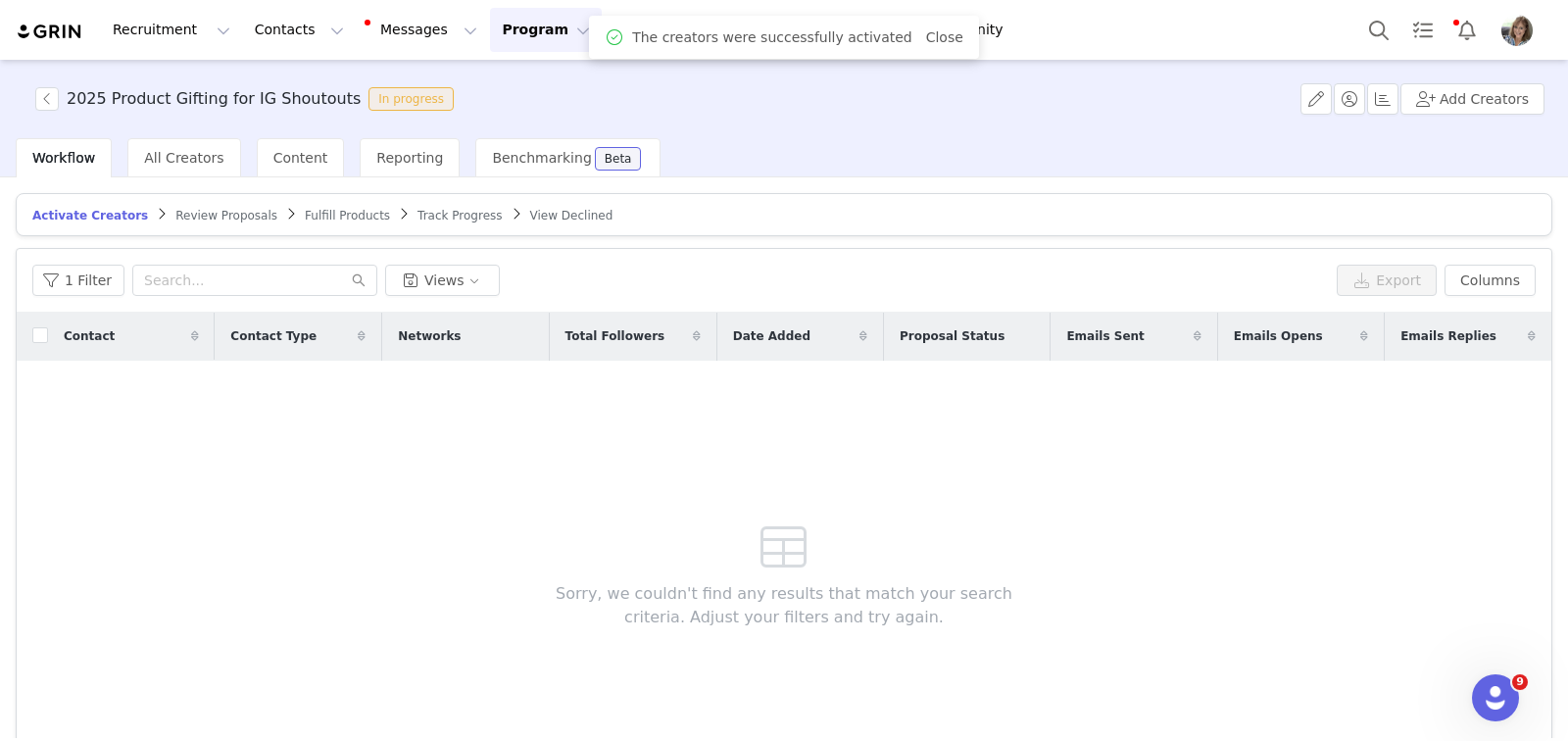
click at [417, 220] on span "Track Progress" at bounding box center [459, 216] width 84 height 14
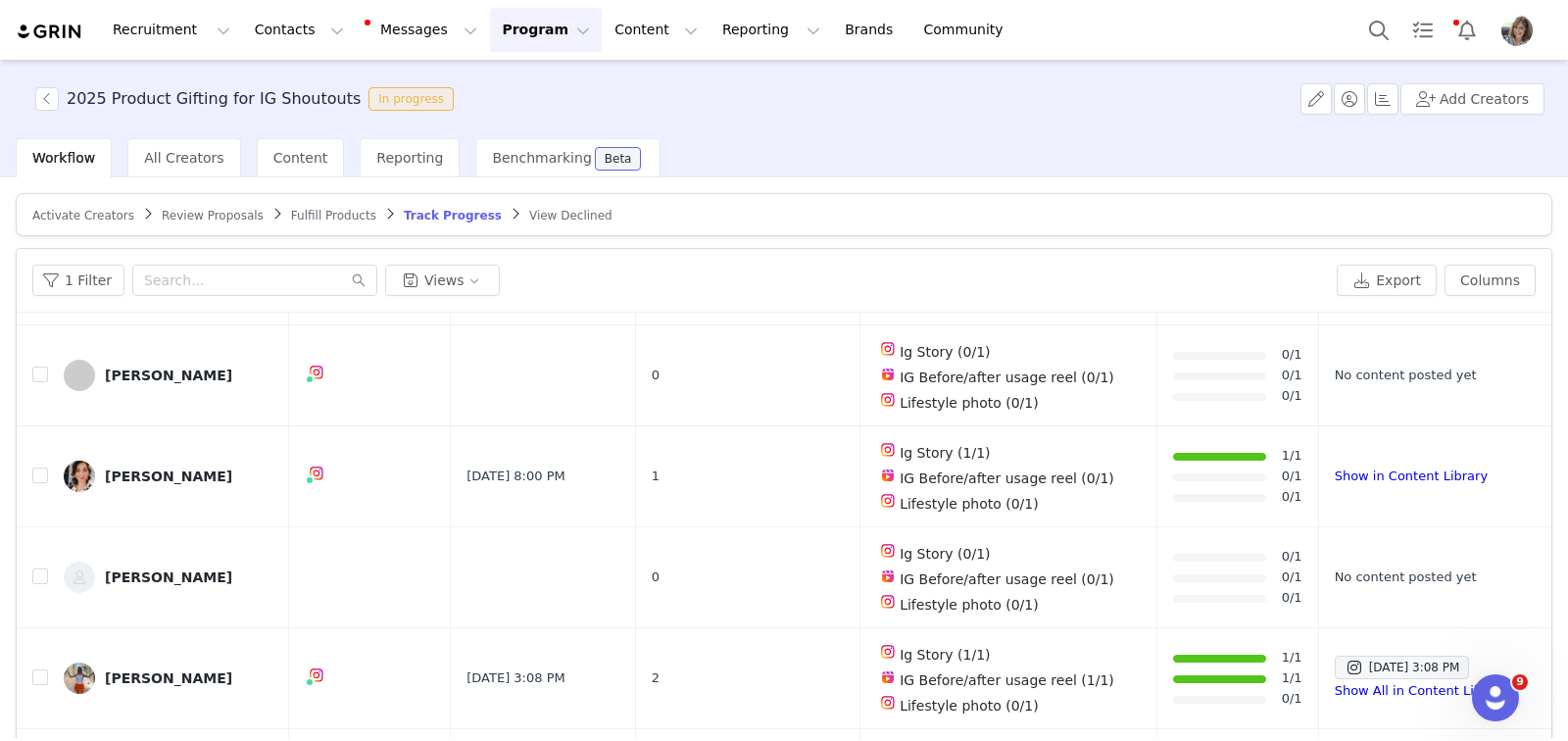
scroll to position [111, 0]
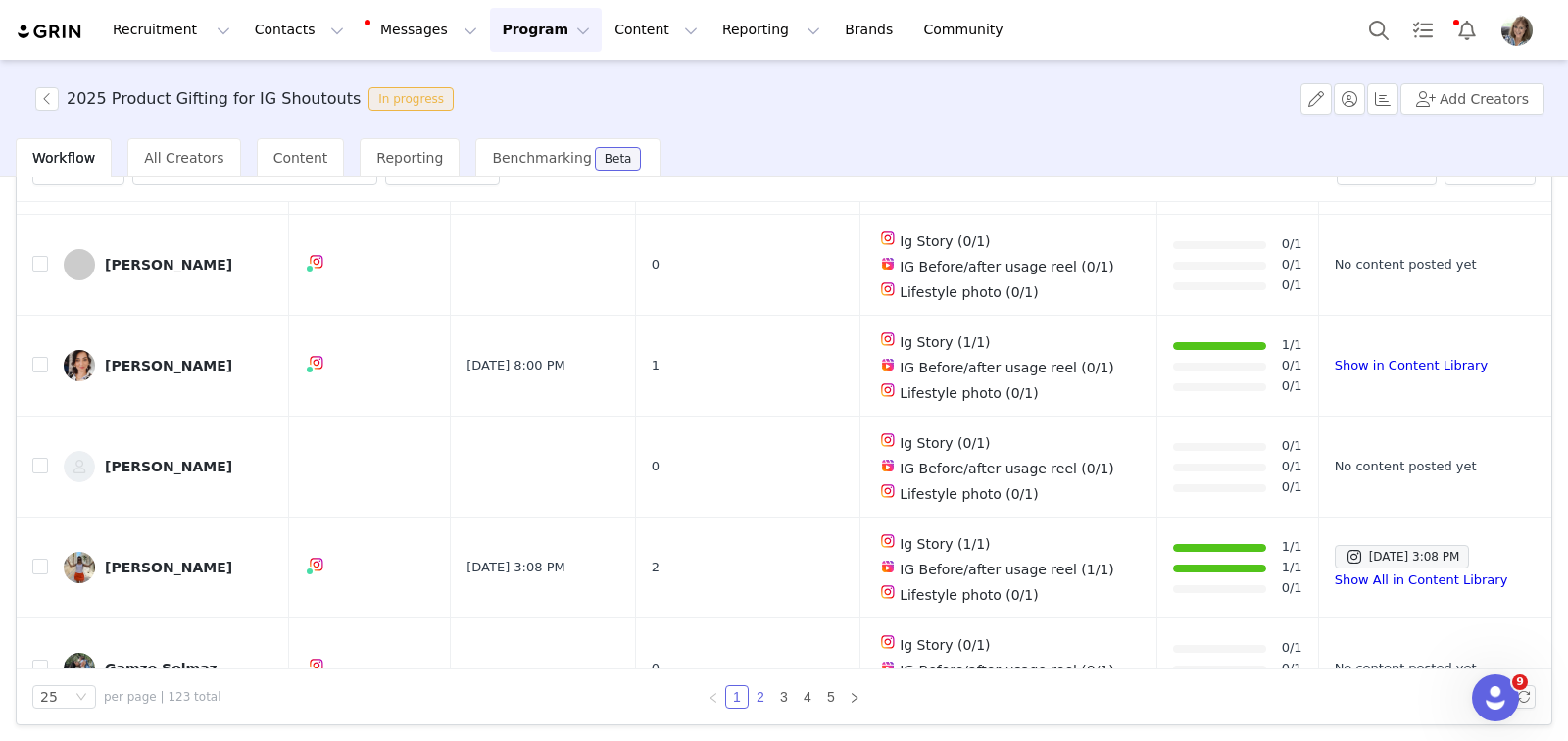
click at [750, 693] on link "2" at bounding box center [761, 697] width 22 height 22
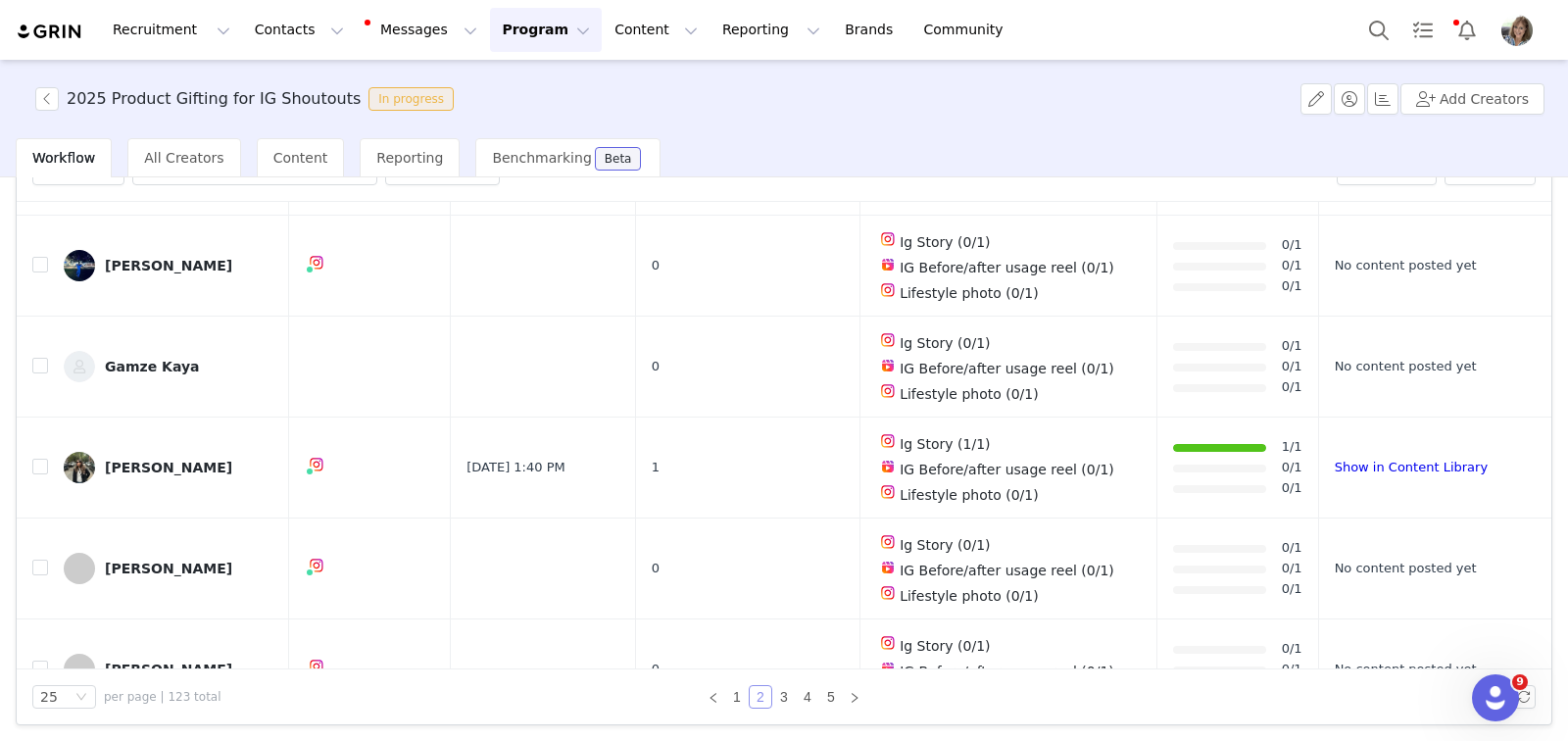
scroll to position [1323, 0]
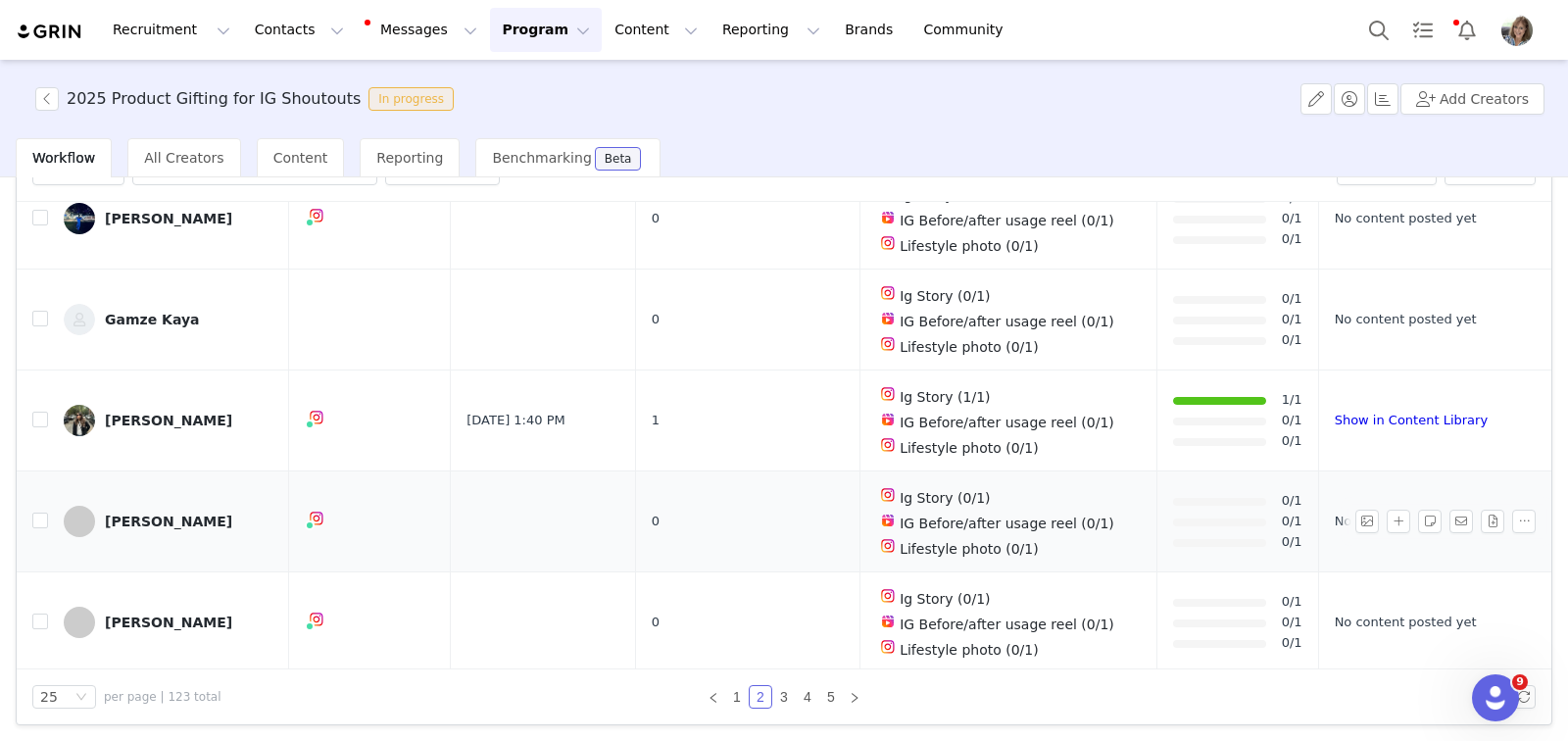
click at [128, 513] on div "Rocky Veen" at bounding box center [168, 521] width 128 height 16
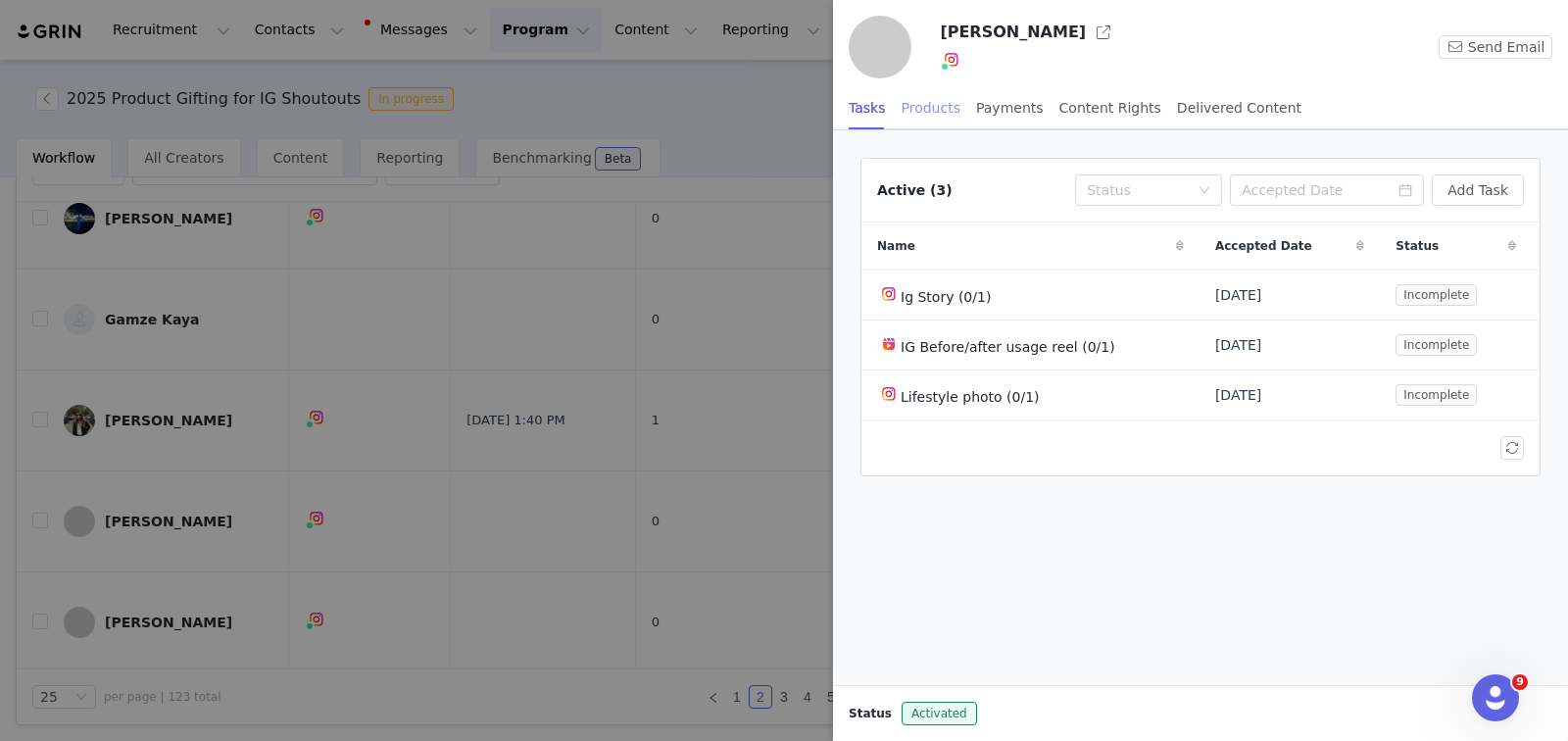
click at [923, 105] on div "Products" at bounding box center [930, 108] width 58 height 45
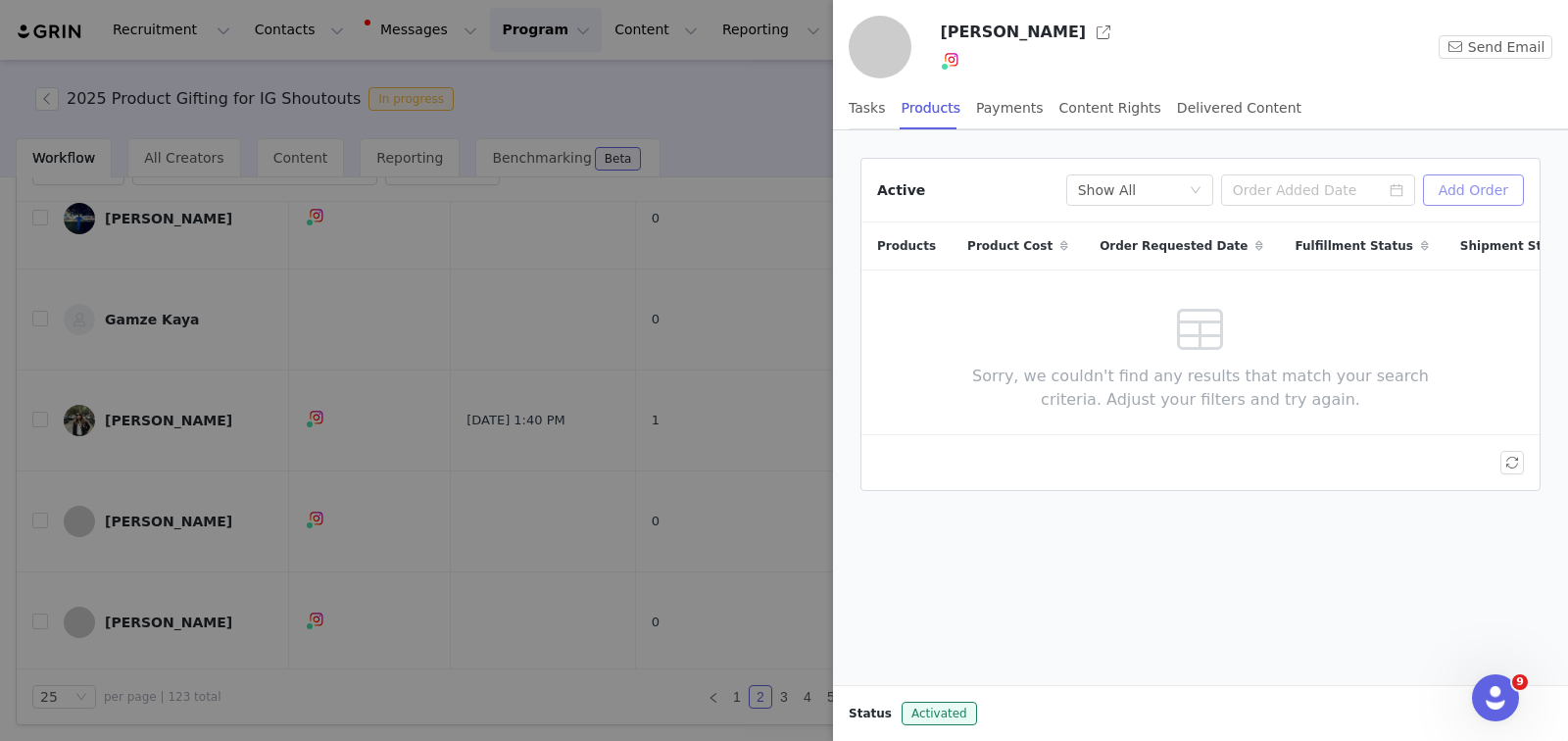
click at [1154, 187] on button "Add Order" at bounding box center [1474, 190] width 101 height 32
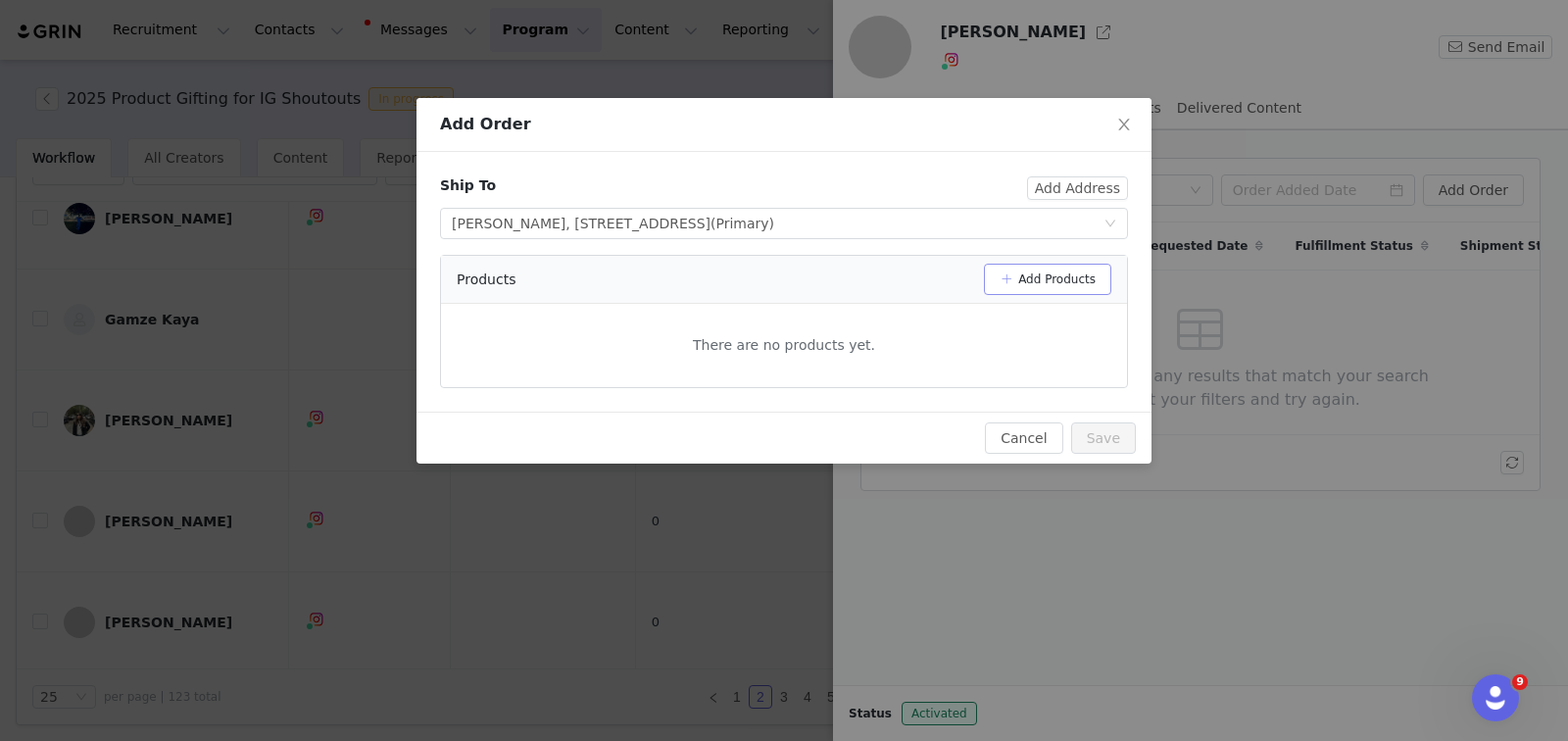
click at [1013, 278] on button "Add Products" at bounding box center [1047, 279] width 128 height 32
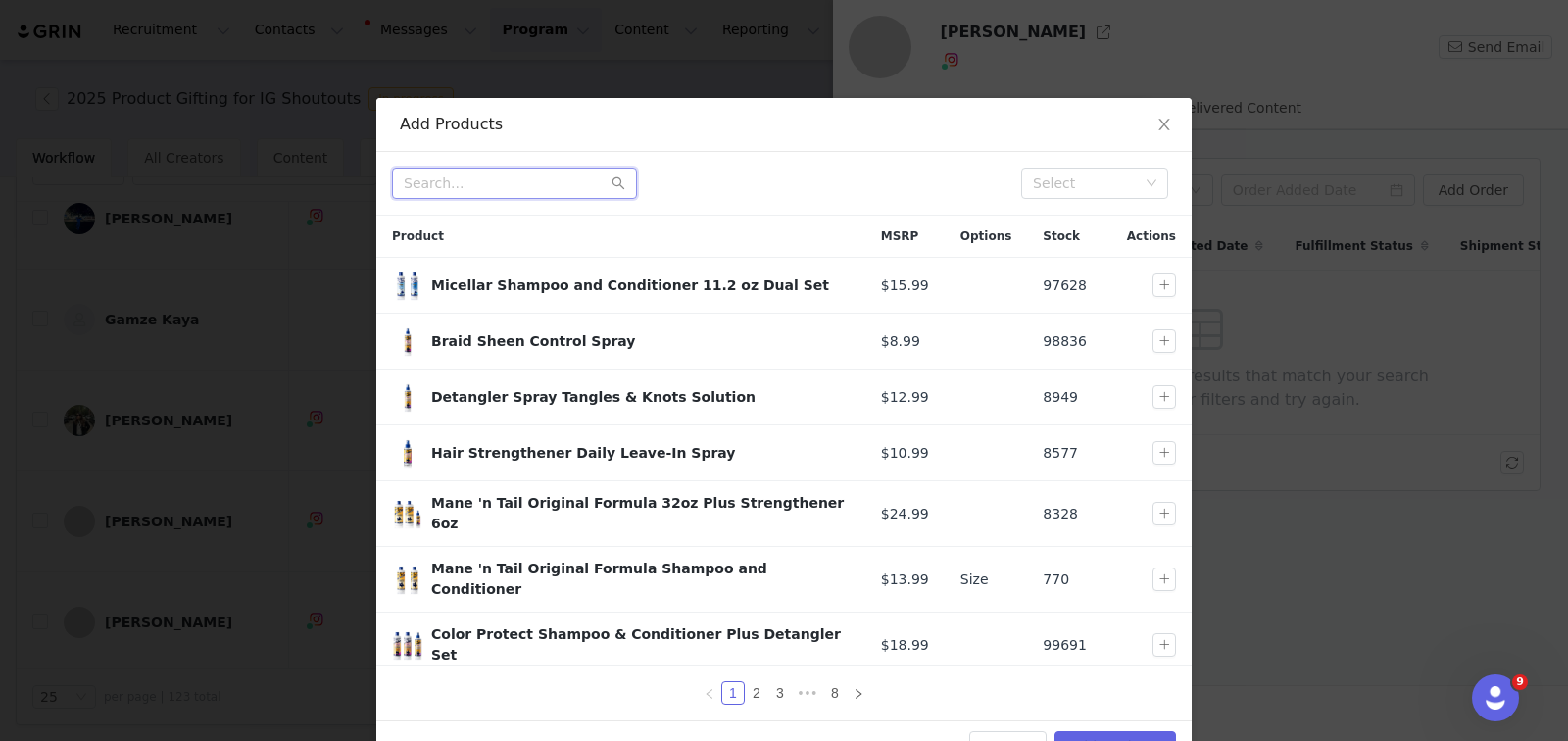
click at [438, 182] on input "text" at bounding box center [514, 183] width 245 height 32
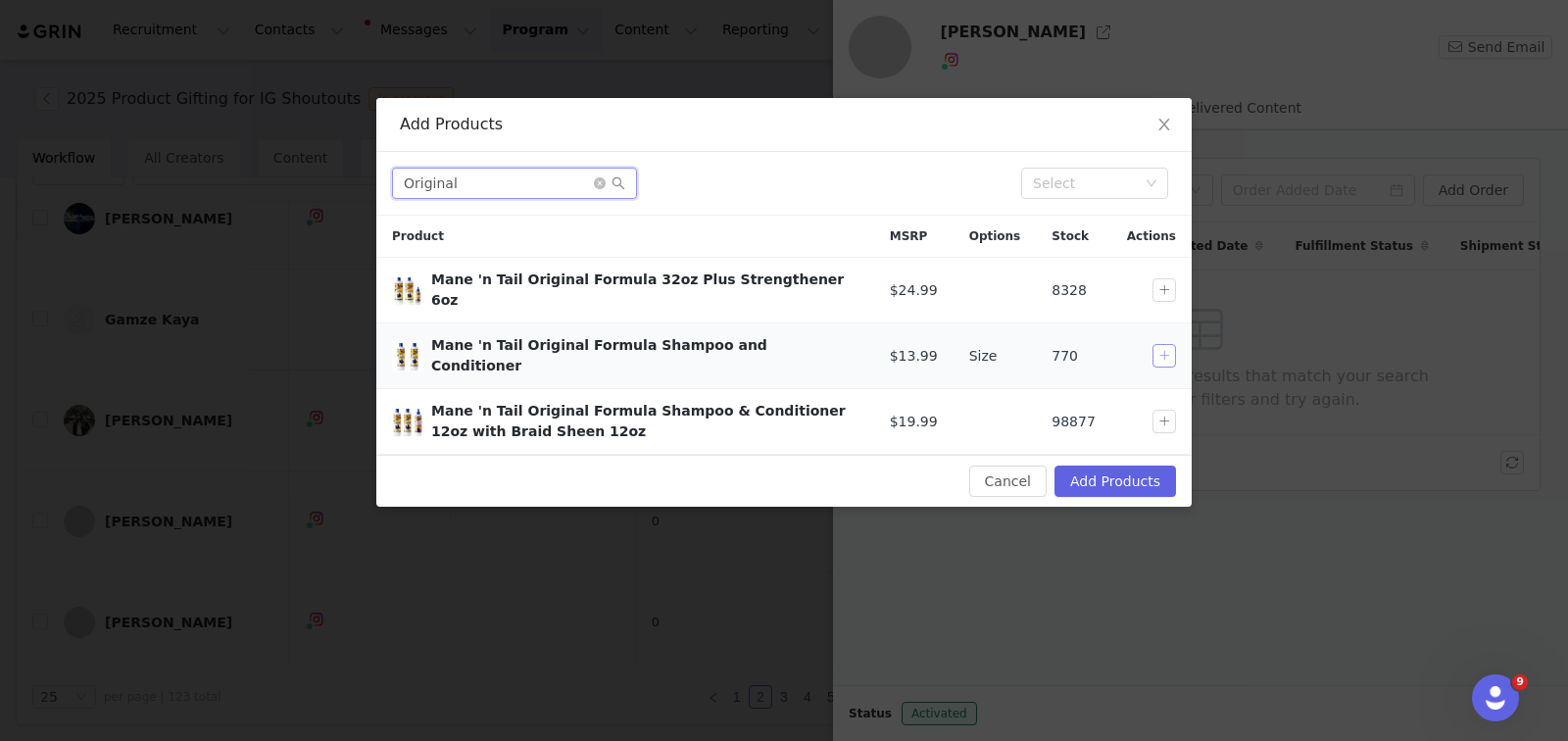
type input "Original"
click at [1154, 344] on button "button" at bounding box center [1164, 356] width 24 height 24
click at [1120, 466] on button "Add Products" at bounding box center [1115, 481] width 122 height 32
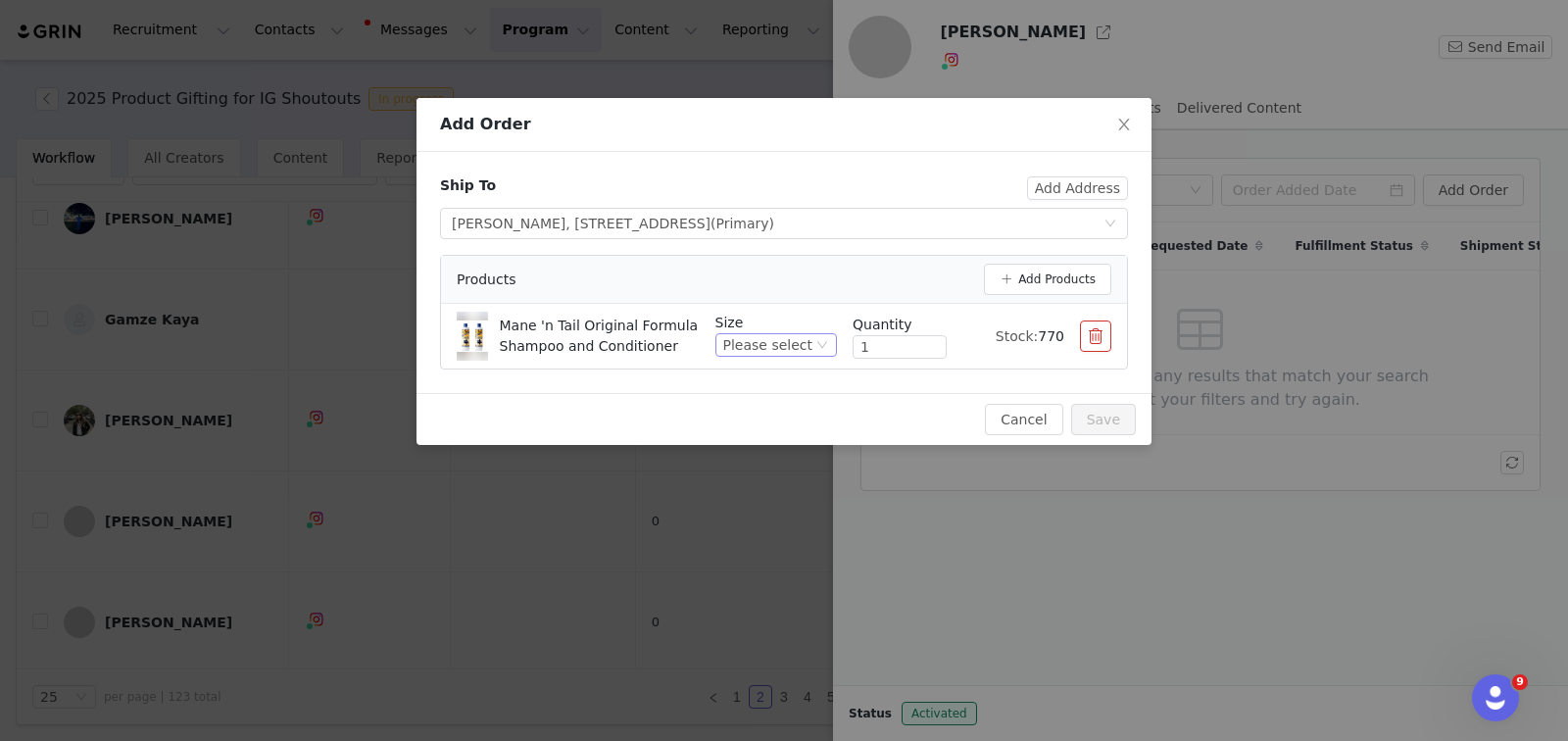
click at [820, 346] on icon "icon: down" at bounding box center [822, 345] width 12 height 12
click at [780, 476] on li "2 32oz" at bounding box center [780, 473] width 115 height 32
click at [1122, 423] on button "Save" at bounding box center [1102, 420] width 64 height 32
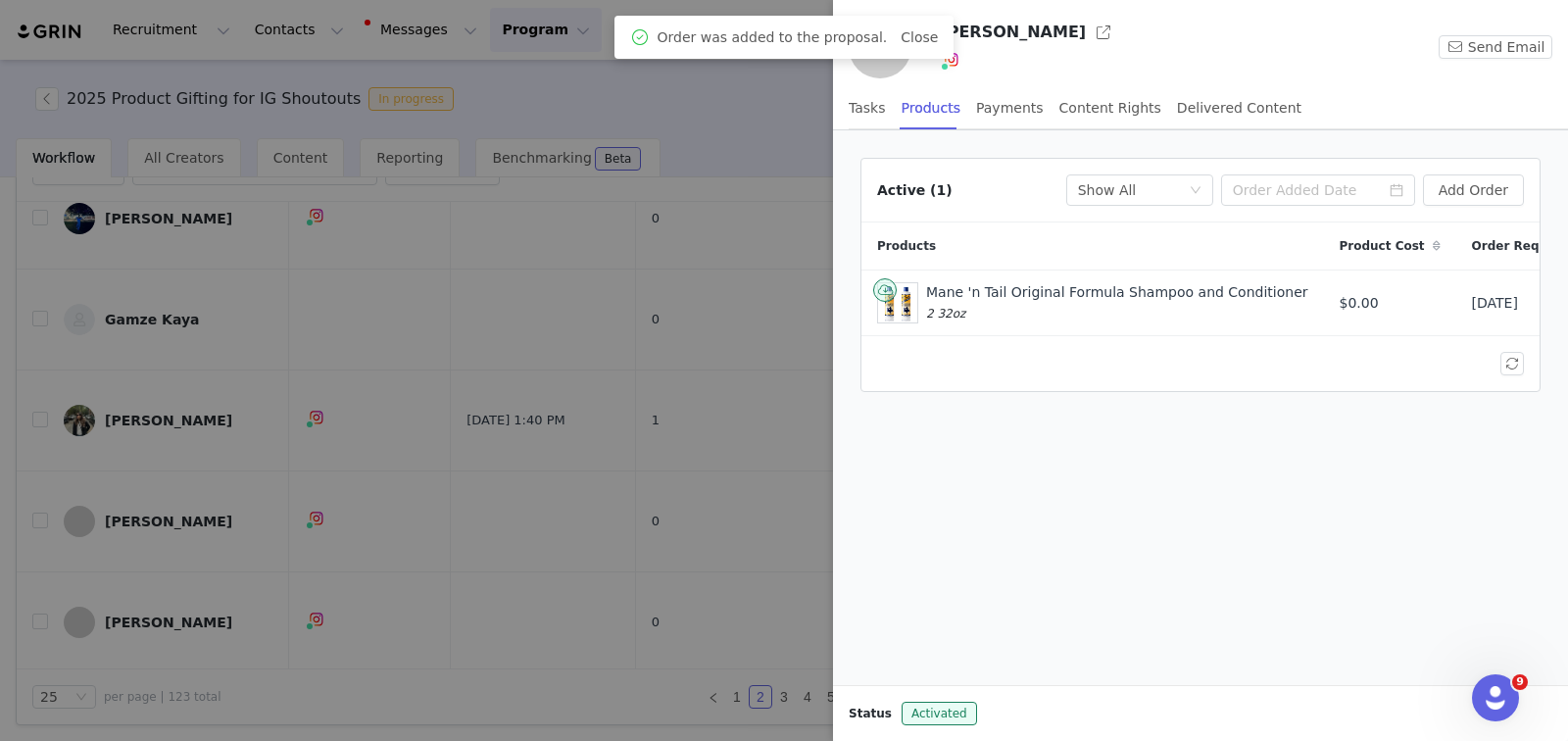
click at [710, 417] on div at bounding box center [784, 370] width 1568 height 741
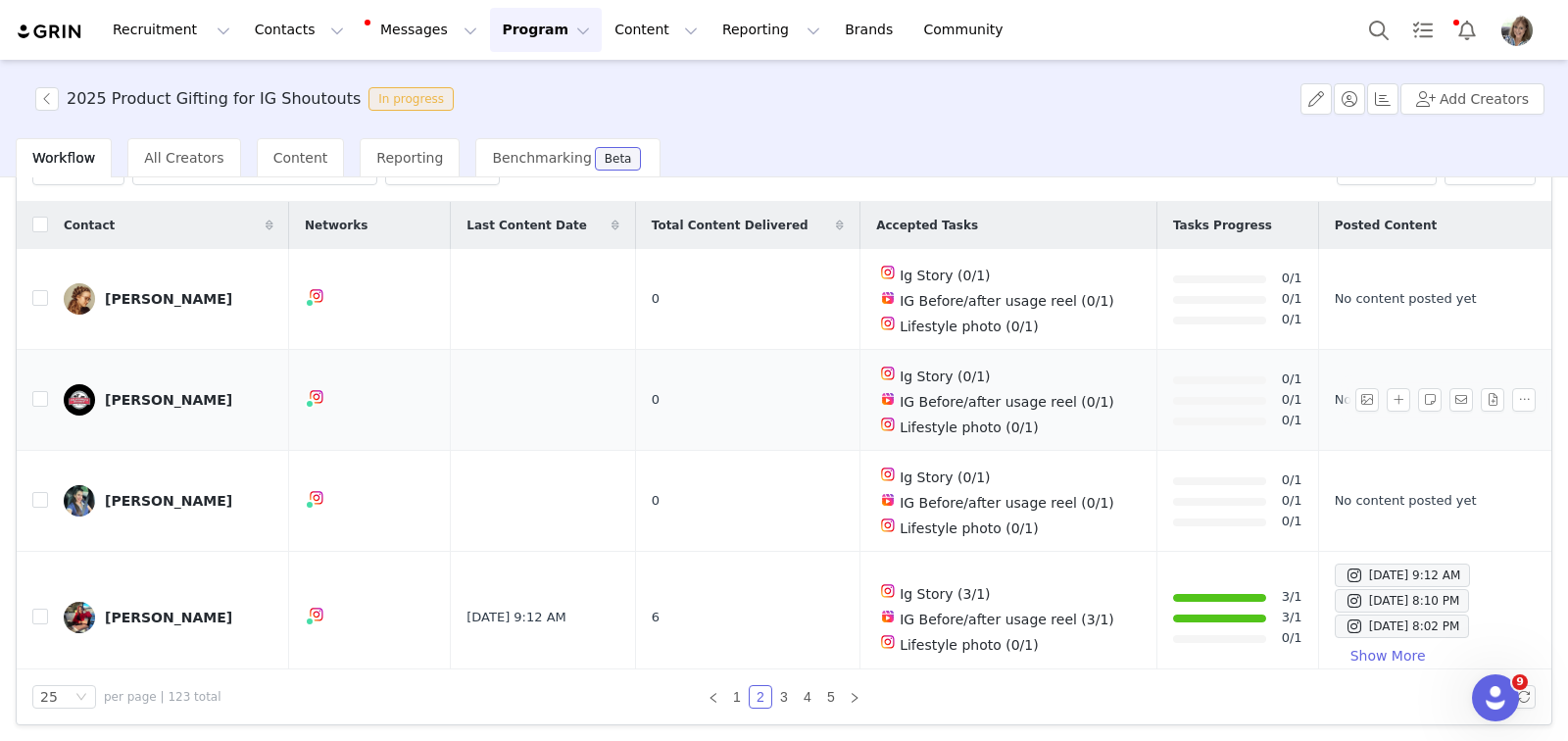
scroll to position [0, 0]
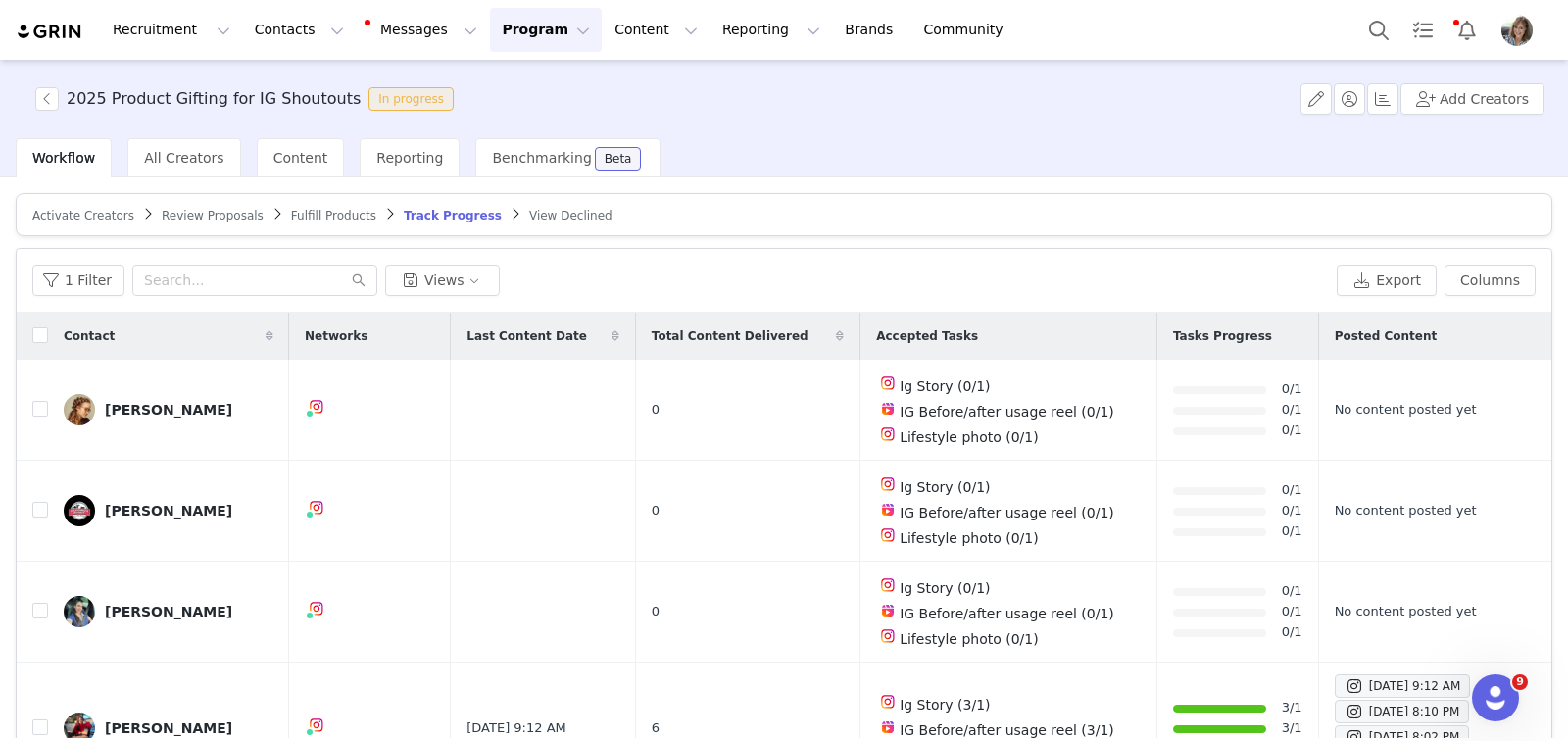
click at [328, 213] on span "Fulfill Products" at bounding box center [334, 216] width 85 height 14
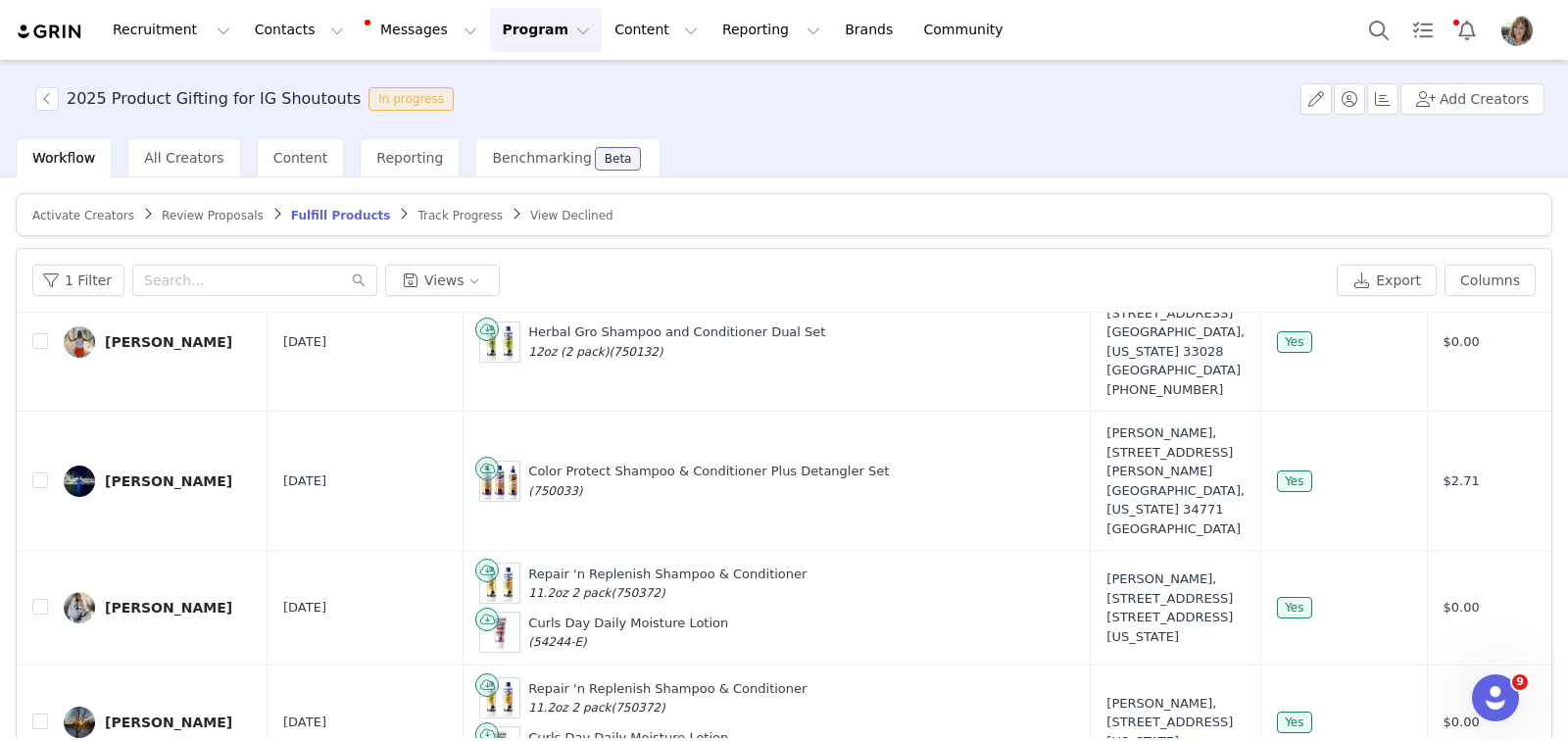
scroll to position [111, 0]
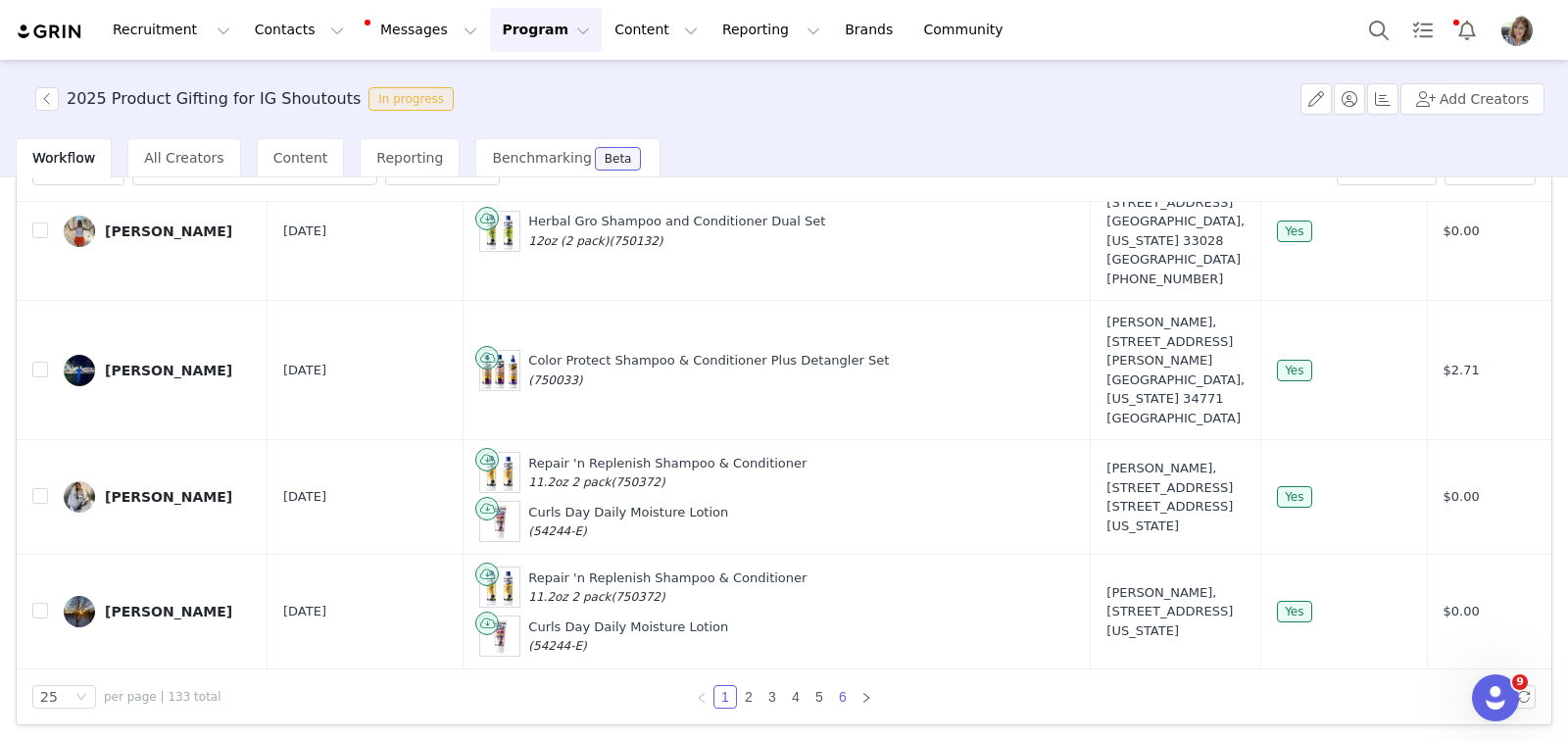
click at [833, 688] on link "6" at bounding box center [843, 697] width 22 height 22
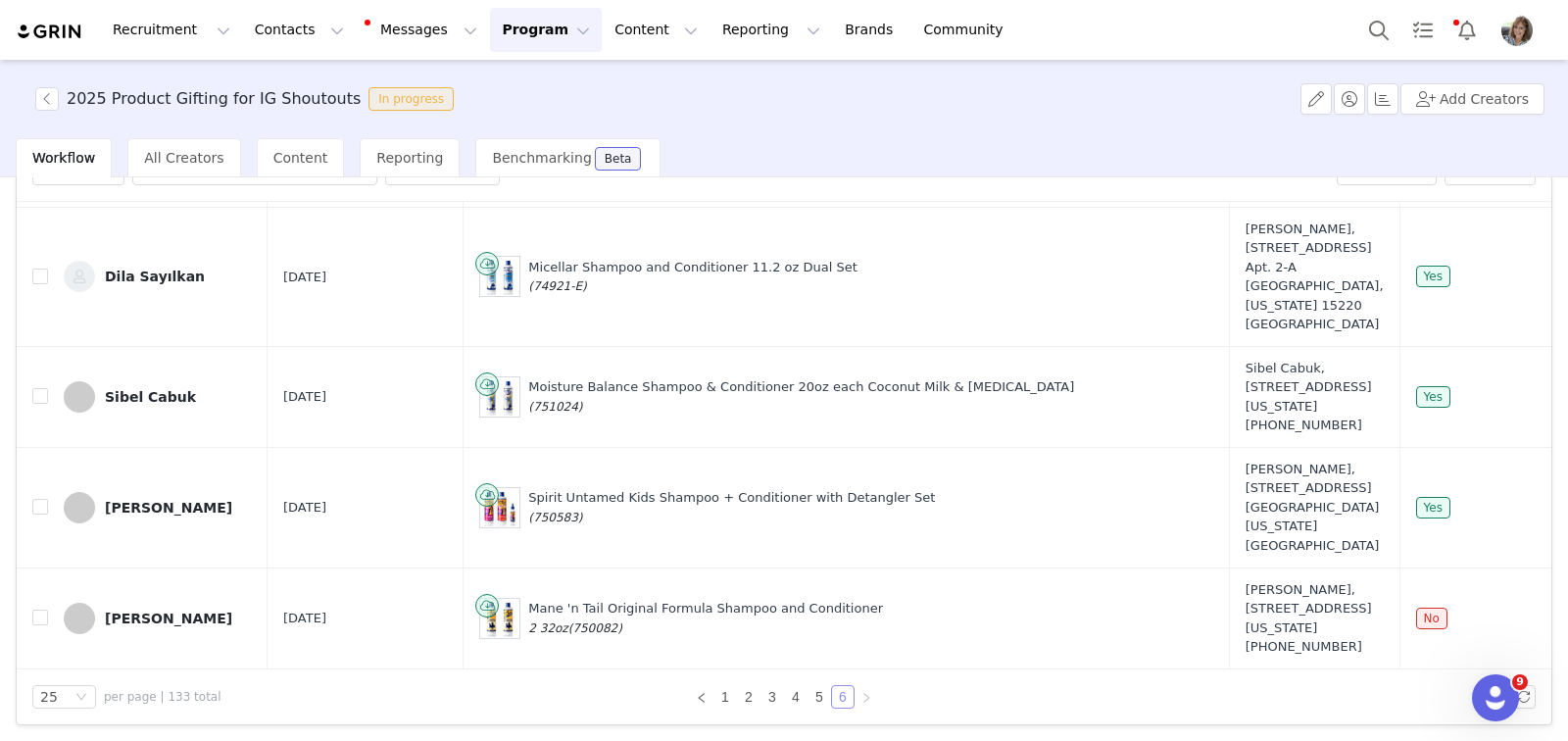
scroll to position [743, 0]
click at [31, 583] on td at bounding box center [33, 618] width 32 height 101
click at [36, 609] on input "checkbox" at bounding box center [41, 617] width 16 height 16
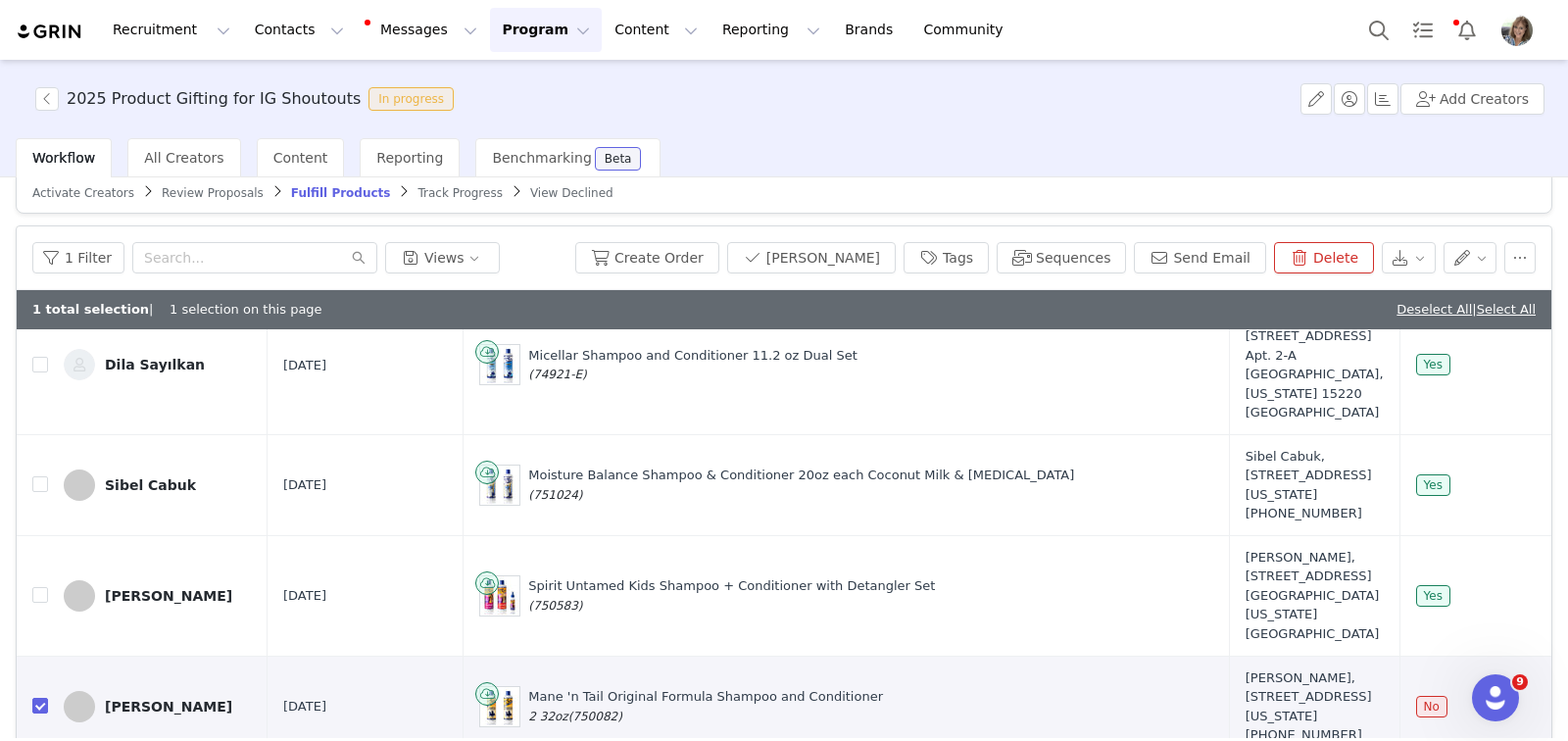
scroll to position [0, 0]
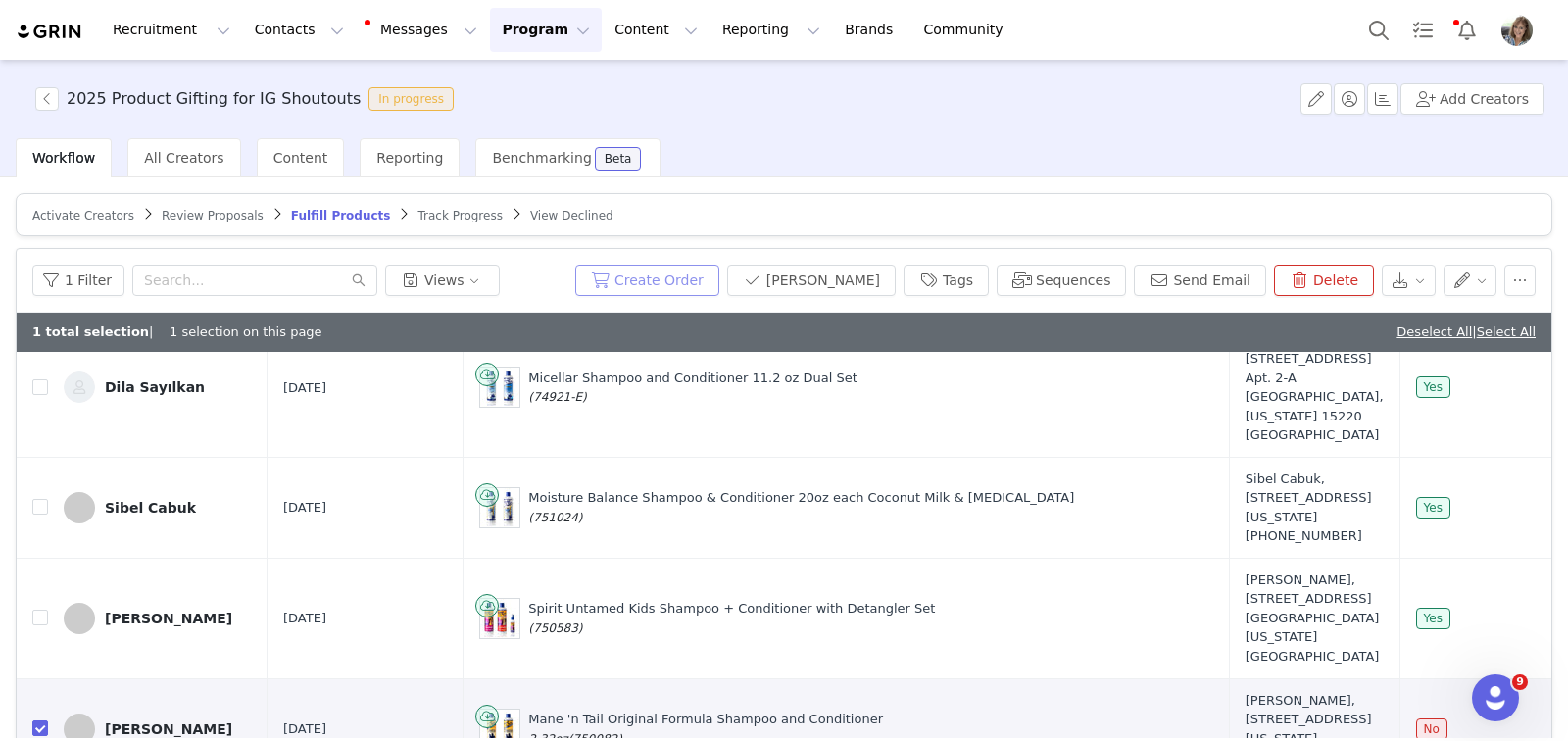
click at [708, 276] on button "Create Order" at bounding box center [647, 280] width 144 height 32
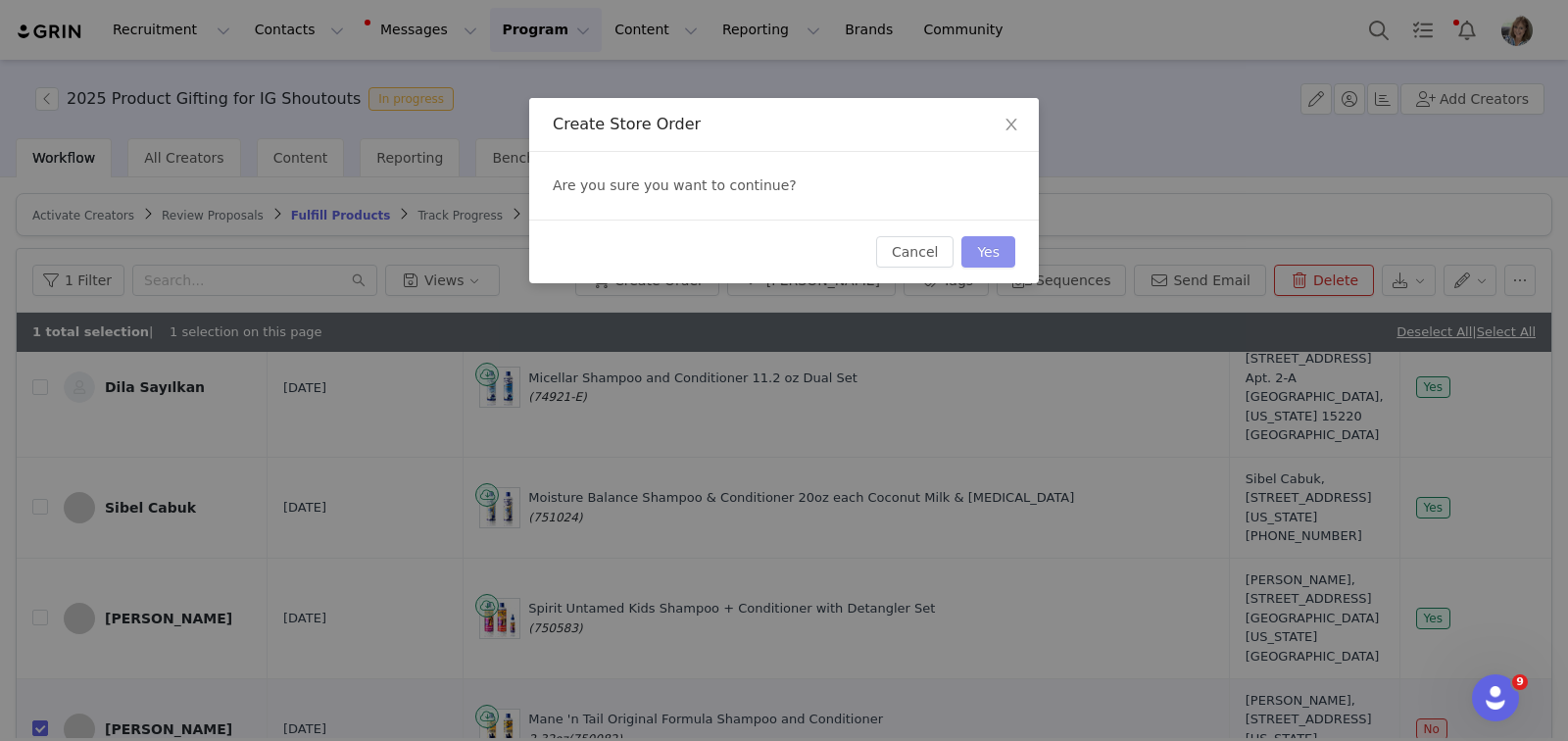
click at [993, 252] on button "Yes" at bounding box center [989, 252] width 53 height 32
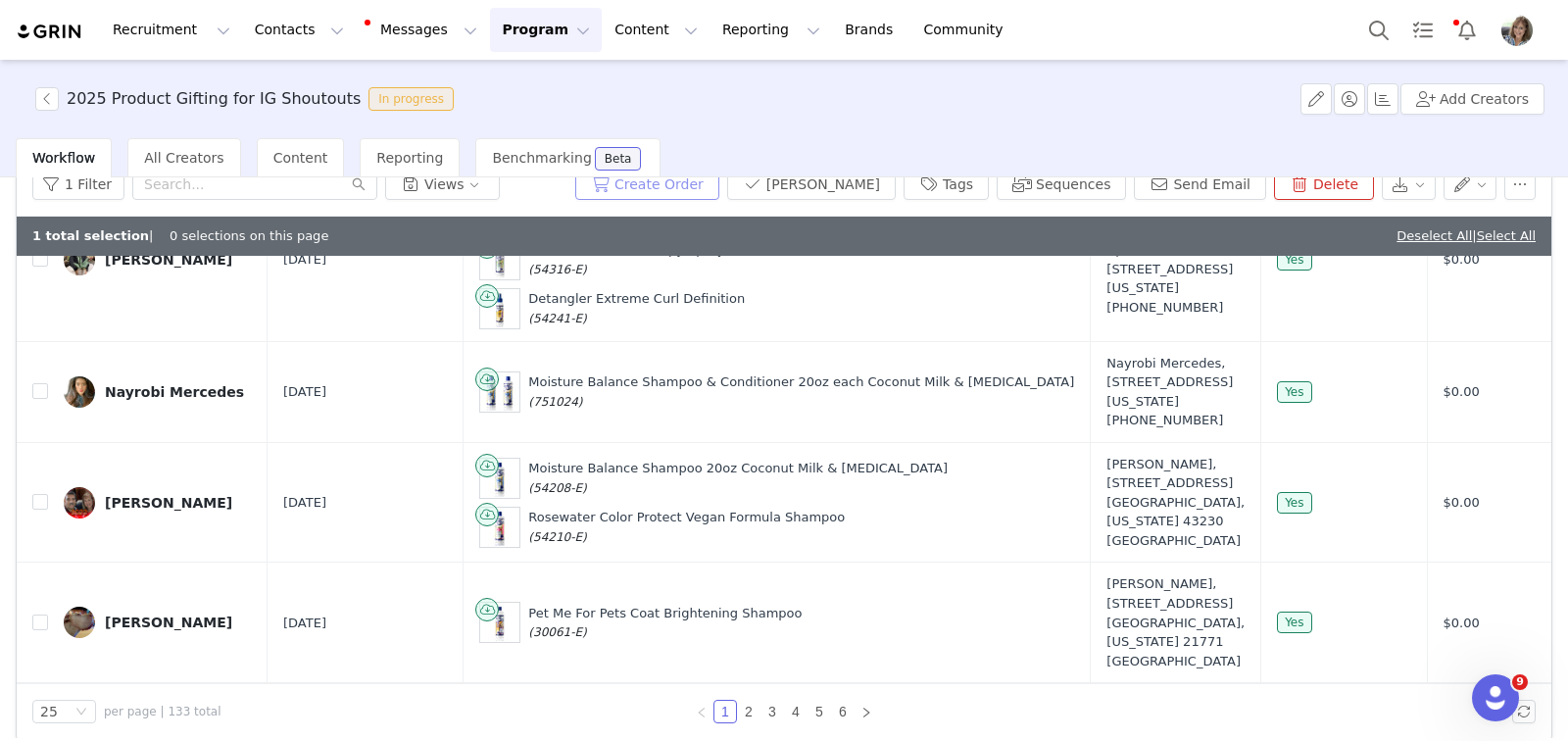
scroll to position [1635, 0]
click at [837, 709] on link "6" at bounding box center [843, 711] width 22 height 22
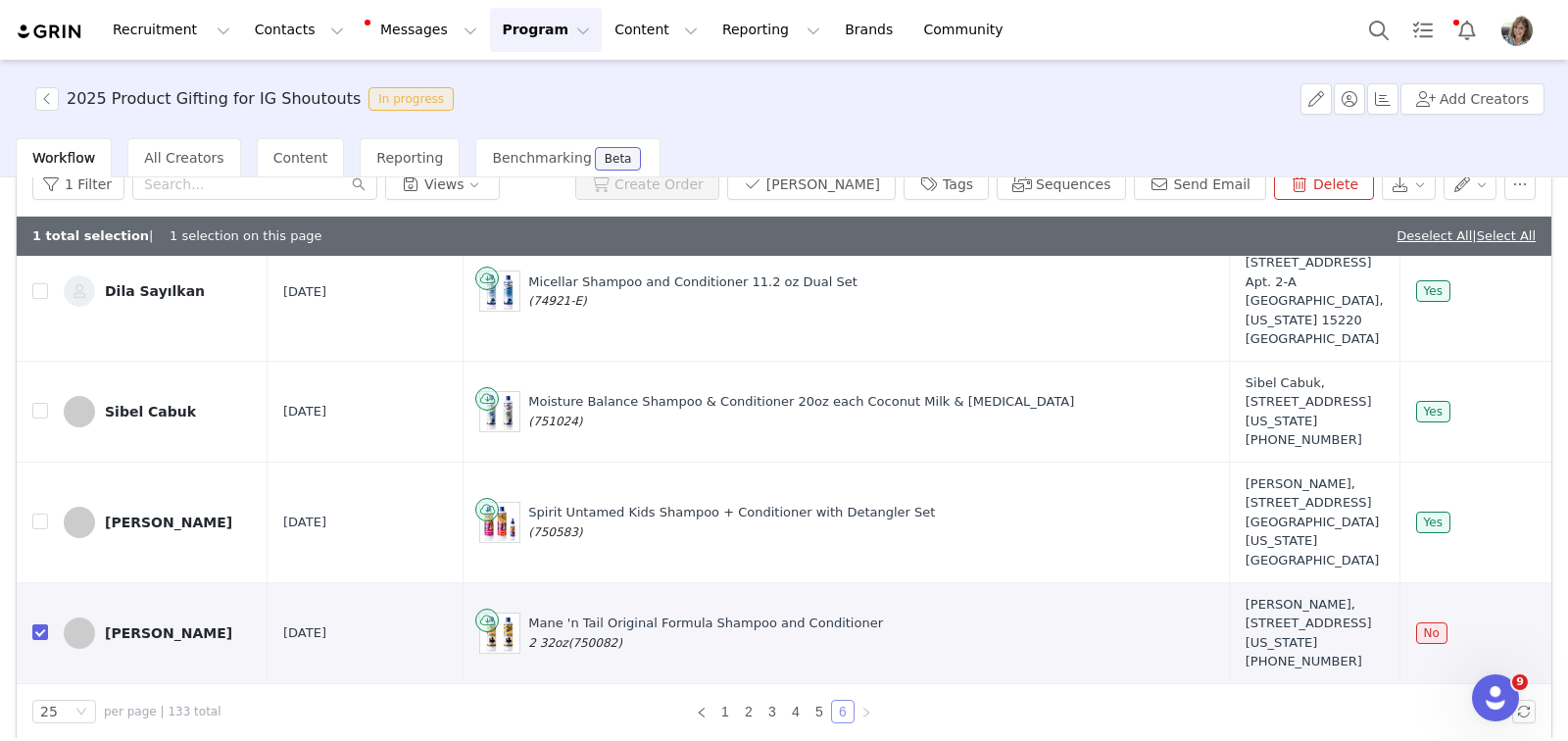
scroll to position [111, 0]
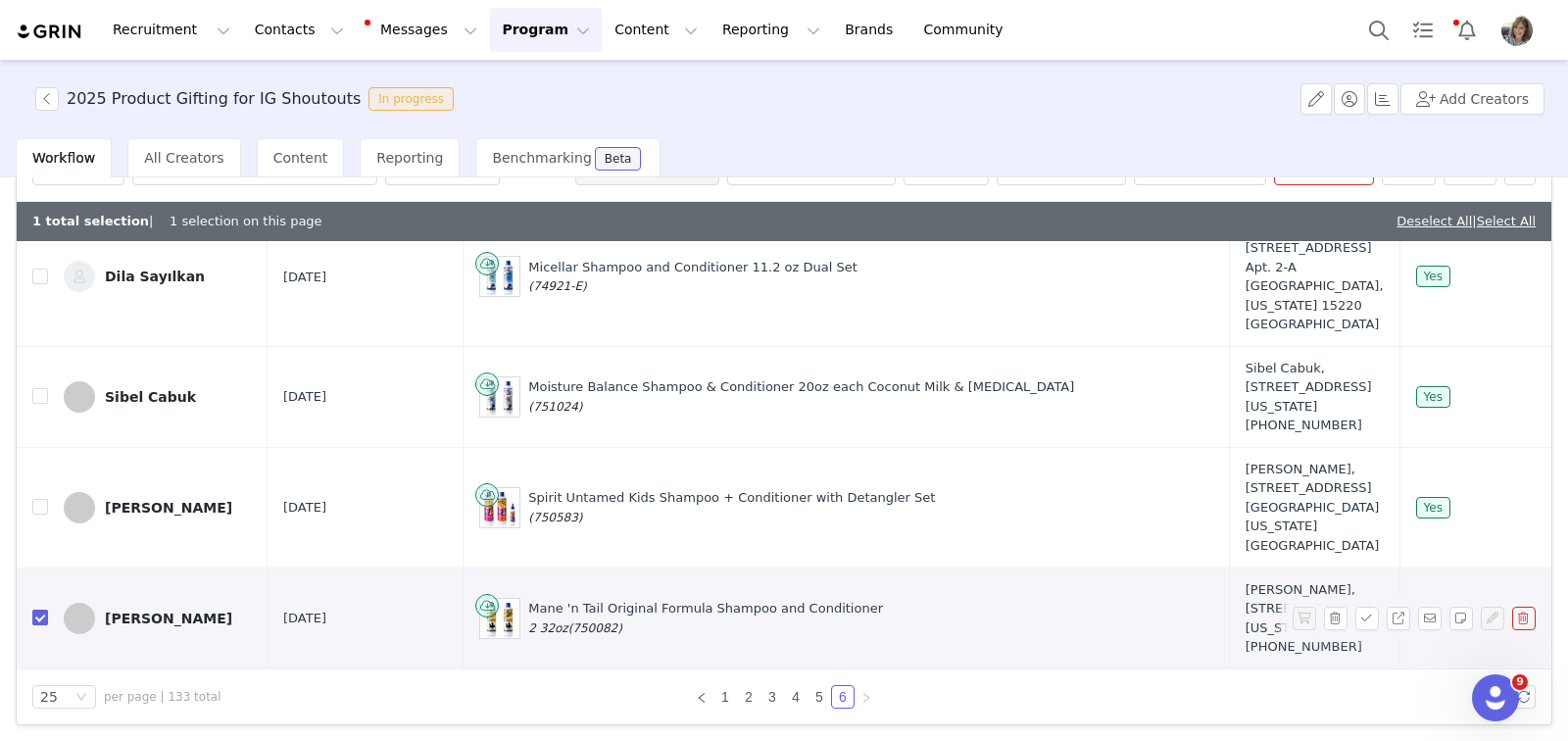
click at [41, 609] on input "checkbox" at bounding box center [41, 617] width 16 height 16
checkbox input "false"
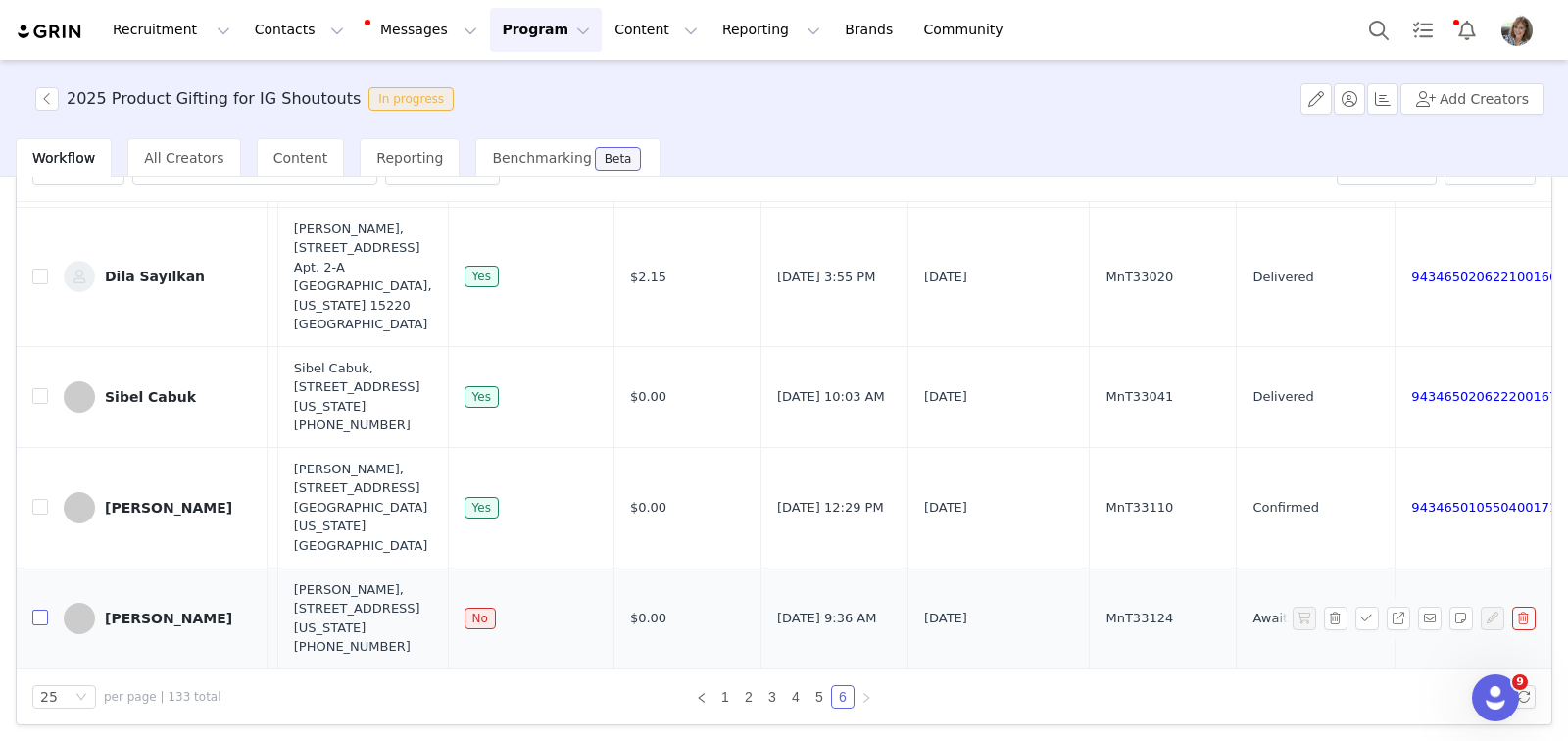
scroll to position [736, 0]
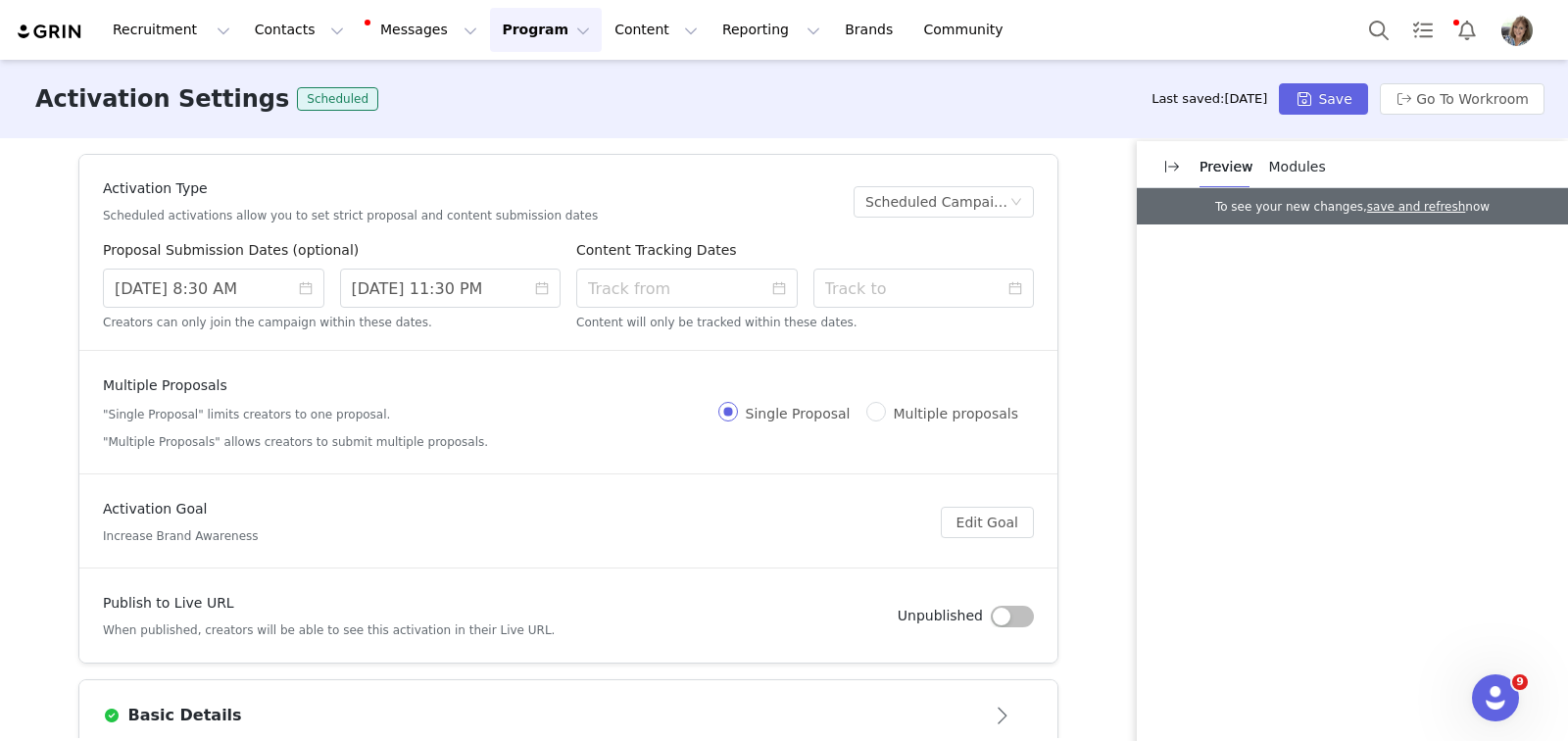
scroll to position [510, 0]
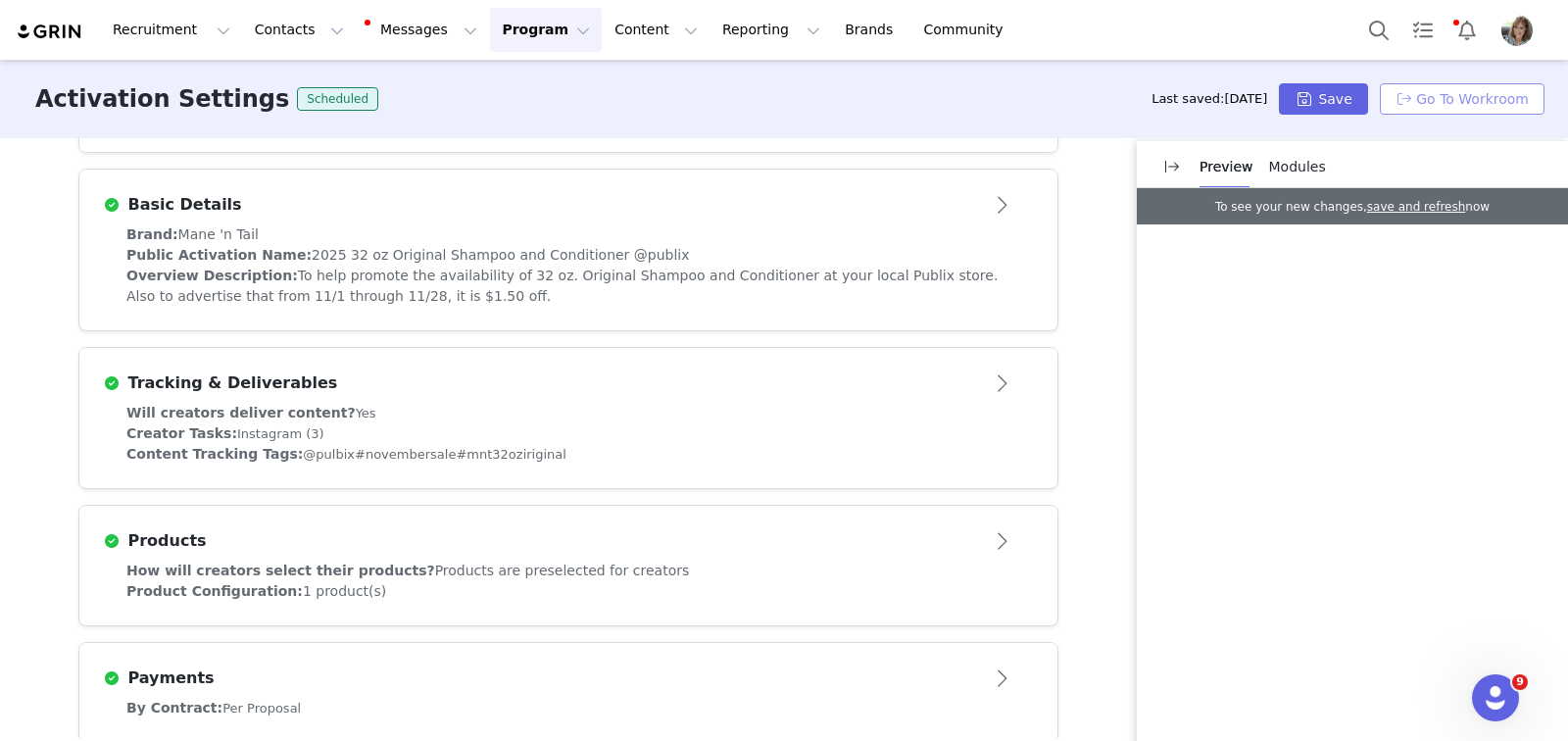
click at [1463, 100] on button "Go To Workroom" at bounding box center [1462, 99] width 164 height 32
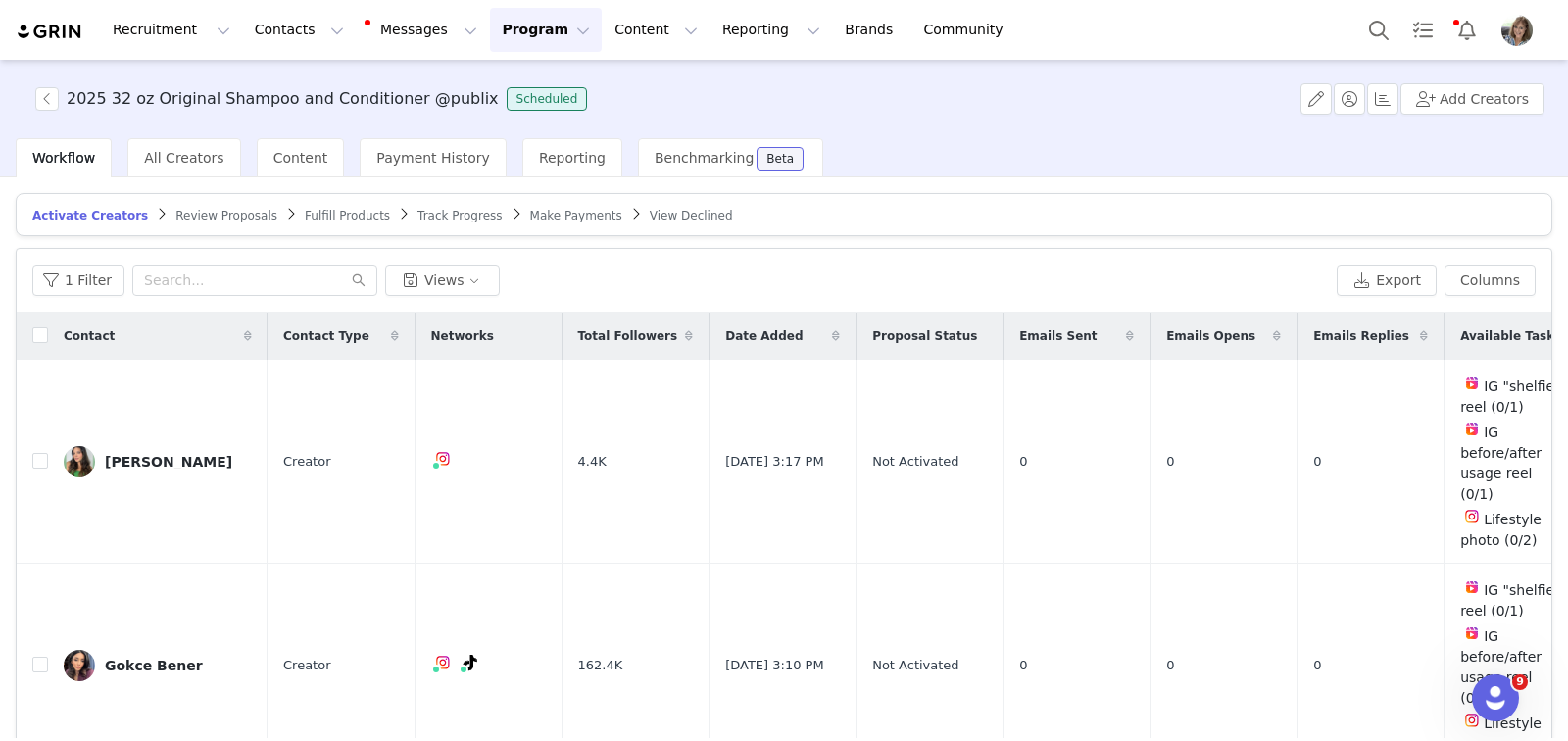
click at [536, 34] on button "Program Program" at bounding box center [546, 30] width 112 height 45
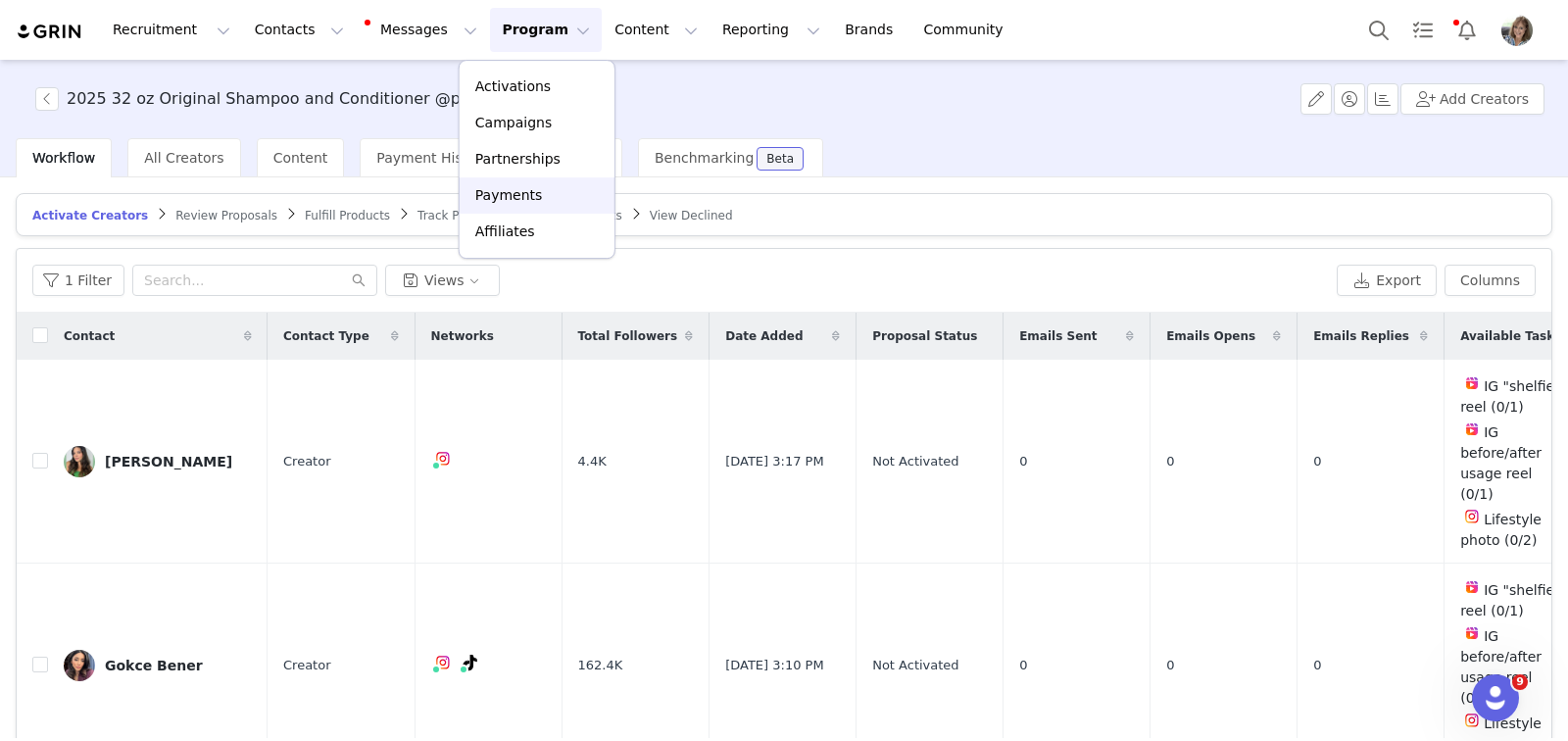
click at [533, 194] on p "Payments" at bounding box center [509, 195] width 67 height 21
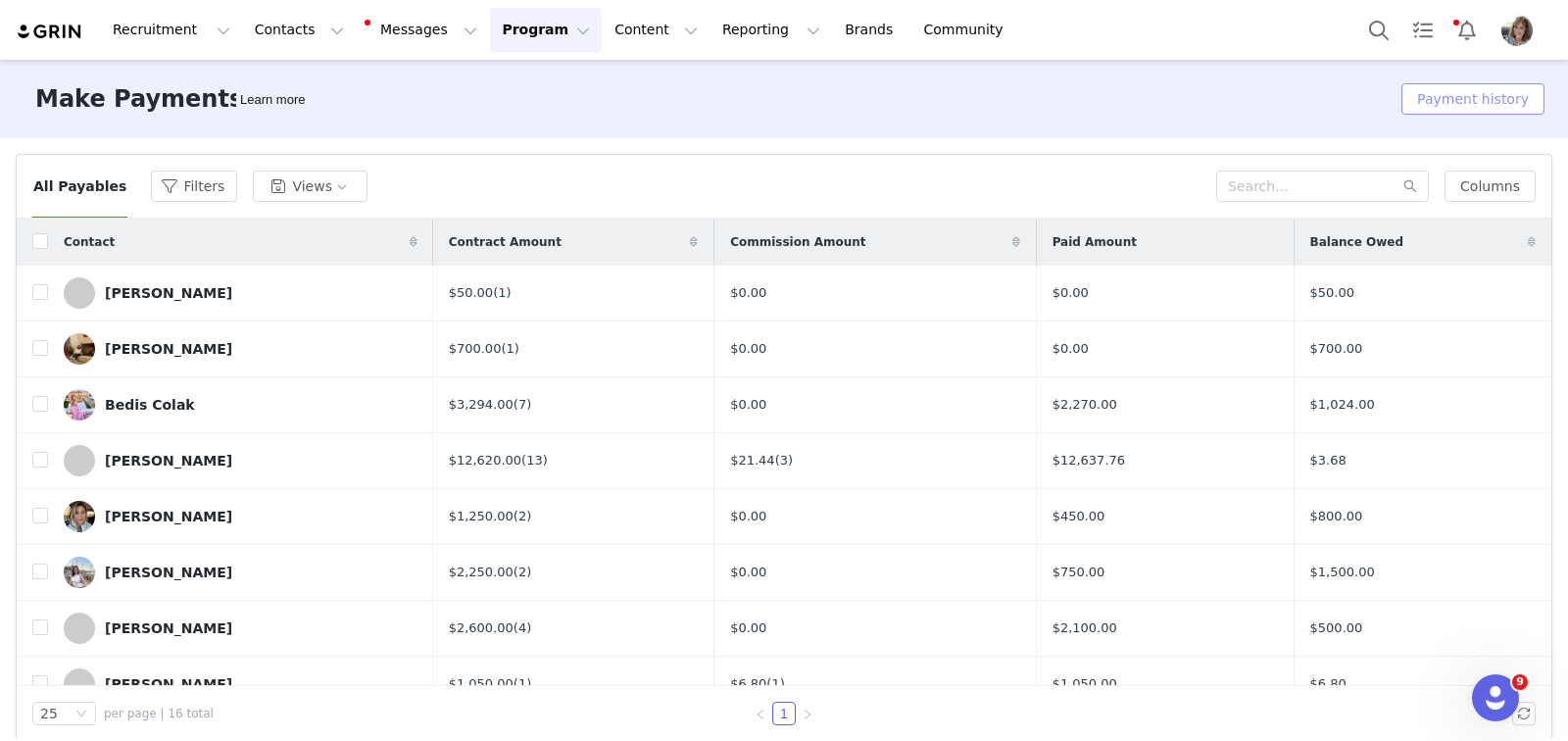
click at [1475, 98] on button "Payment history" at bounding box center [1473, 99] width 143 height 32
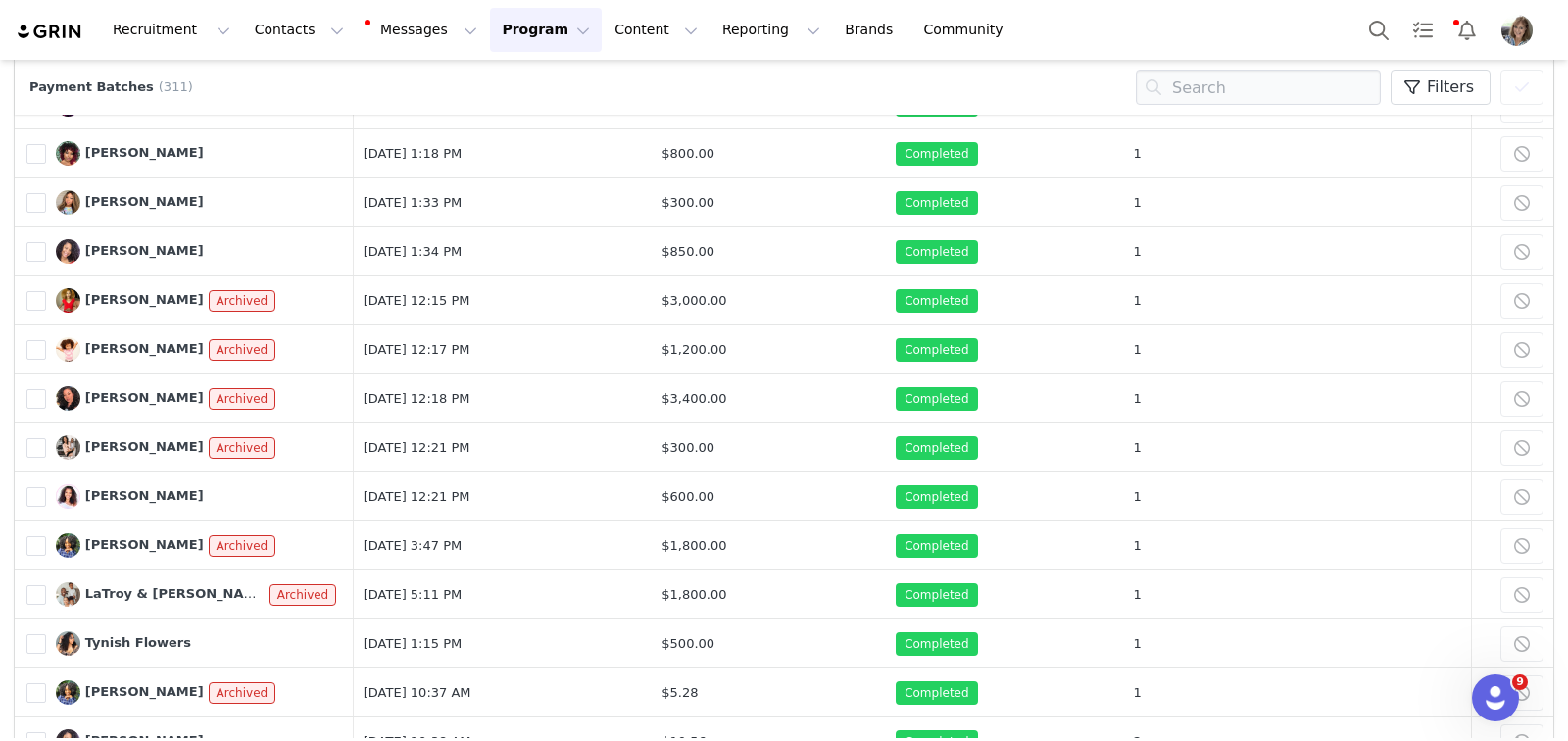
scroll to position [789, 0]
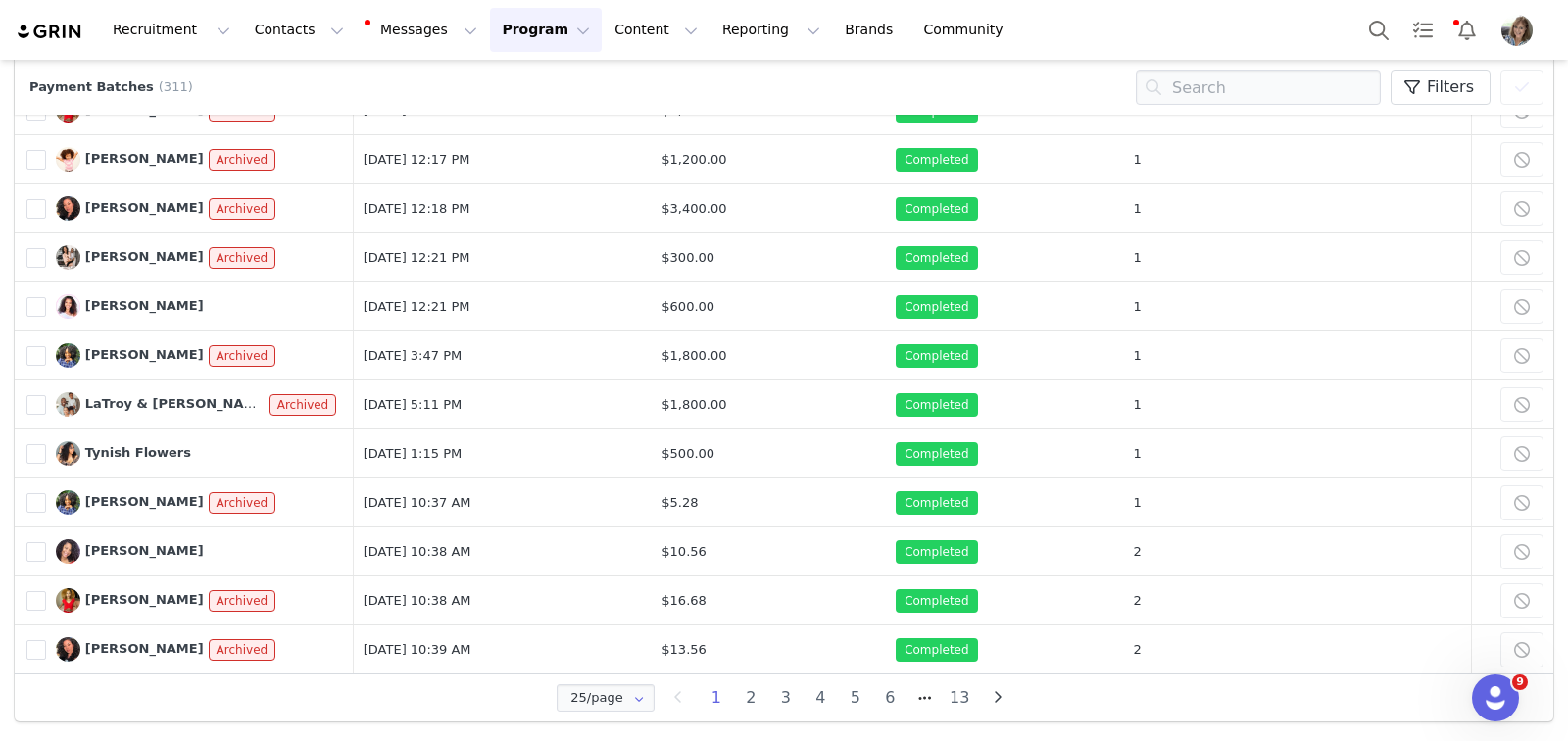
click at [956, 685] on li "13" at bounding box center [961, 698] width 36 height 28
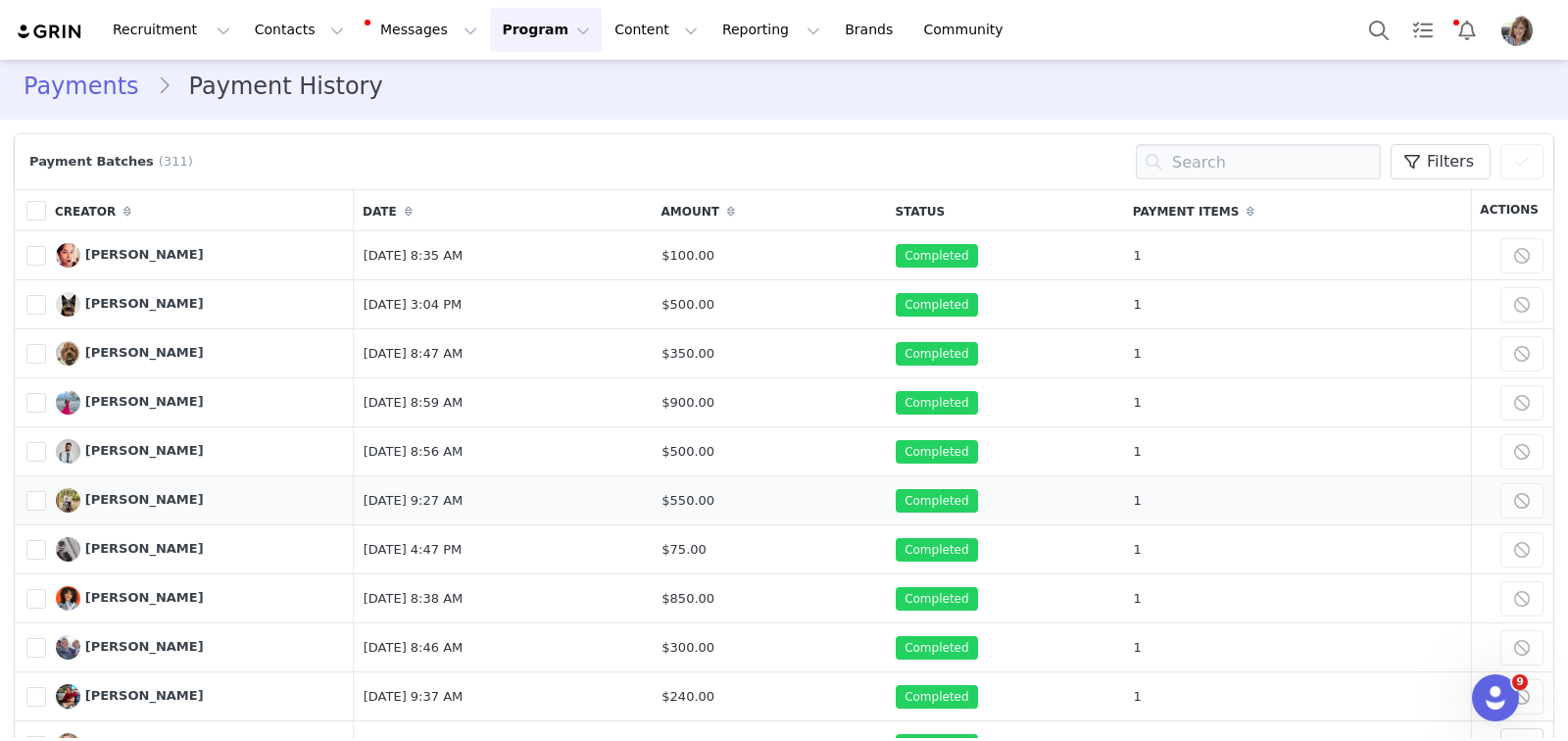
scroll to position [109, 0]
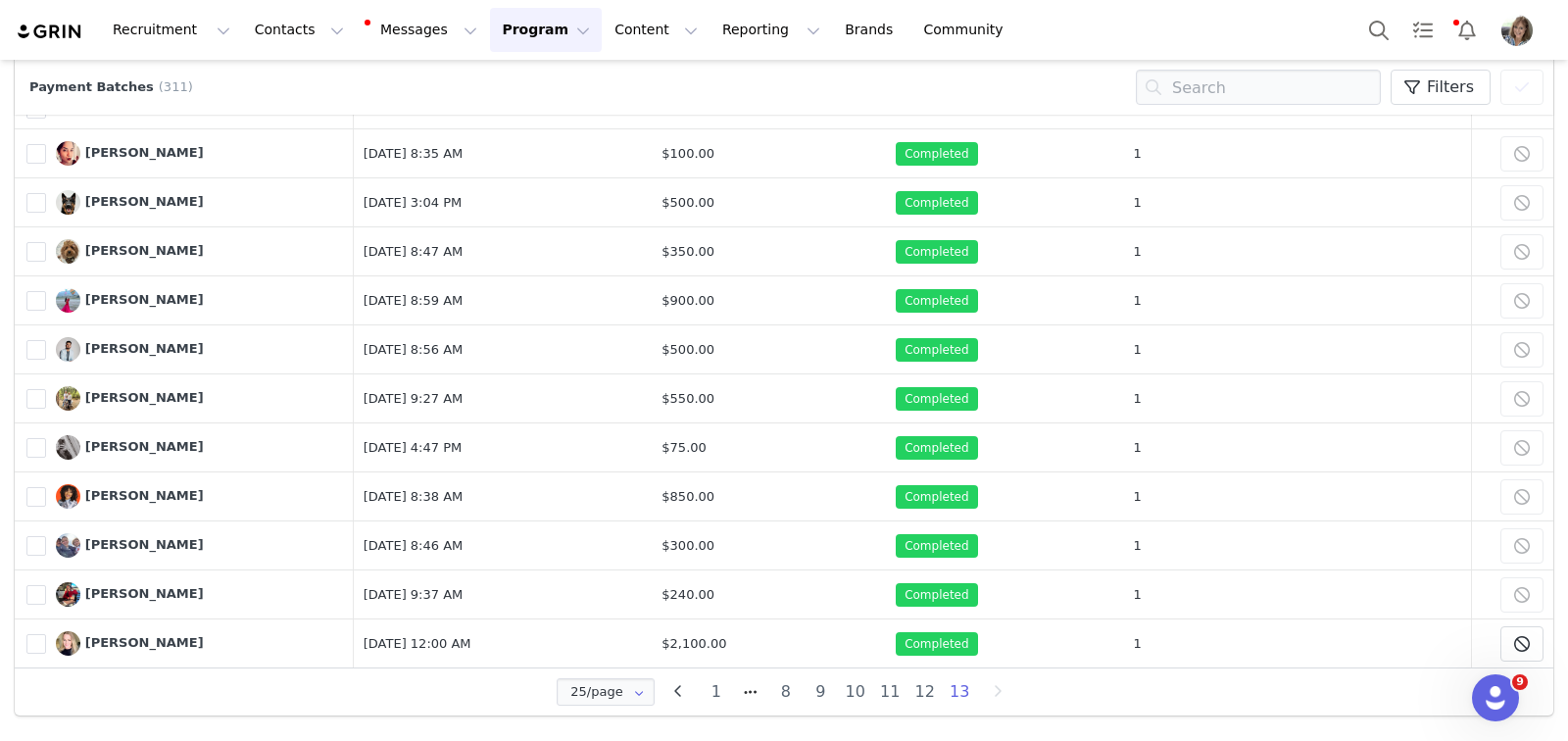
drag, startPoint x: 920, startPoint y: 684, endPoint x: 907, endPoint y: 654, distance: 32.7
click at [919, 684] on li "12" at bounding box center [925, 692] width 36 height 28
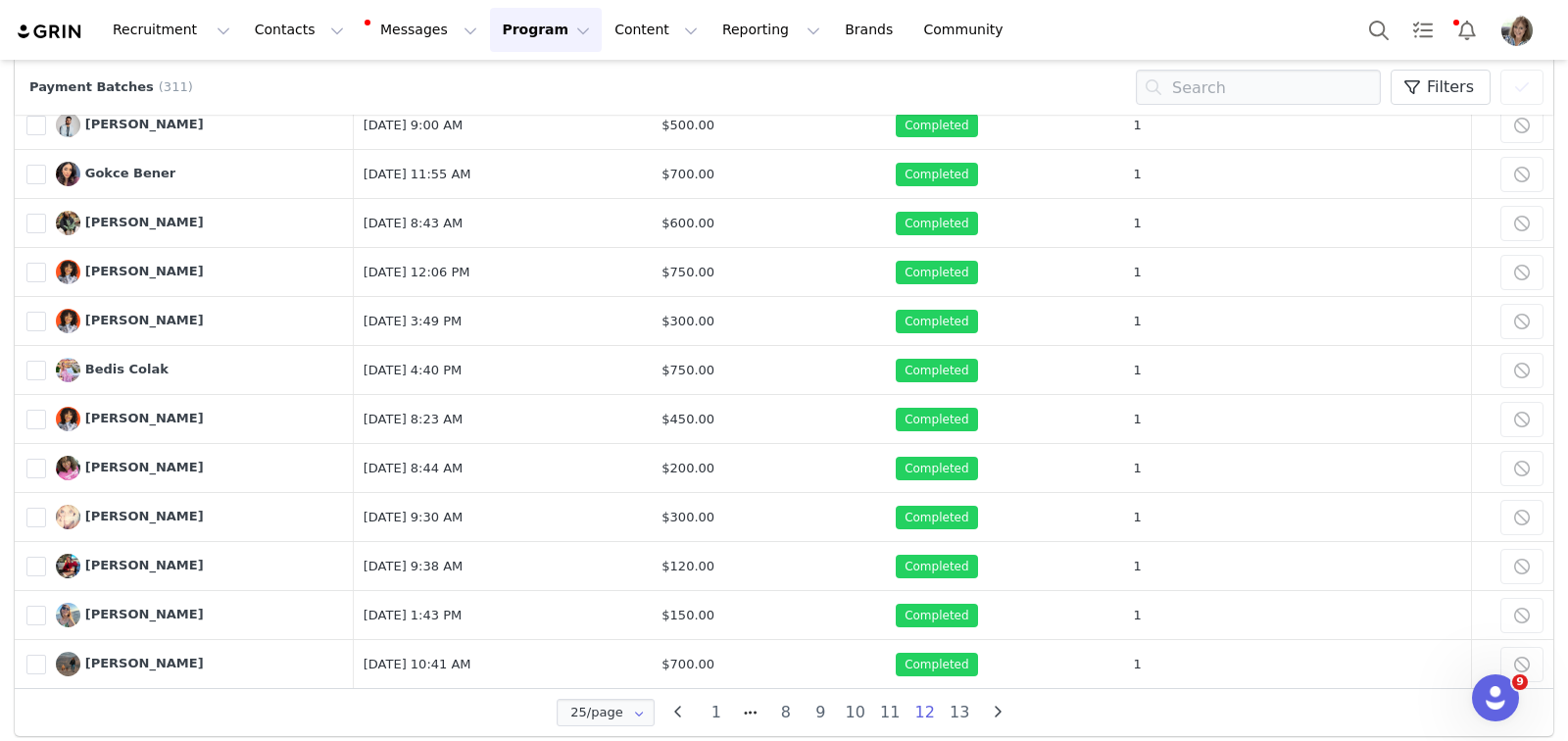
scroll to position [789, 0]
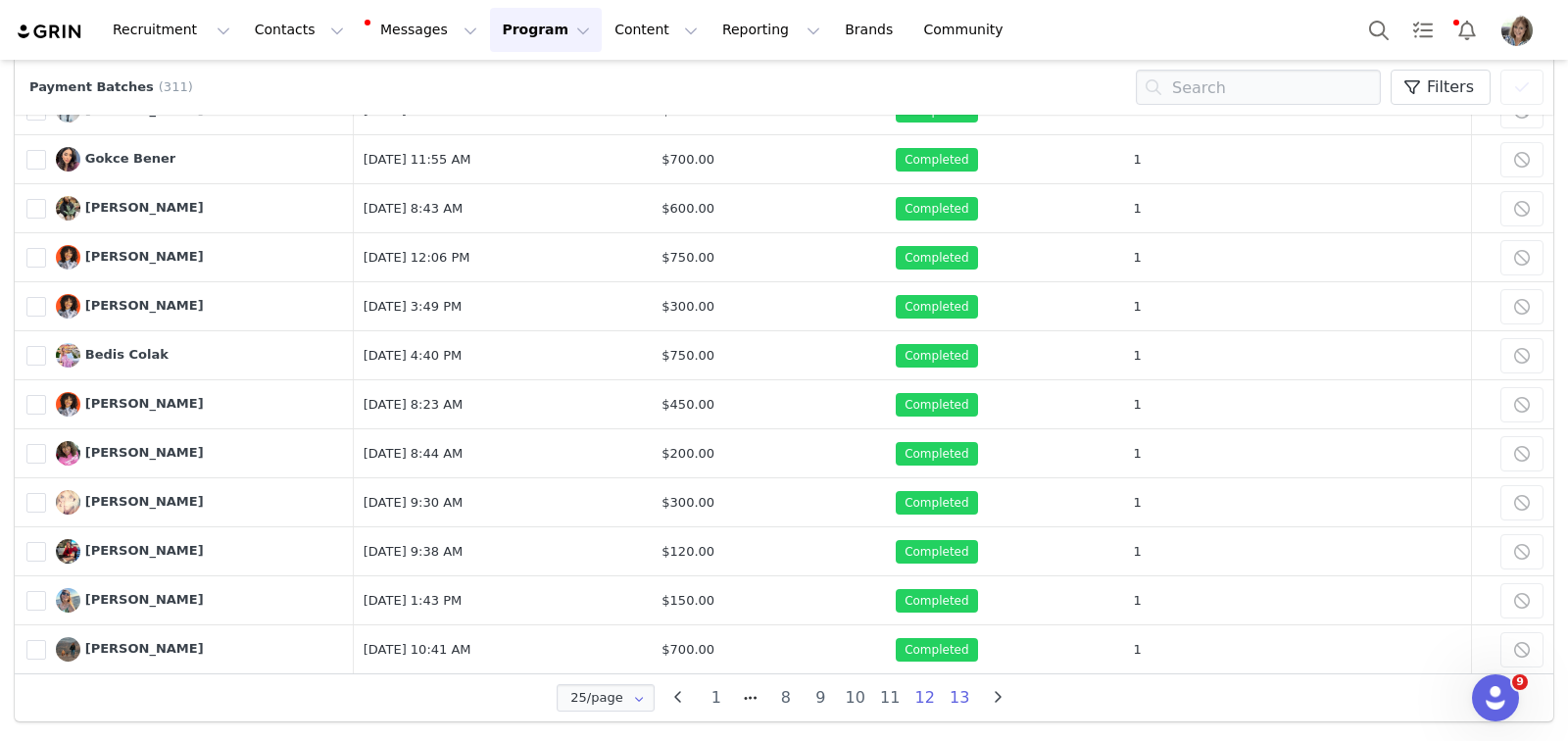
click at [949, 685] on li "13" at bounding box center [961, 698] width 36 height 28
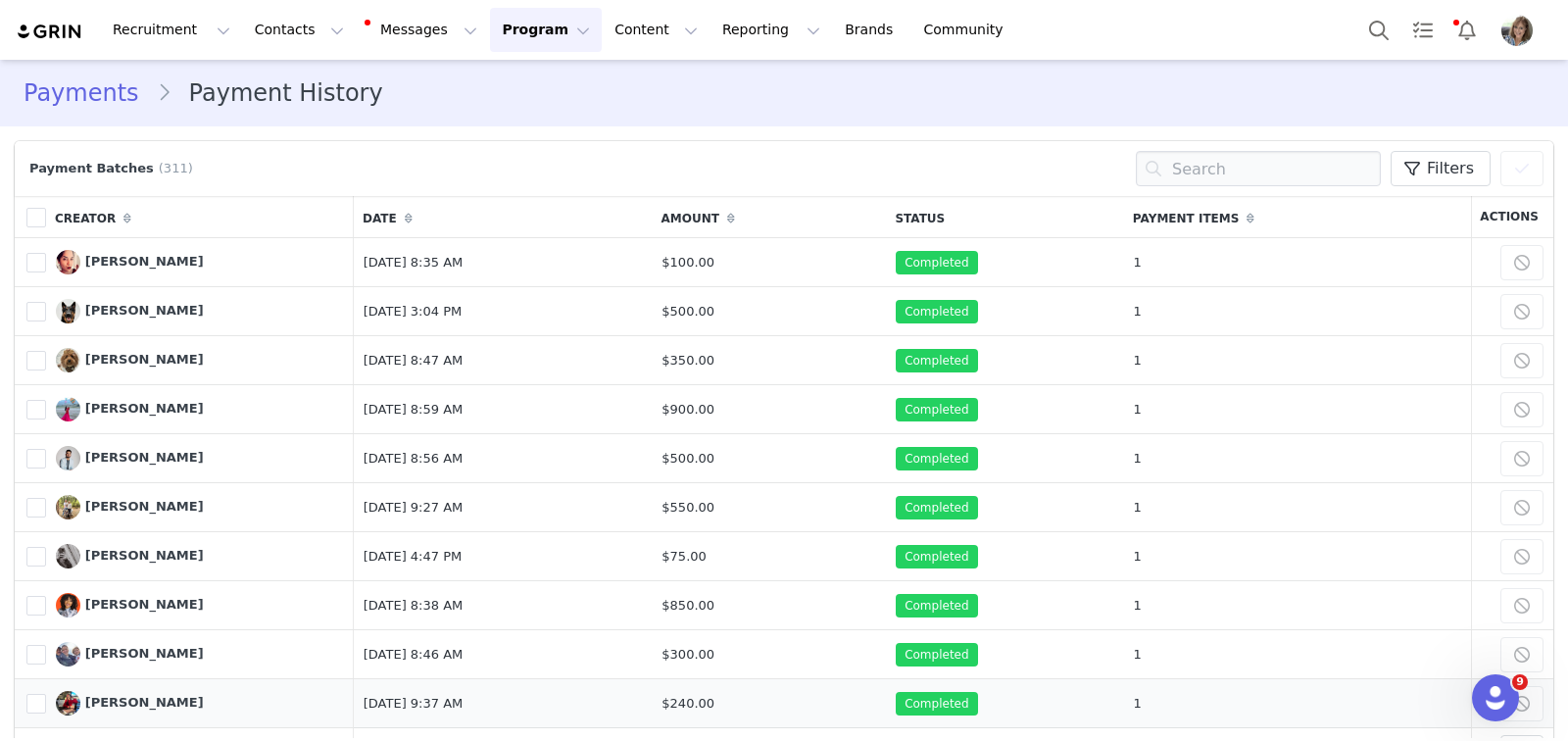
scroll to position [109, 0]
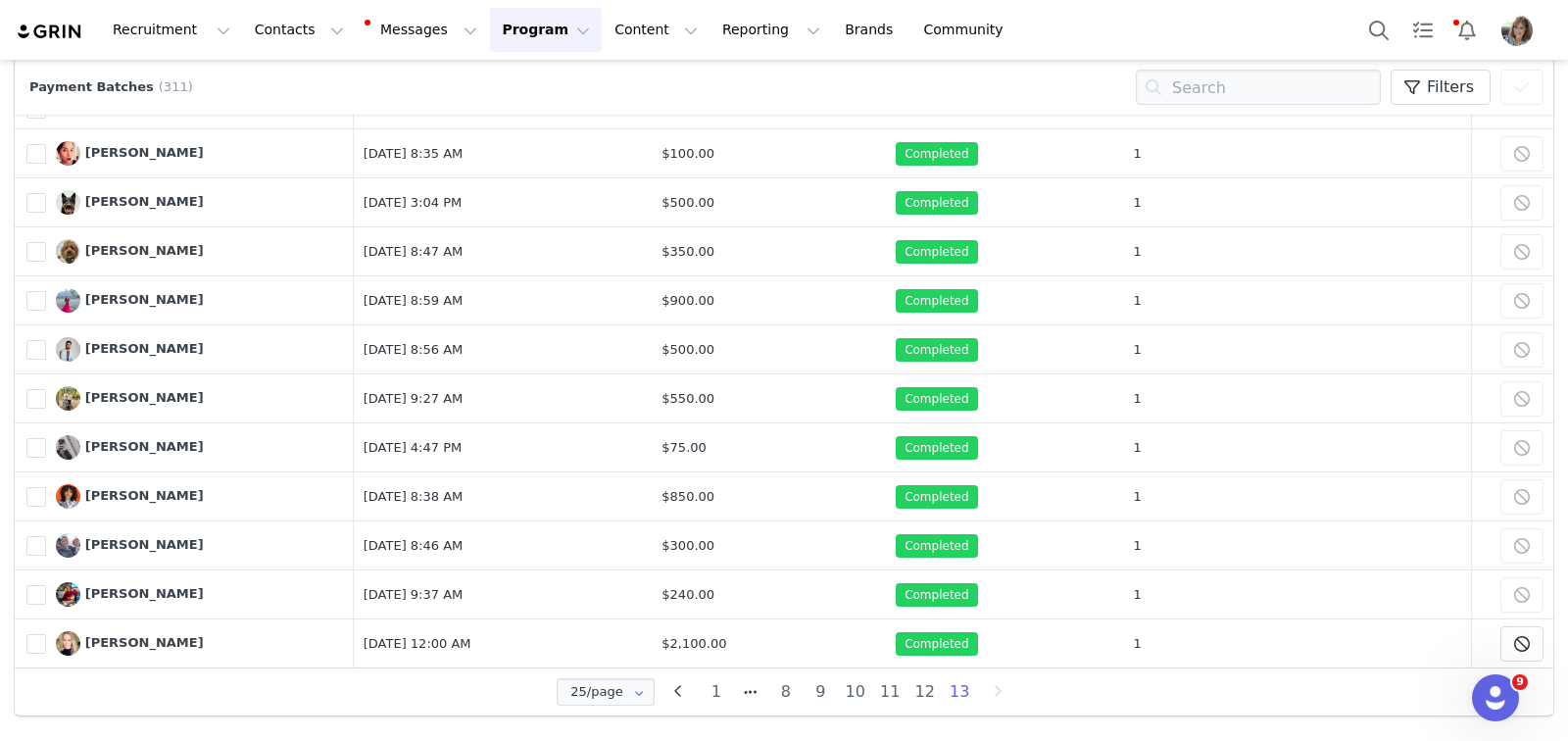
click at [1511, 32] on img "Profile" at bounding box center [1517, 31] width 32 height 32
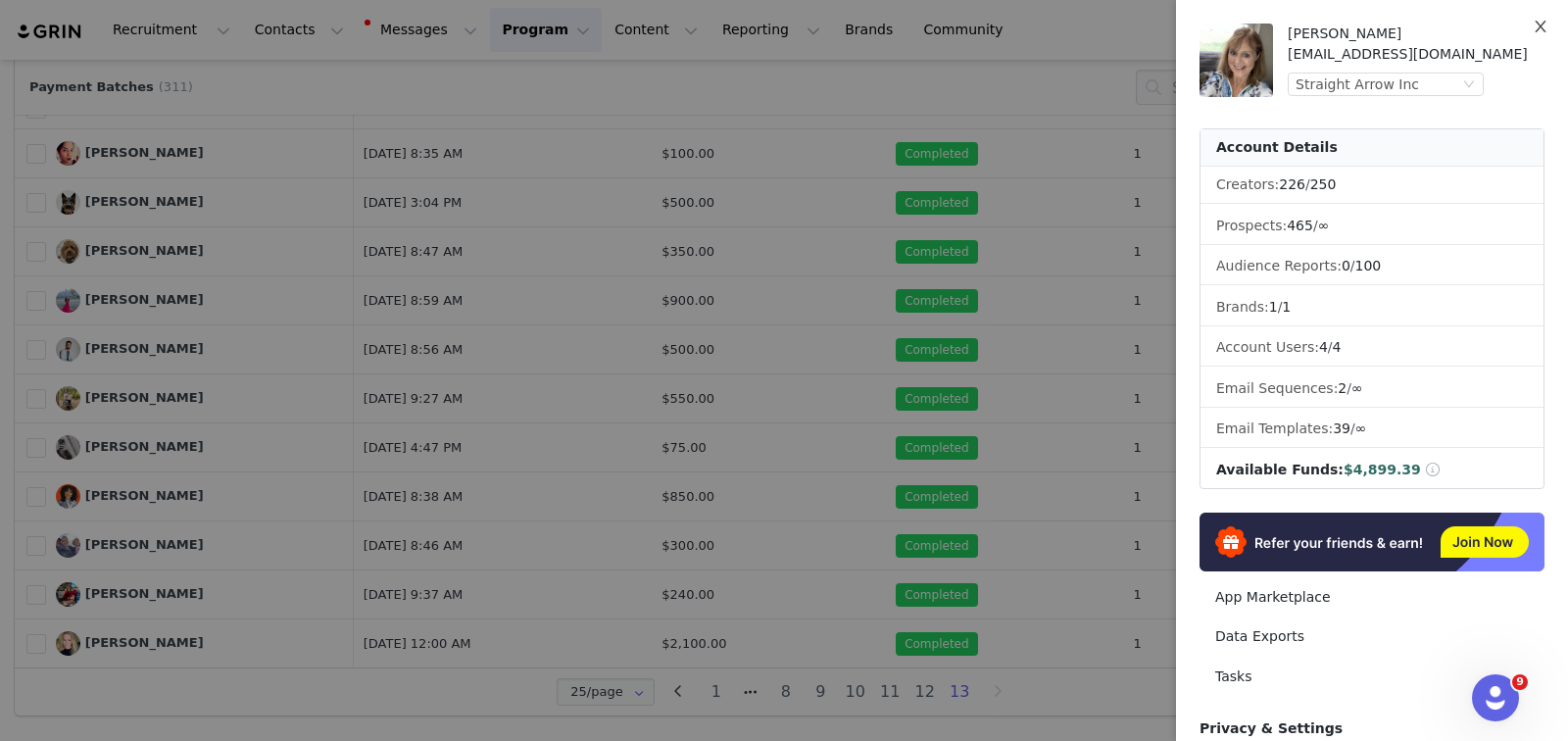
click at [1535, 24] on icon "icon: close" at bounding box center [1540, 27] width 16 height 16
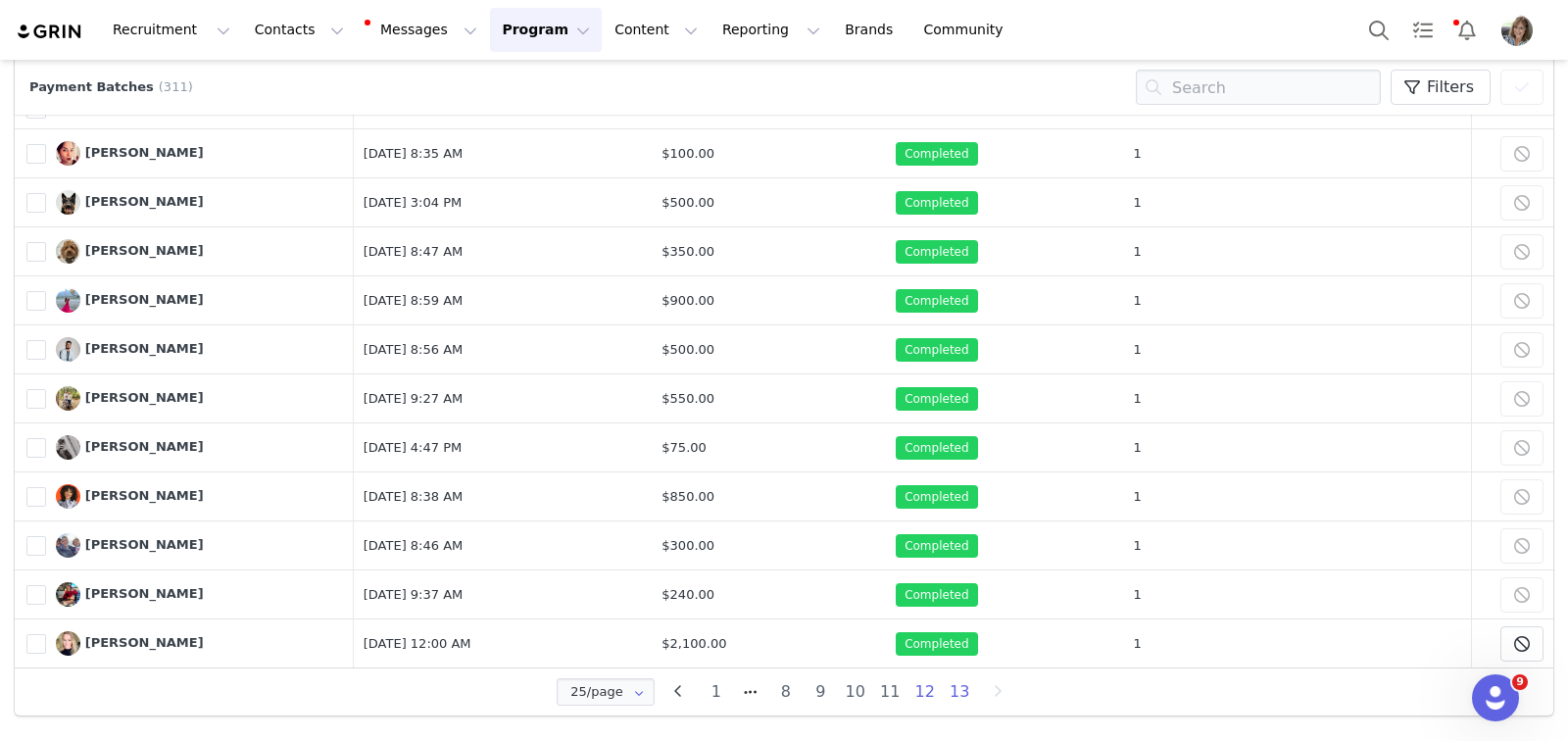
click at [916, 688] on li "12" at bounding box center [925, 692] width 36 height 28
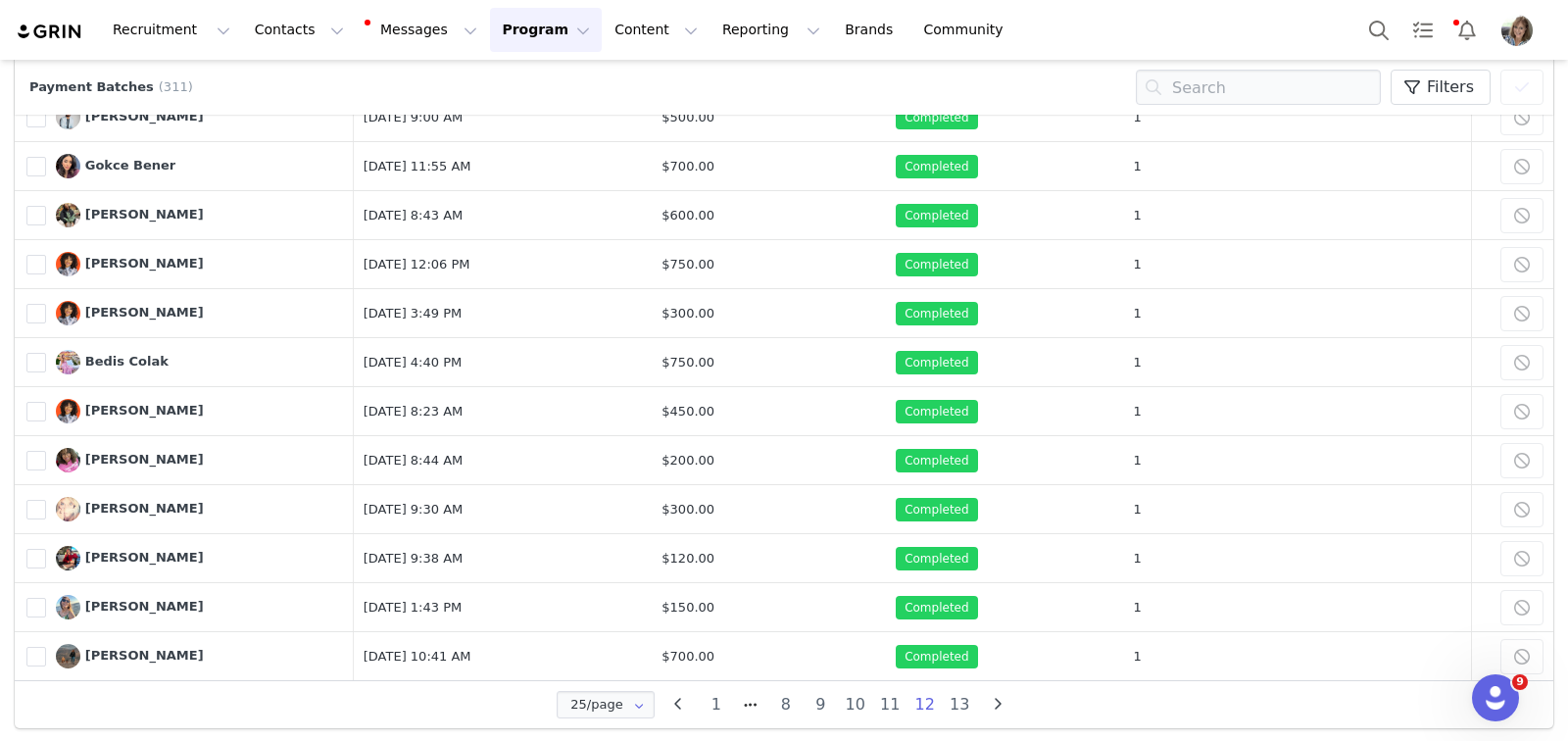
scroll to position [789, 0]
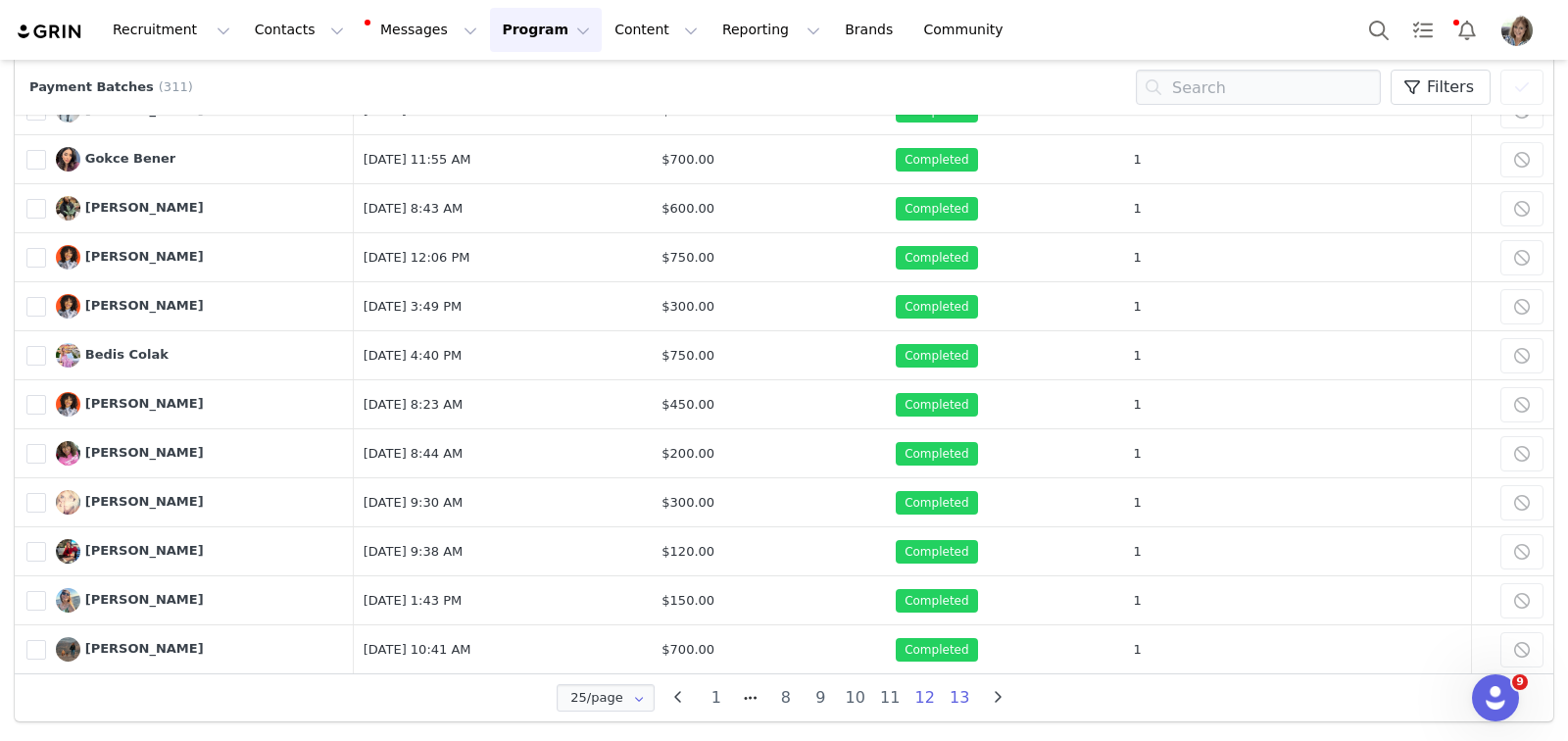
click at [952, 687] on li "13" at bounding box center [961, 698] width 36 height 28
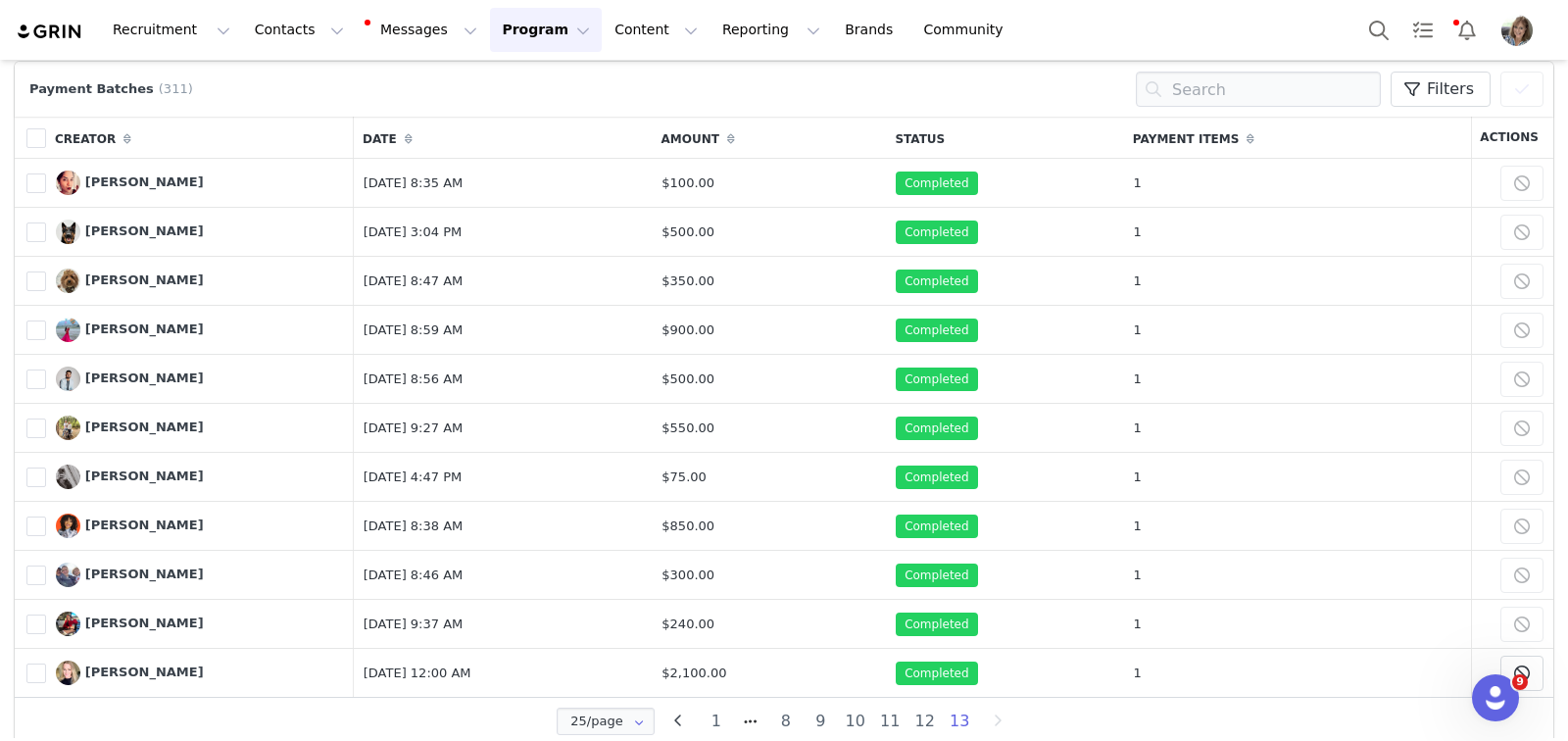
scroll to position [77, 0]
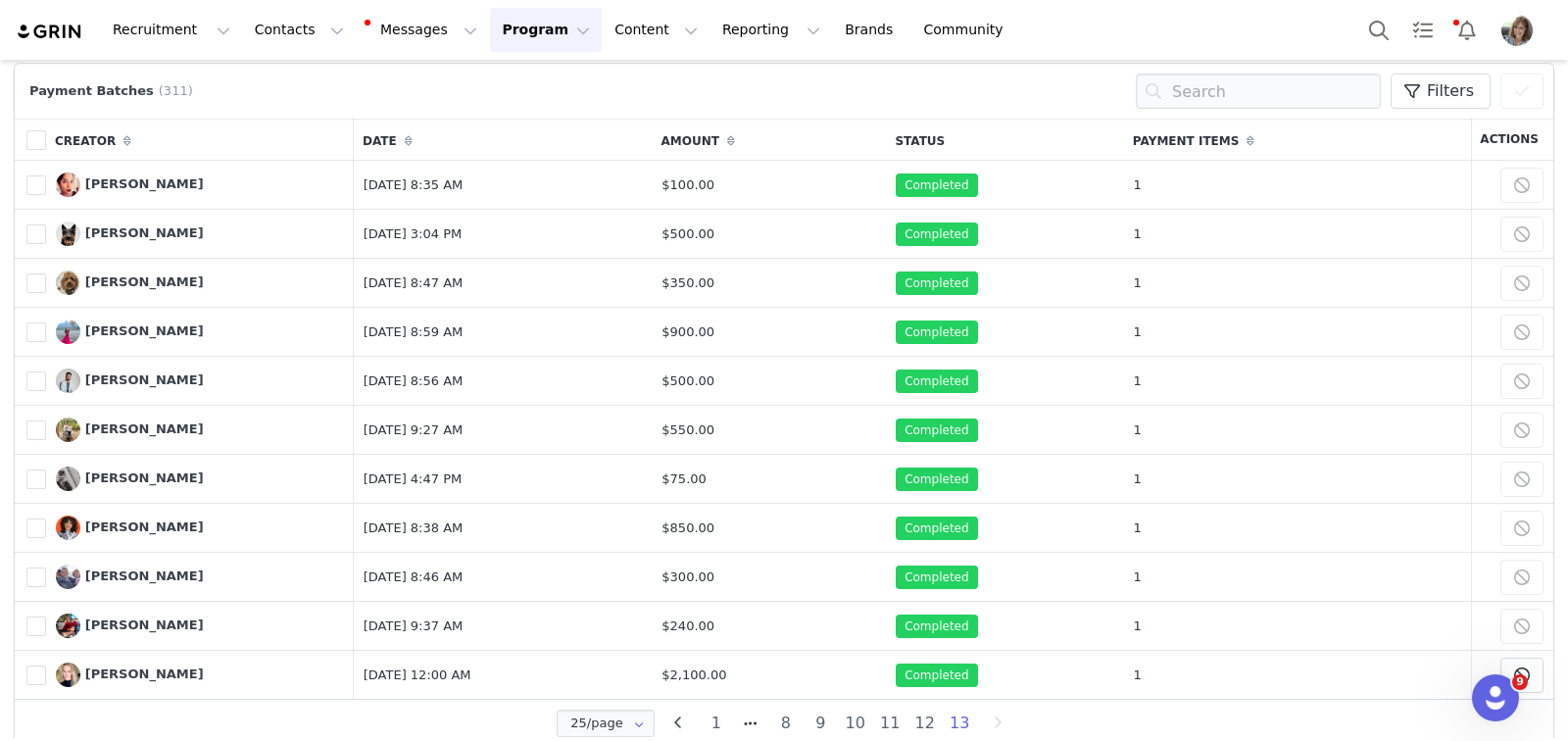
click at [528, 30] on button "Program Program" at bounding box center [546, 30] width 112 height 45
click at [523, 87] on p "Activations" at bounding box center [513, 86] width 75 height 21
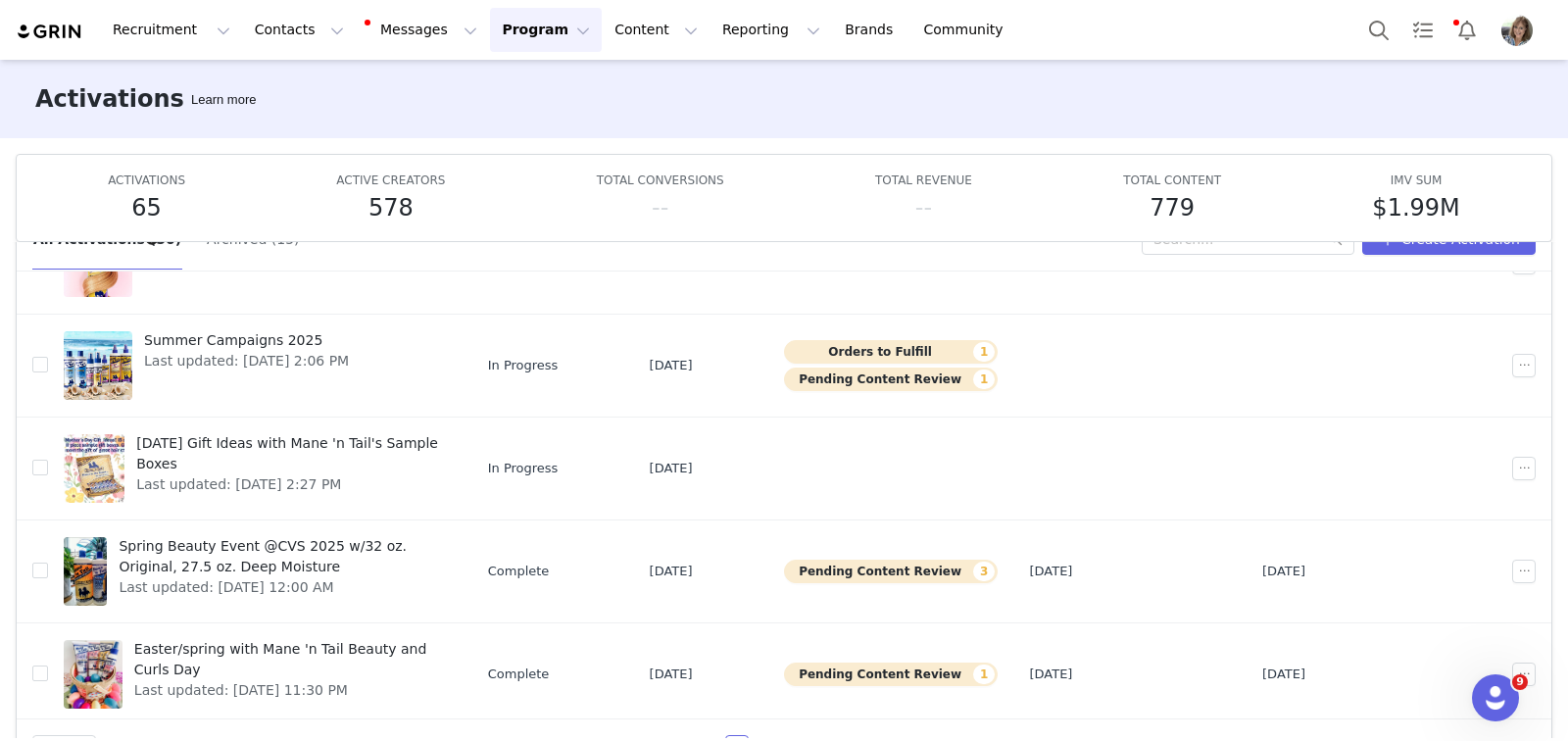
scroll to position [102, 0]
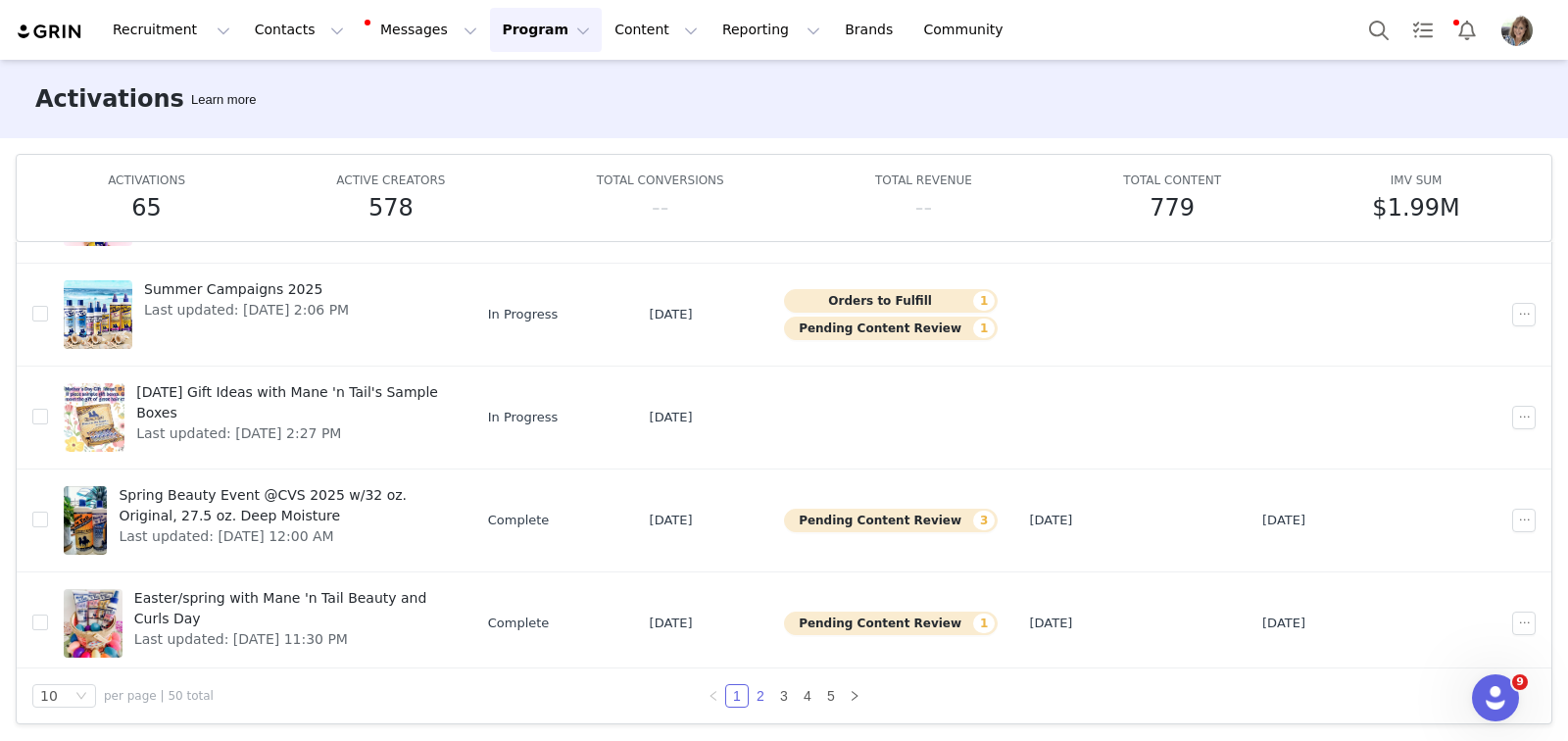
click at [751, 689] on link "2" at bounding box center [761, 696] width 22 height 22
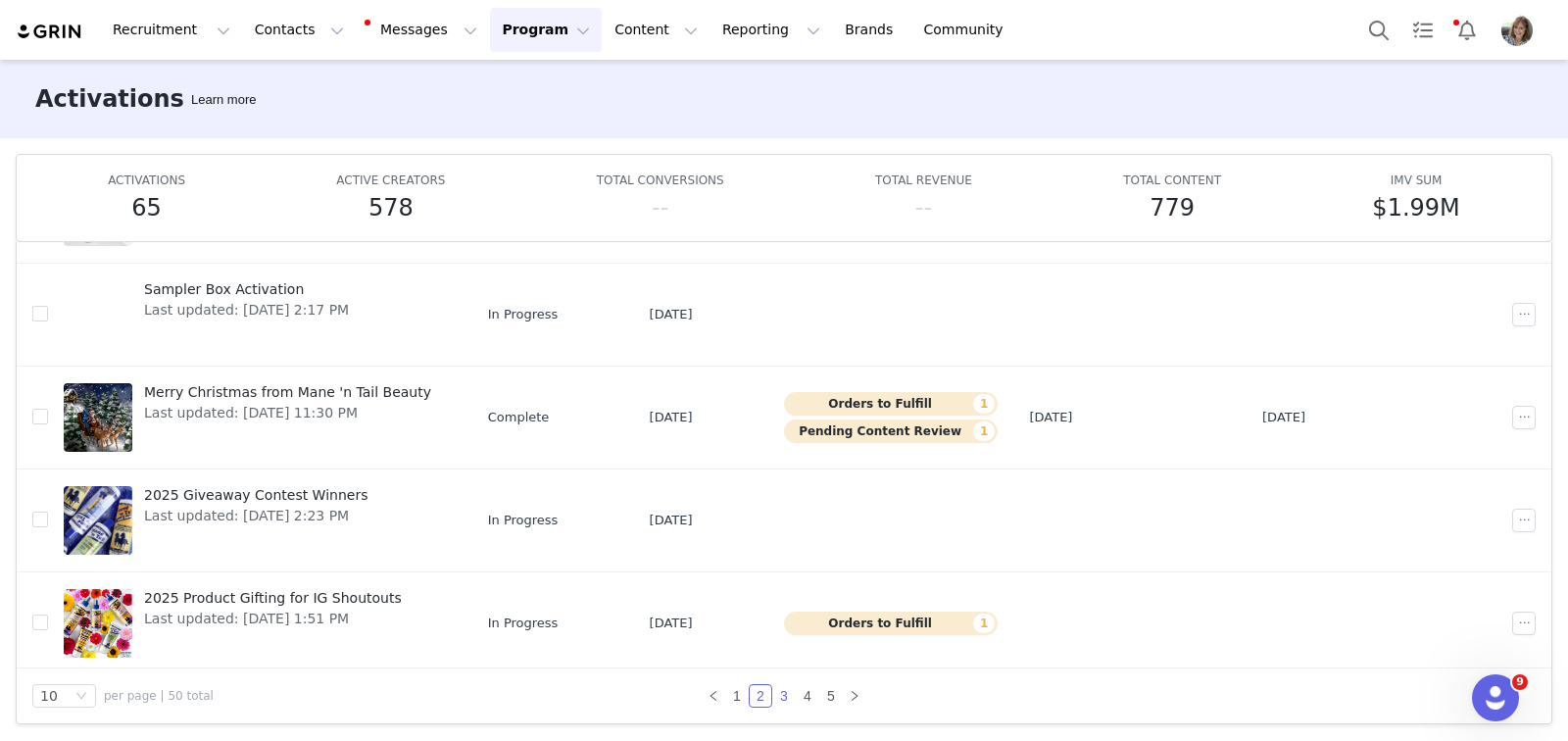
click at [776, 695] on link "3" at bounding box center [784, 696] width 22 height 22
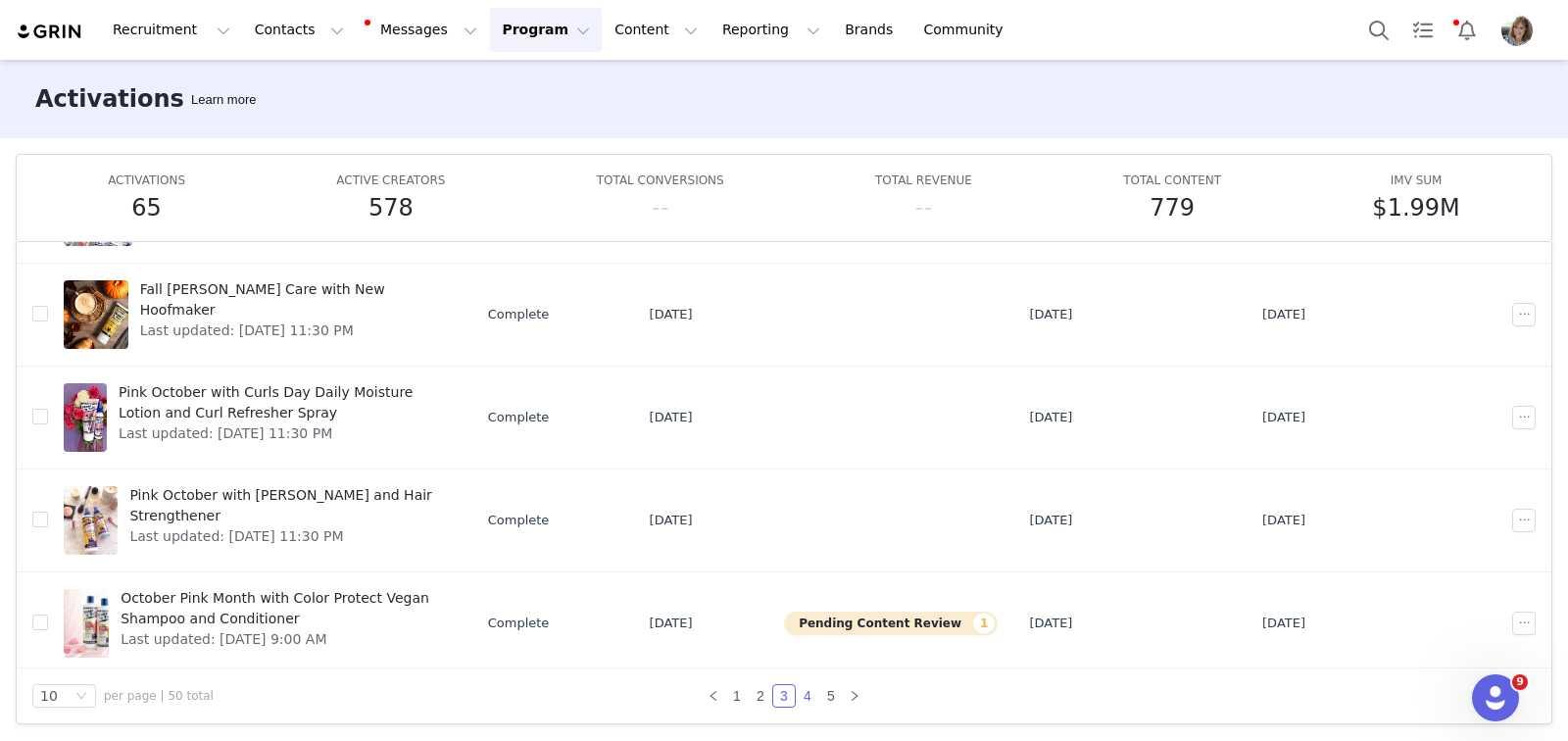
click at [797, 693] on link "4" at bounding box center [807, 696] width 22 height 22
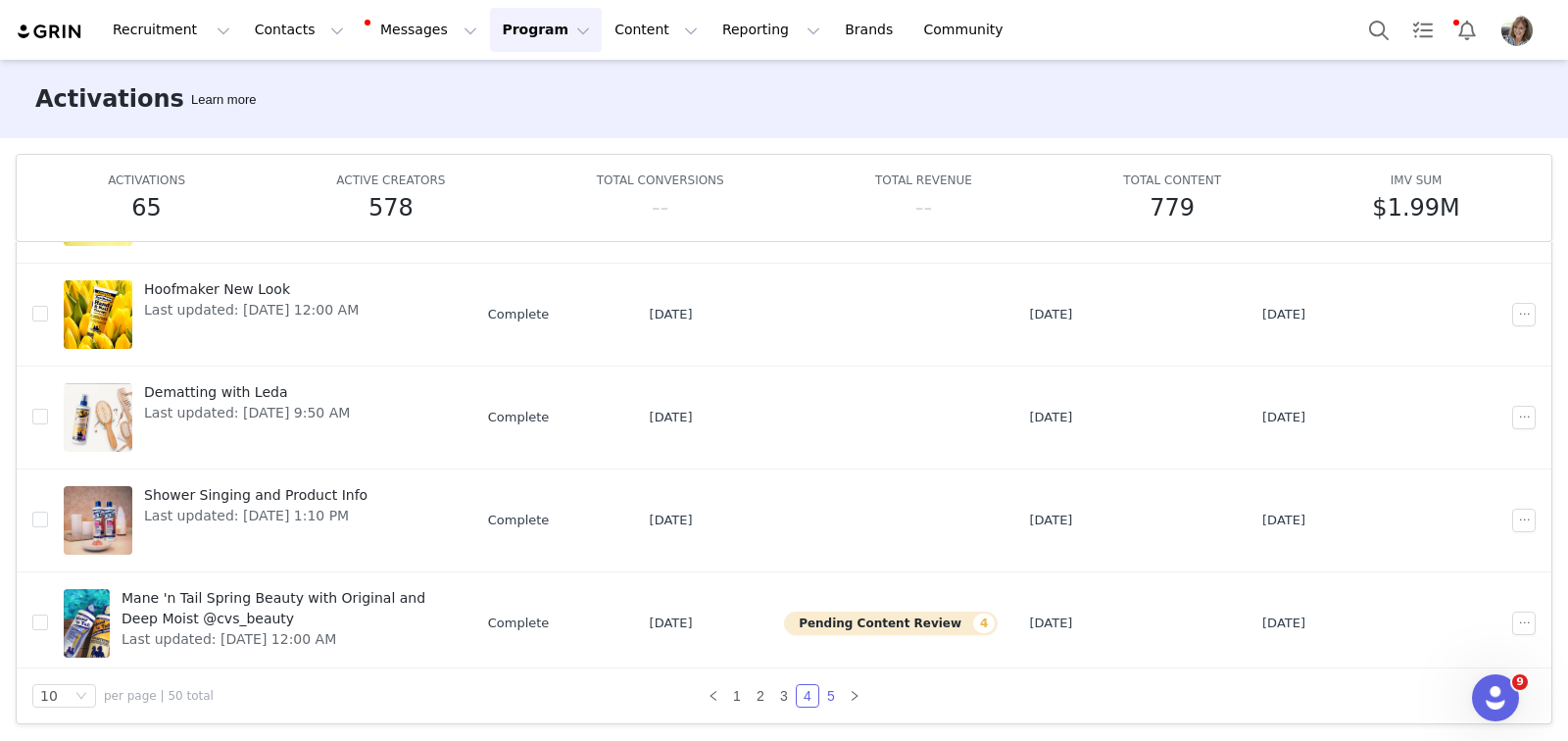
click at [824, 695] on link "5" at bounding box center [831, 696] width 22 height 22
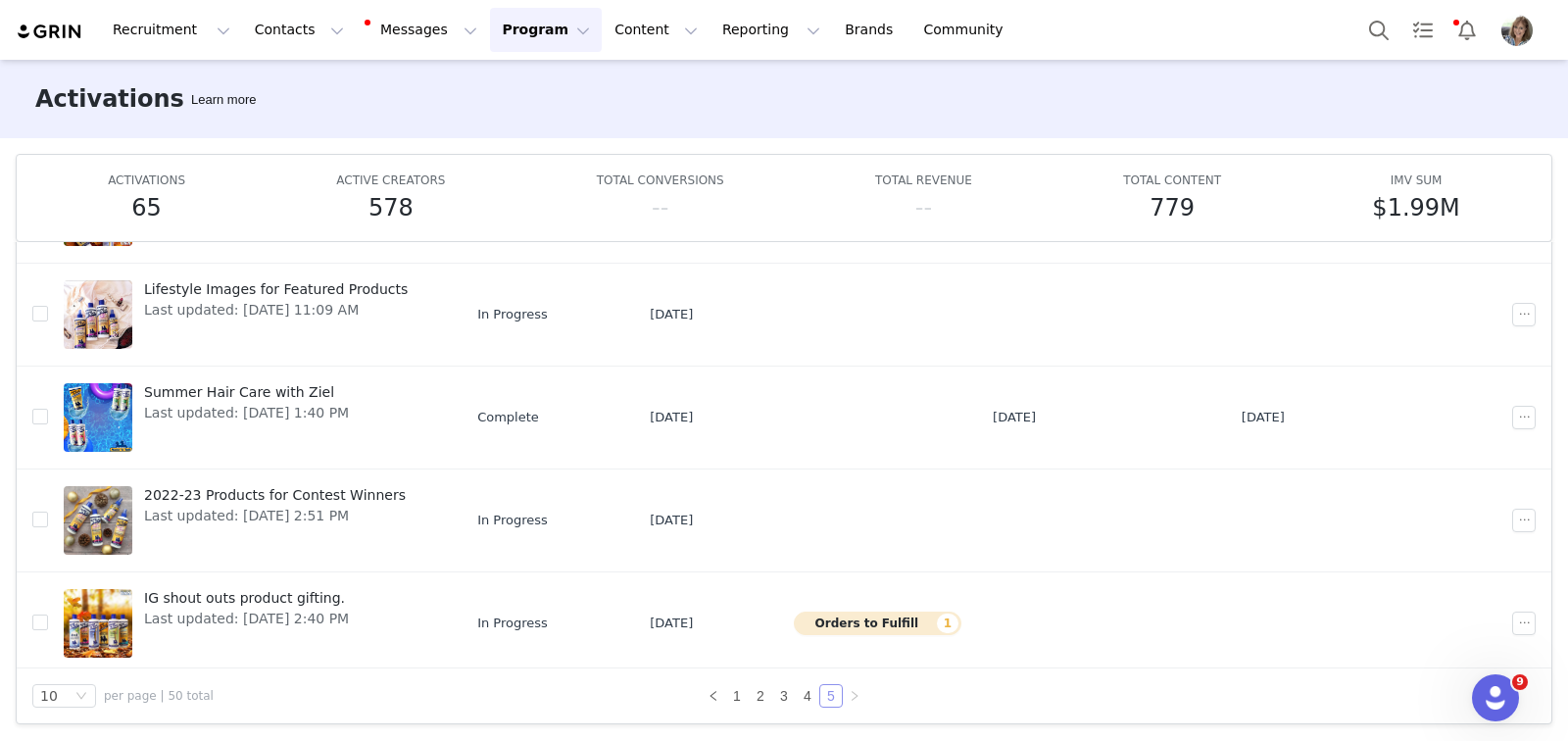
scroll to position [0, 0]
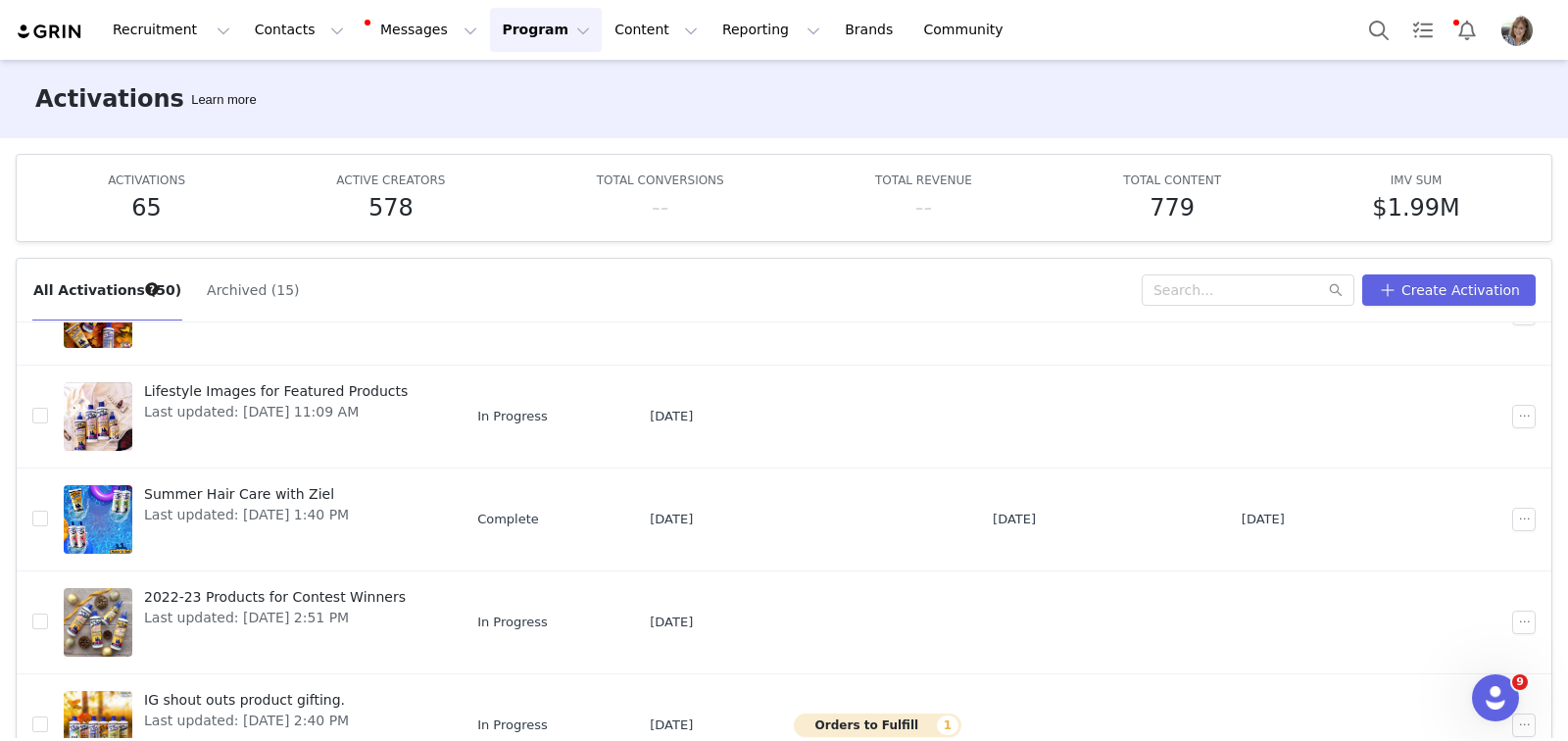
click at [212, 291] on button "Archived (15)" at bounding box center [253, 290] width 94 height 32
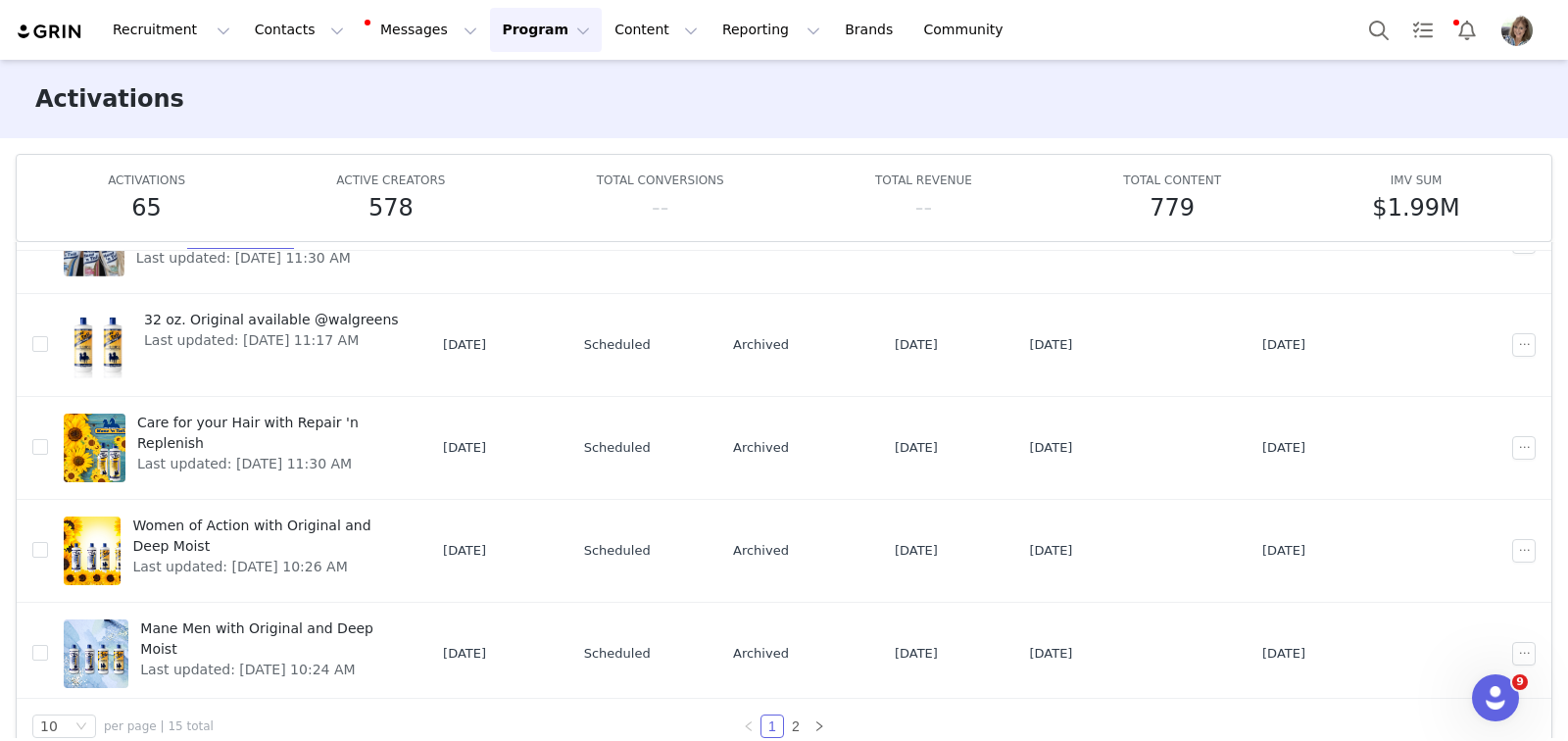
scroll to position [102, 0]
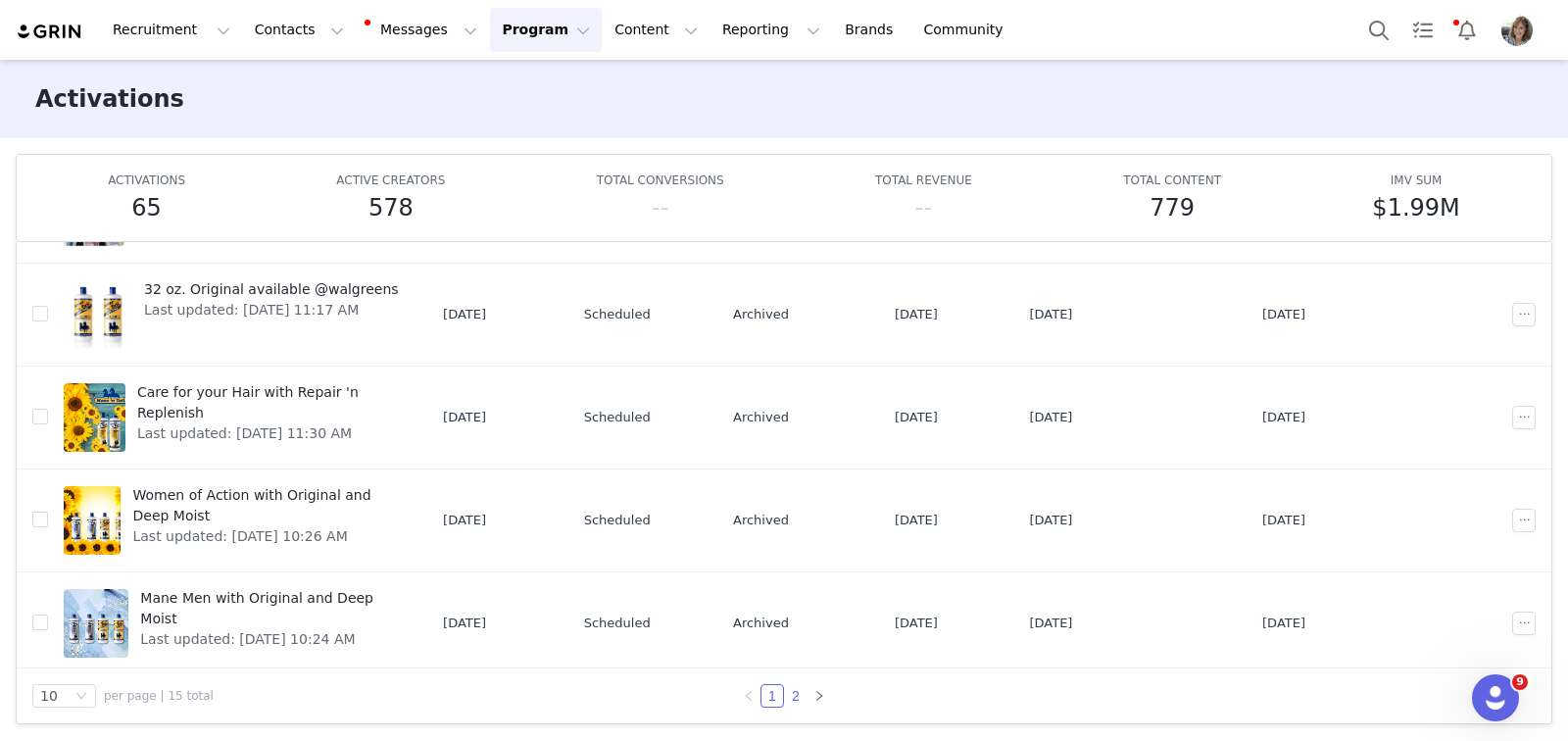
click at [786, 693] on link "2" at bounding box center [795, 696] width 22 height 22
